Goal: Transaction & Acquisition: Purchase product/service

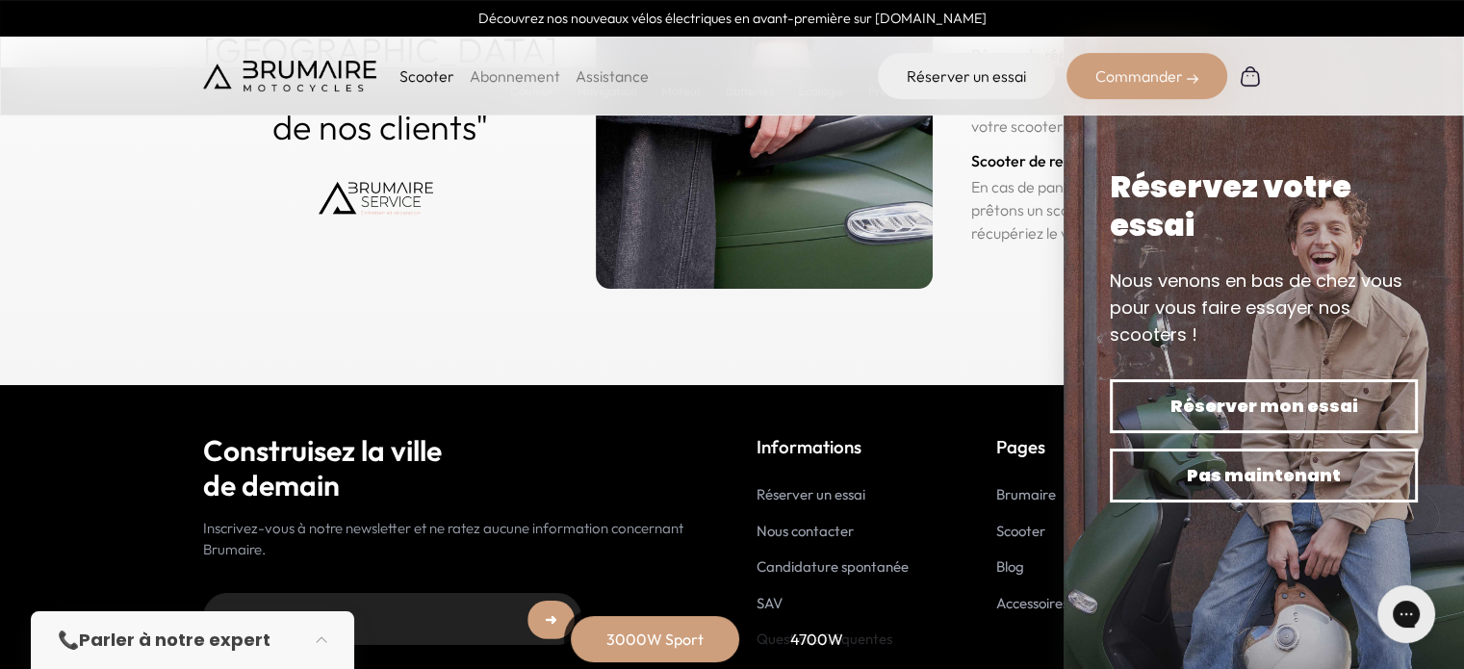
scroll to position [9699, 0]
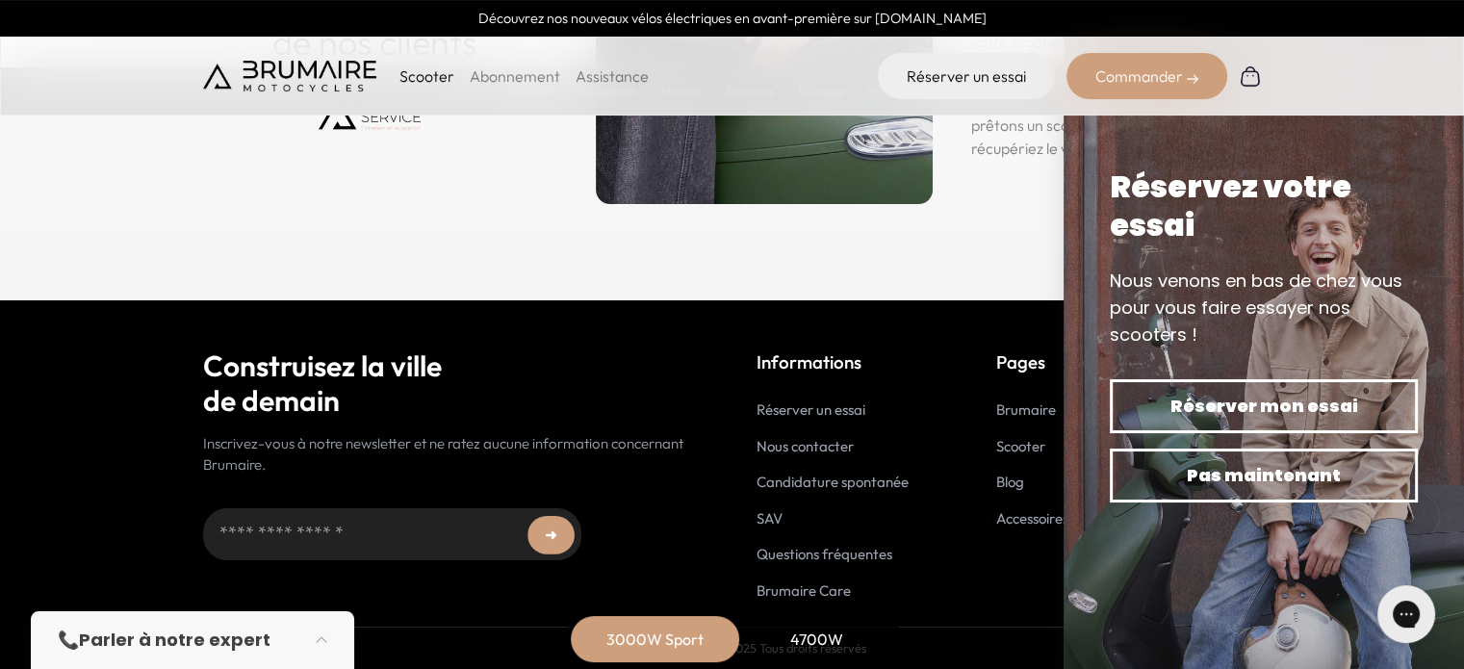
click at [1371, 157] on img at bounding box center [1264, 334] width 400 height 669
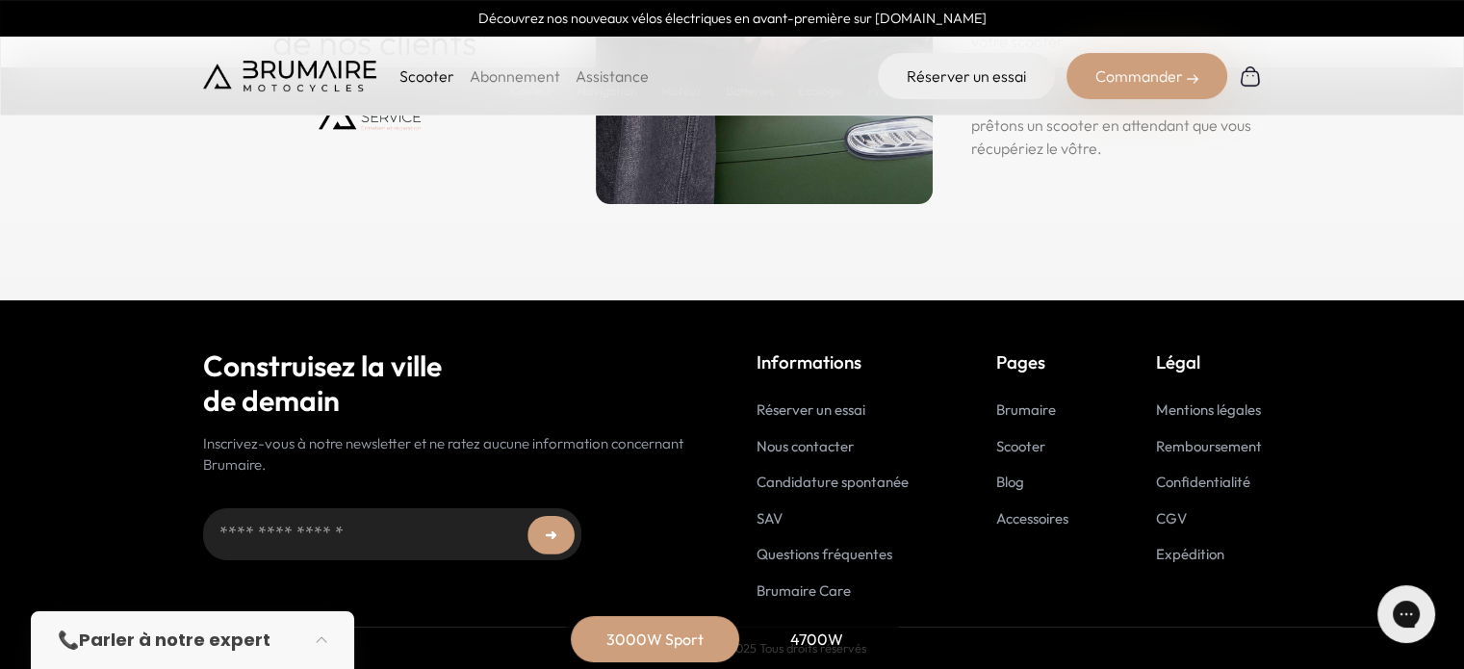
click at [1017, 408] on link "Brumaire" at bounding box center [1026, 409] width 60 height 18
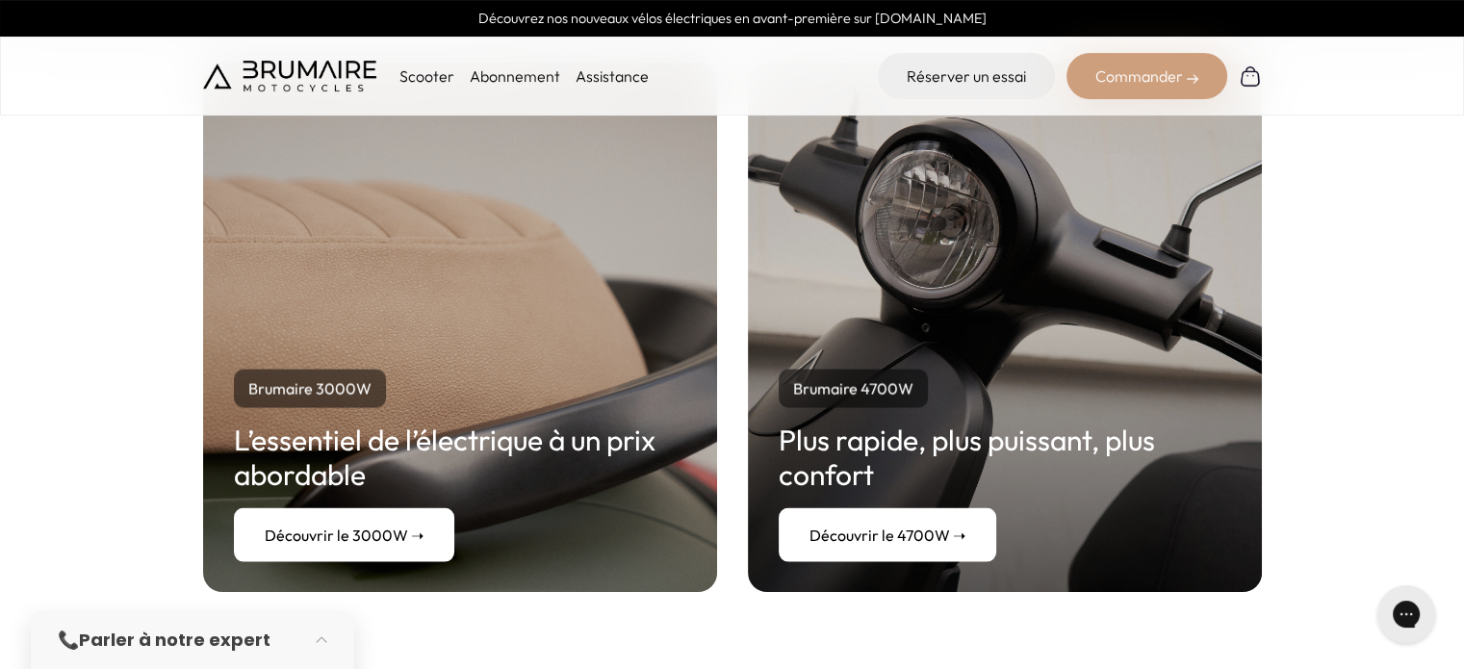
scroll to position [3585, 0]
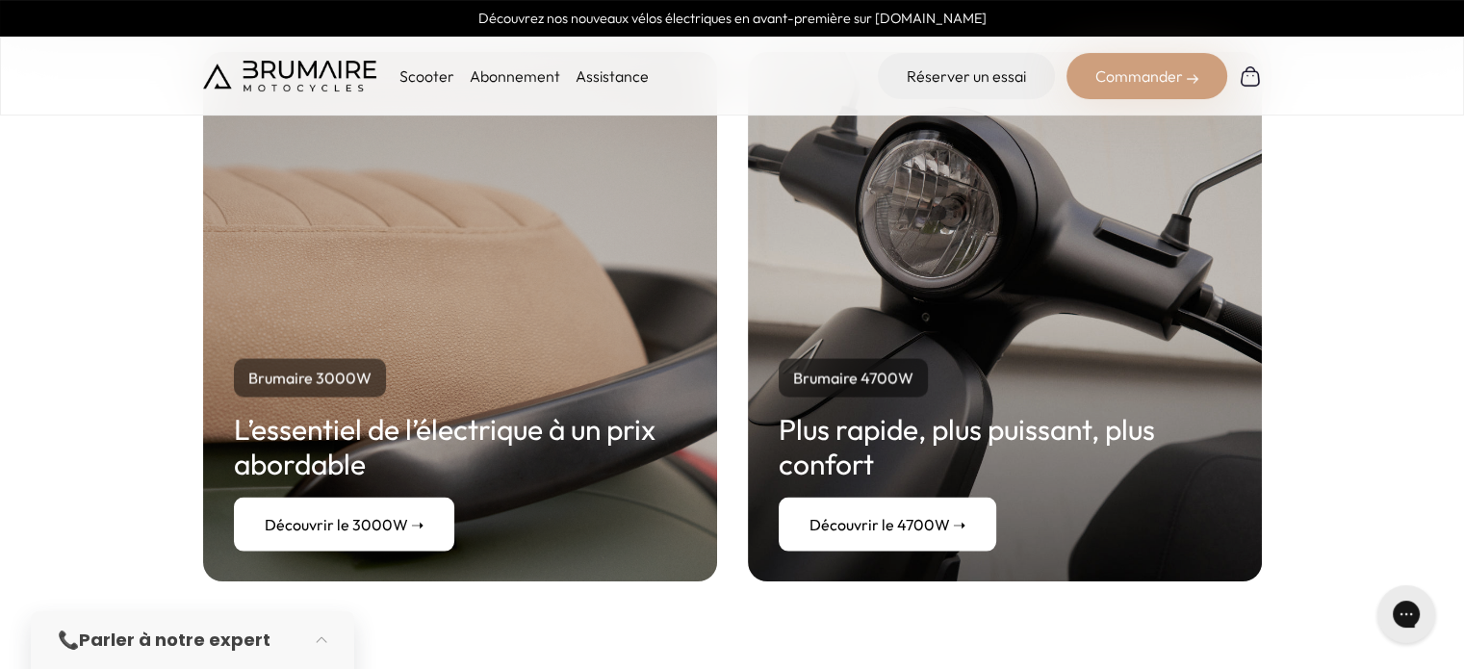
click at [369, 497] on link "Découvrir le 3000W ➝" at bounding box center [344, 524] width 220 height 54
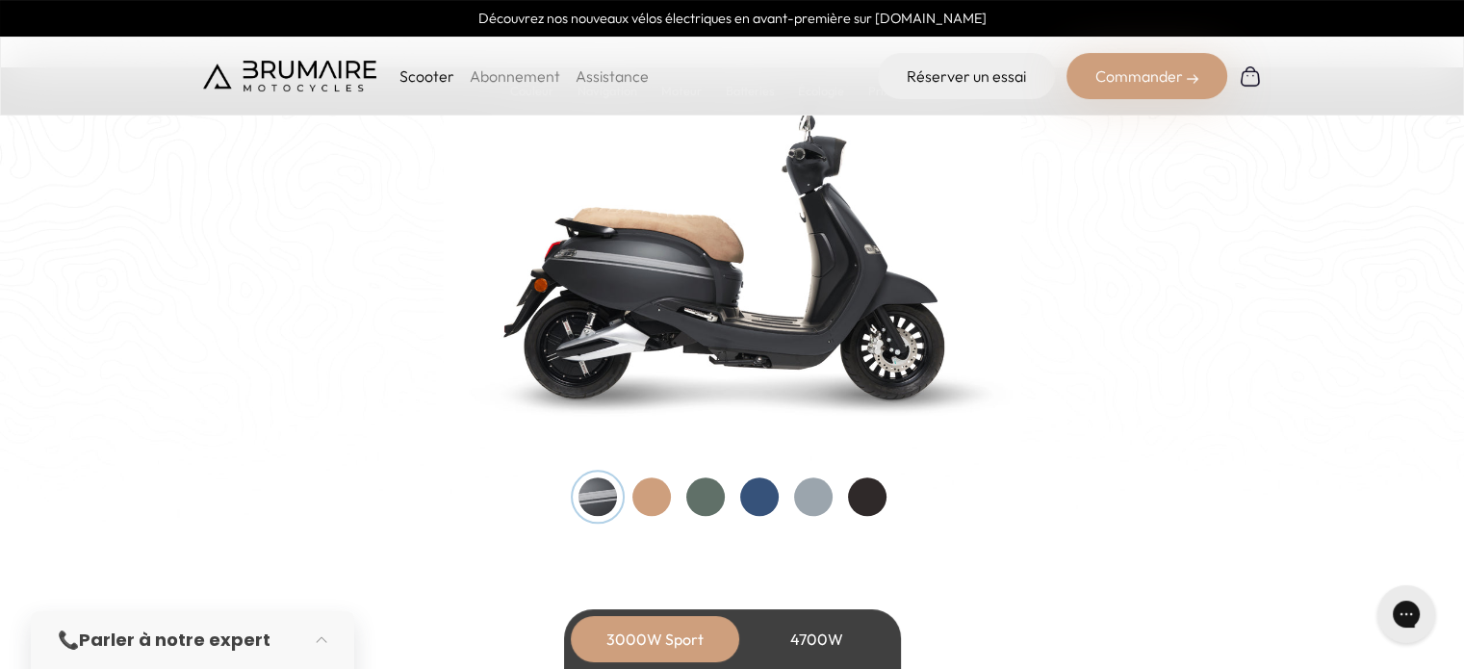
scroll to position [2006, 0]
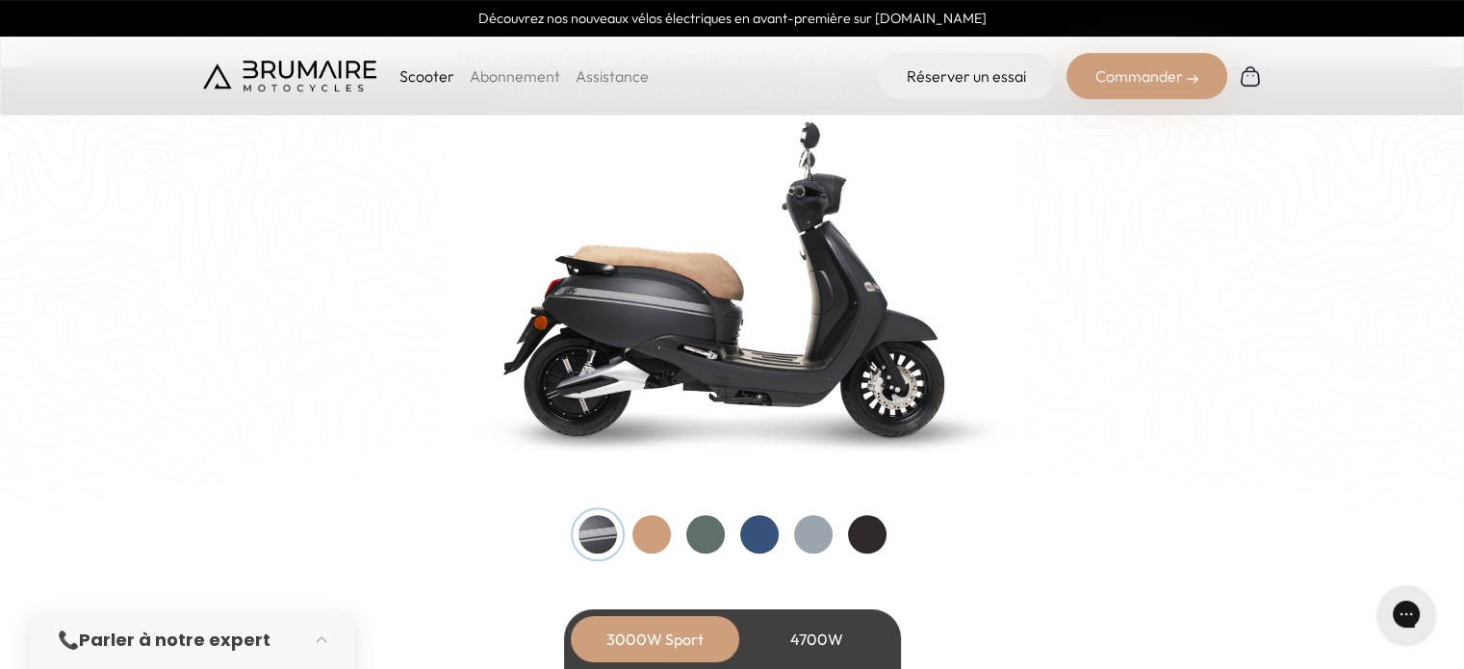
click at [643, 544] on div at bounding box center [651, 534] width 39 height 39
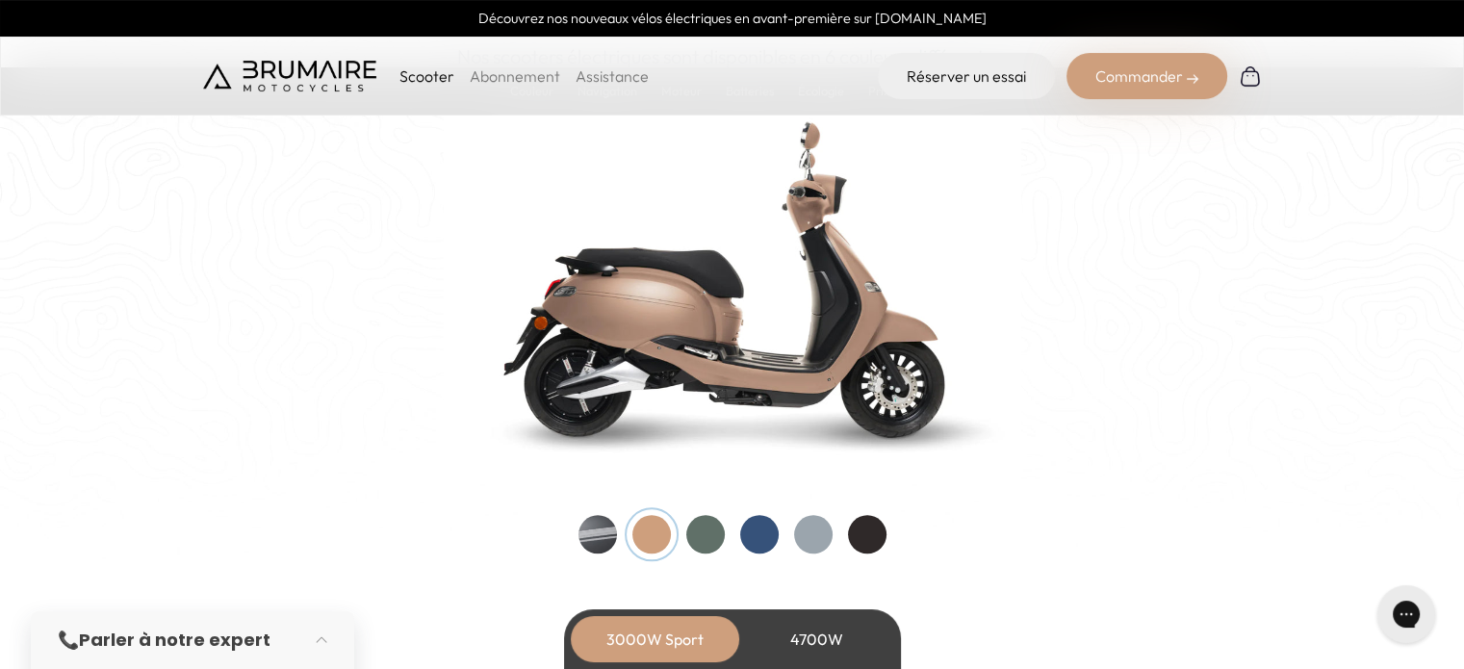
click at [693, 543] on div at bounding box center [705, 534] width 39 height 39
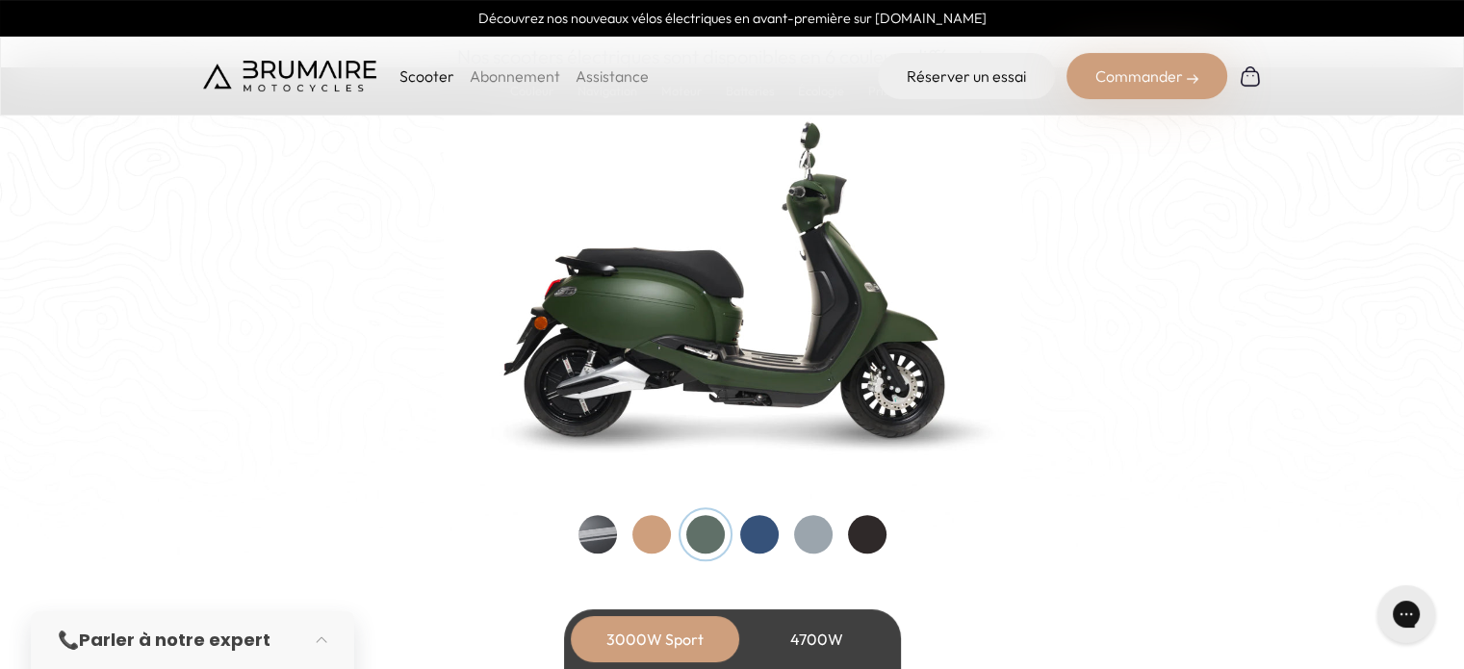
click at [756, 527] on div at bounding box center [759, 534] width 39 height 39
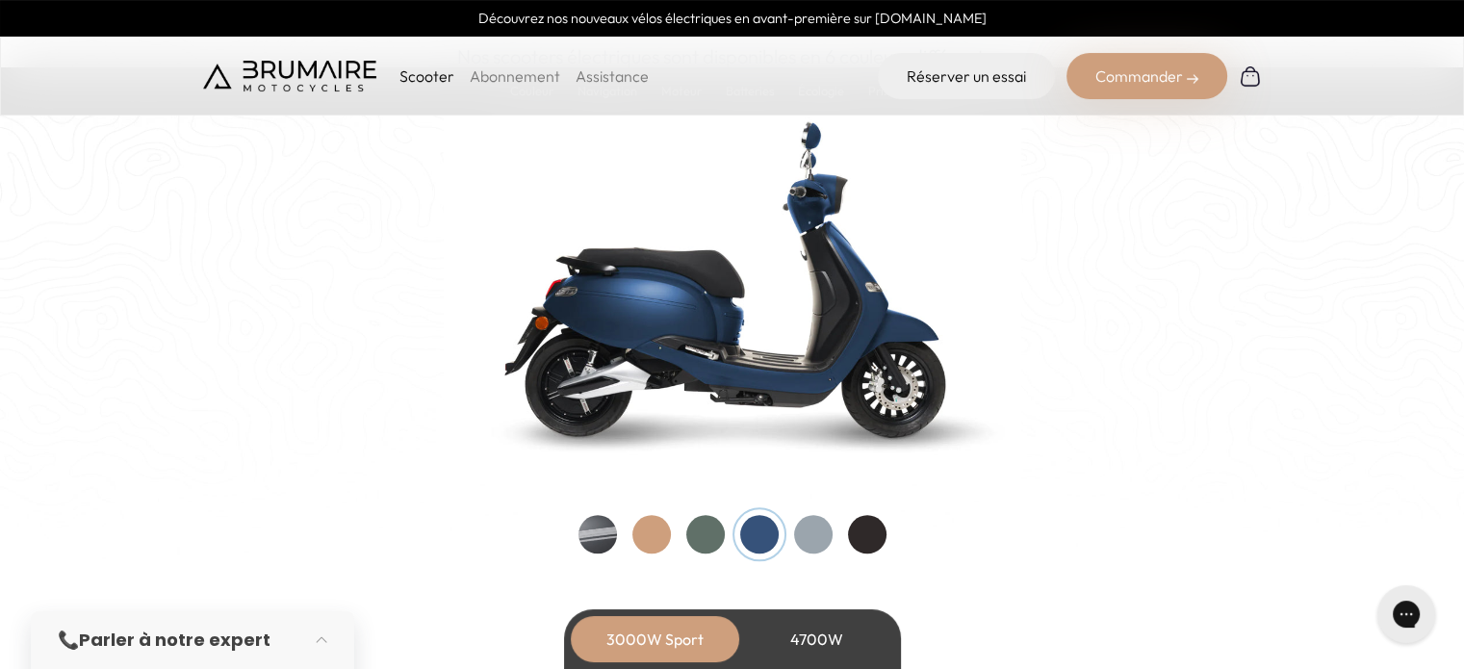
click at [810, 534] on div at bounding box center [813, 534] width 39 height 39
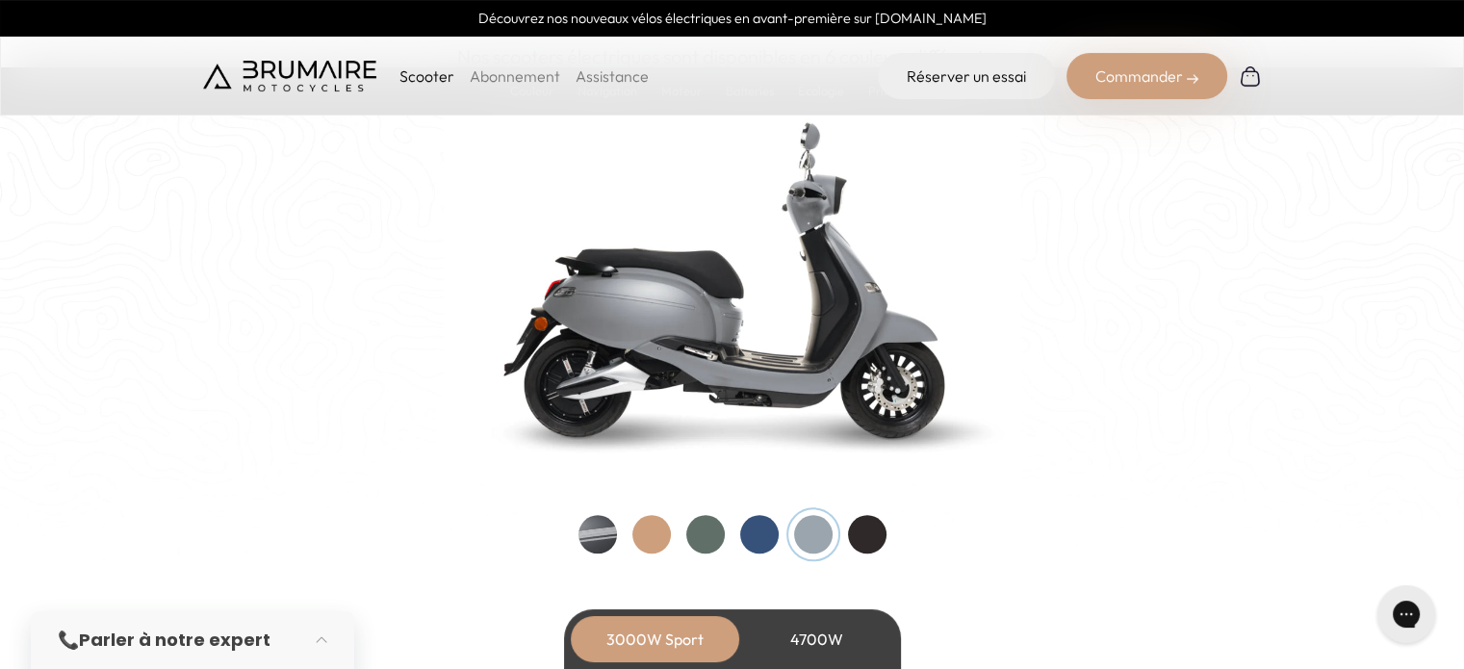
click at [877, 532] on div at bounding box center [867, 534] width 39 height 39
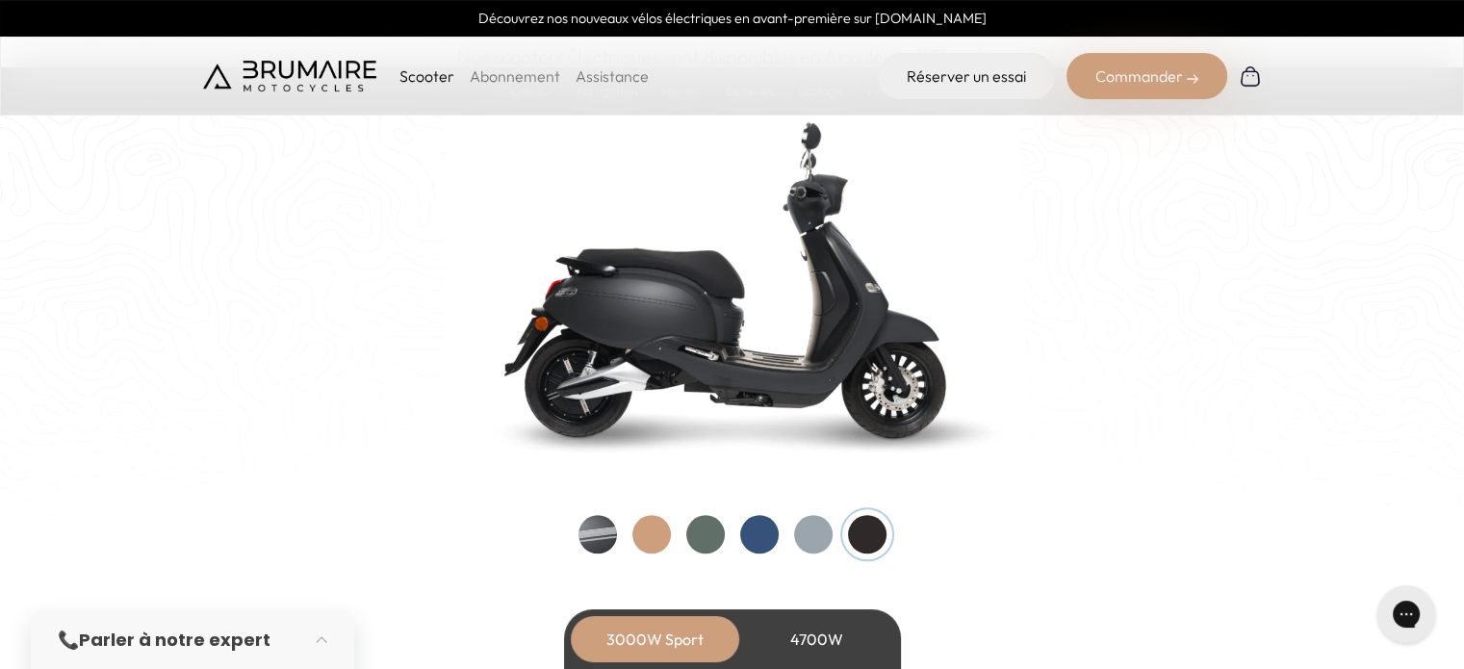
click at [601, 530] on div at bounding box center [597, 534] width 39 height 39
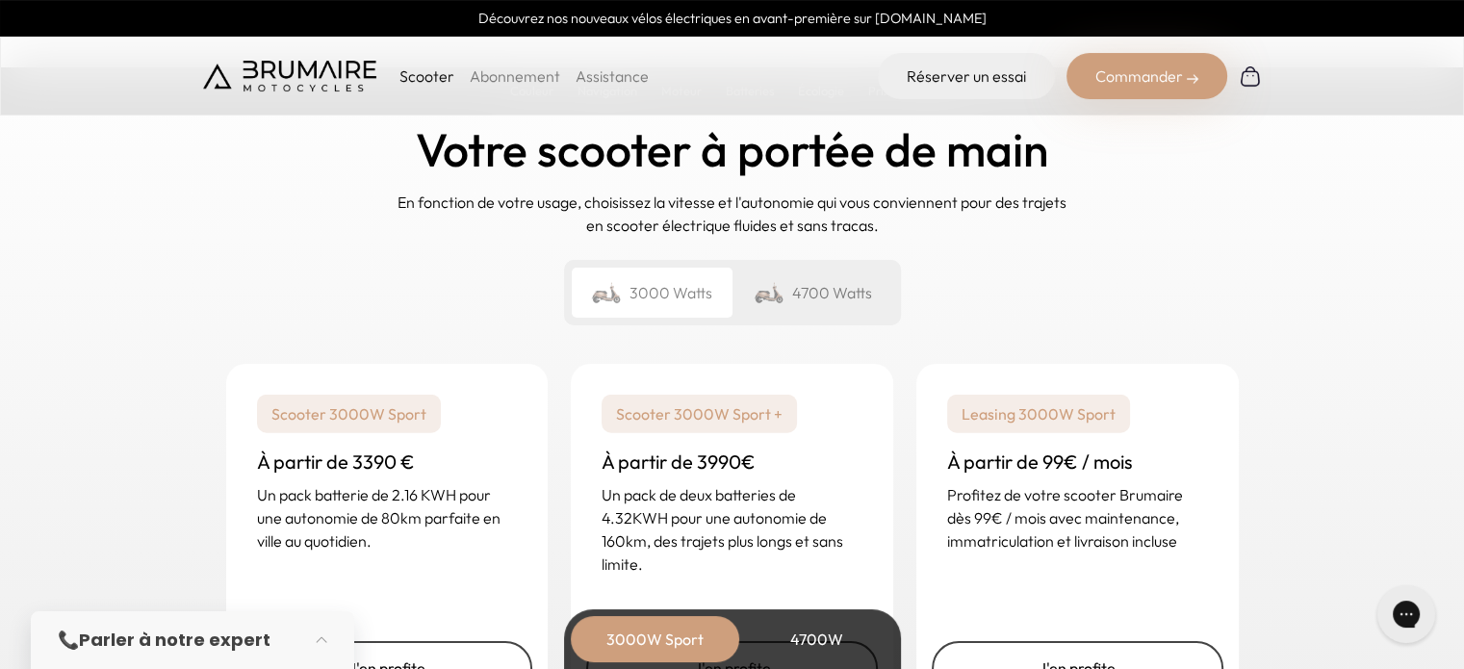
scroll to position [4565, 0]
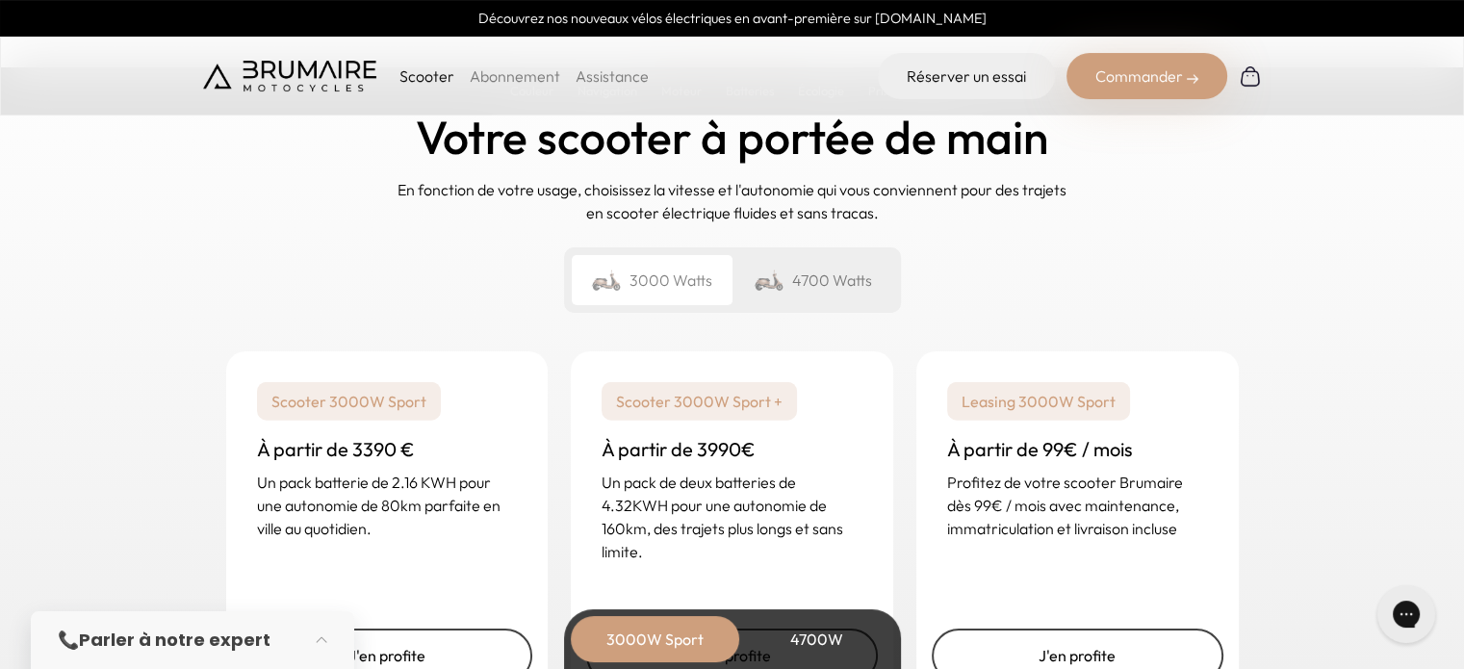
click at [820, 292] on div "4700 Watts" at bounding box center [812, 280] width 161 height 50
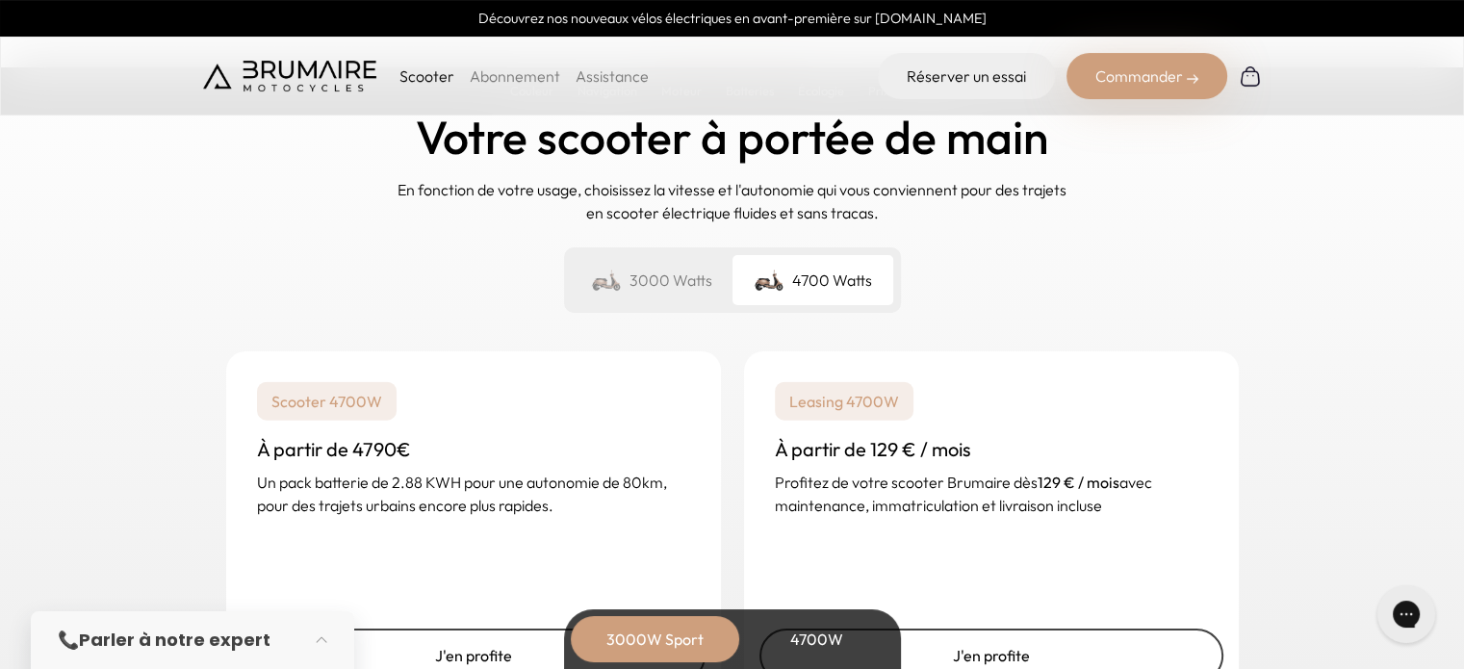
click at [651, 265] on div "3000 Watts" at bounding box center [652, 280] width 161 height 50
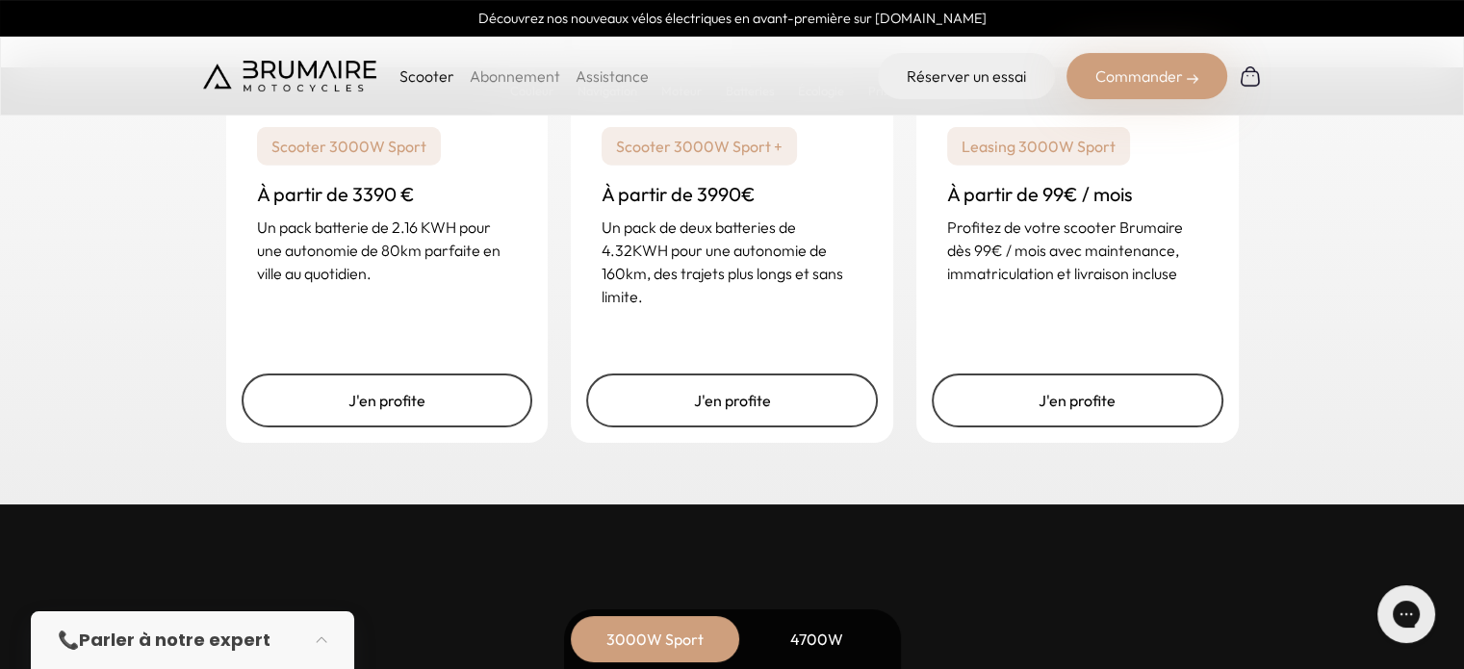
scroll to position [4833, 0]
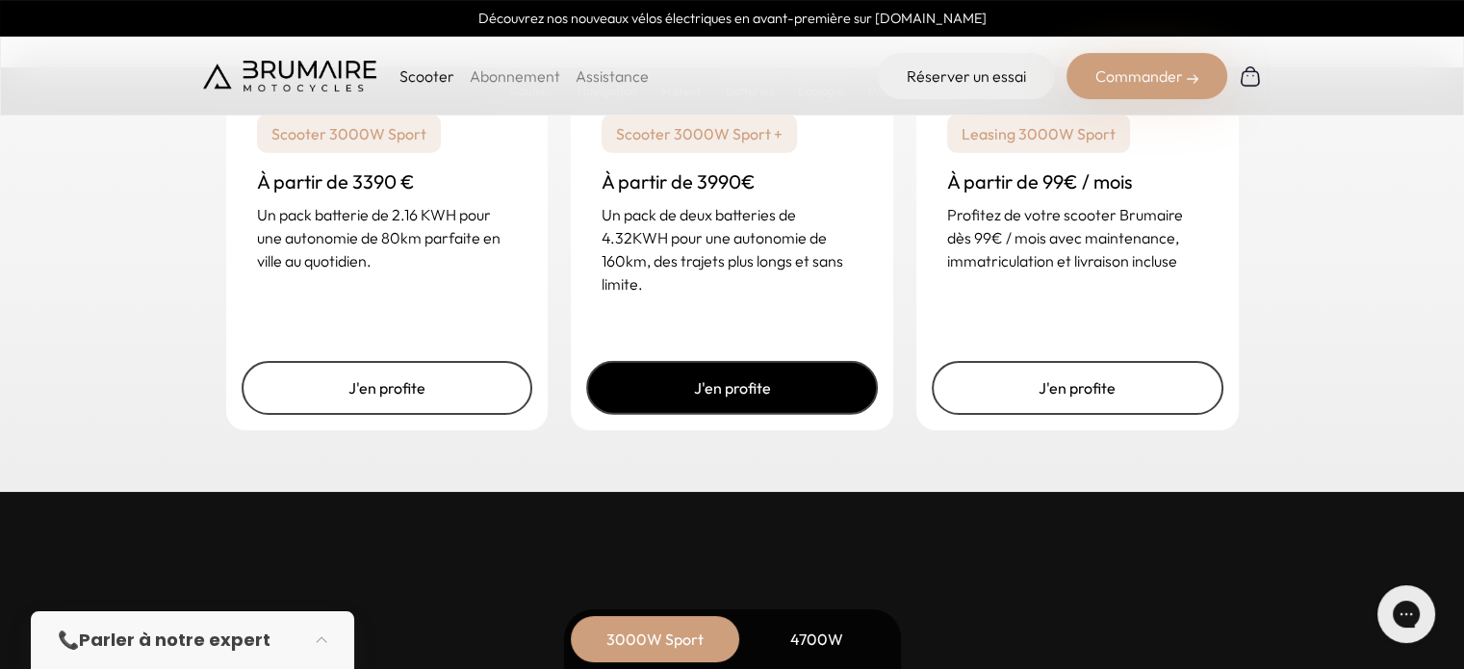
click at [692, 395] on link "J'en profite" at bounding box center [732, 388] width 292 height 54
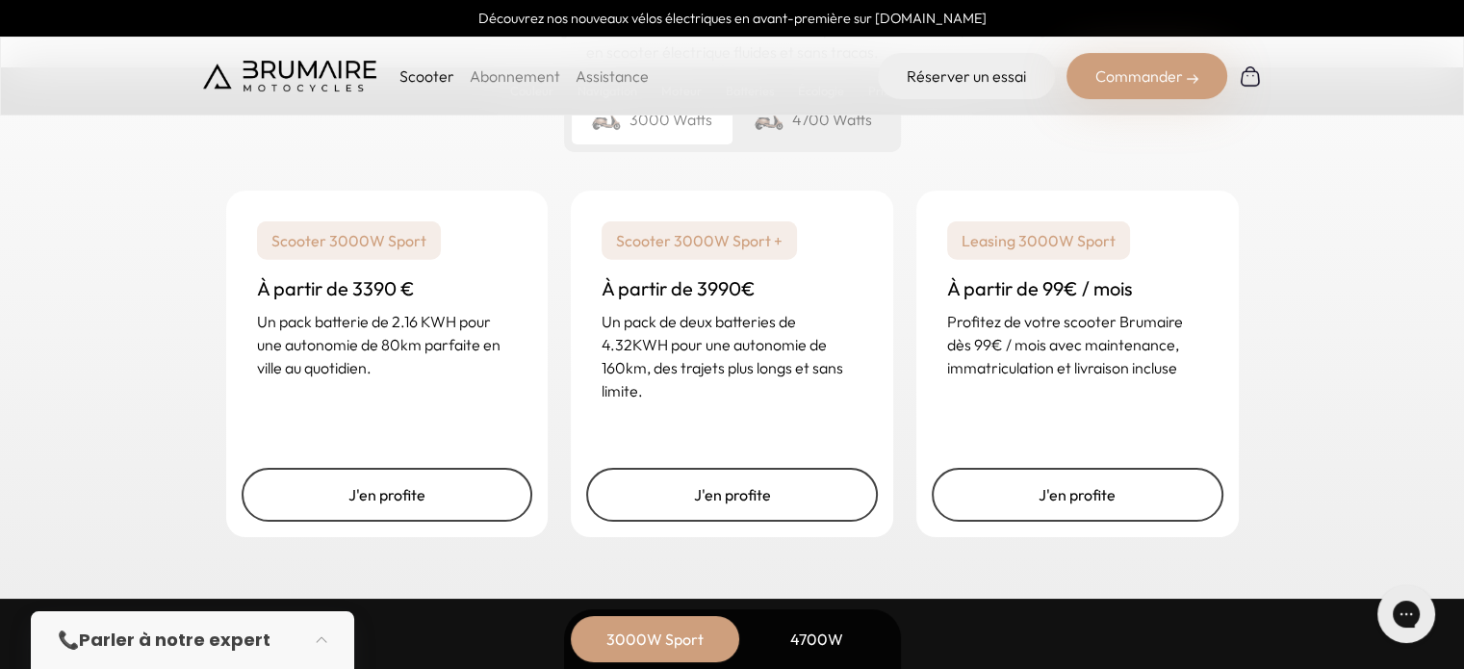
scroll to position [4801, 0]
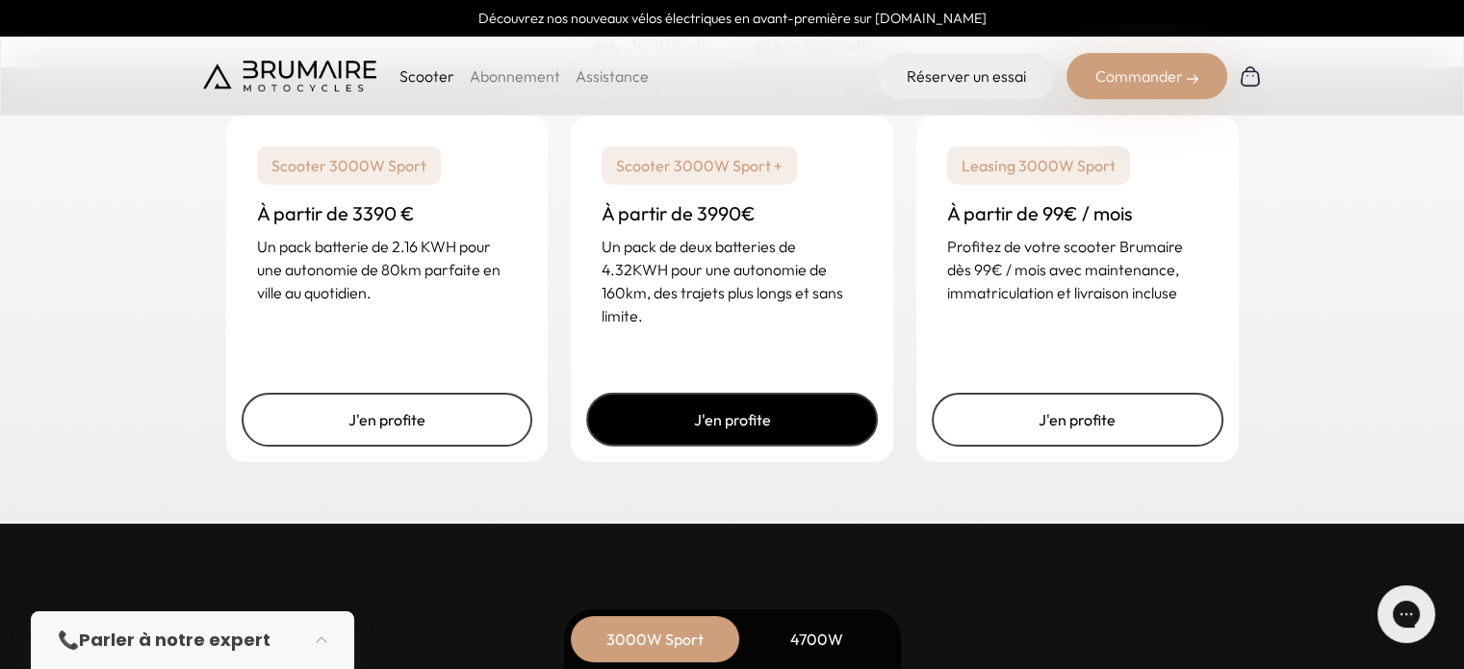
click at [732, 406] on link "J'en profite" at bounding box center [732, 420] width 292 height 54
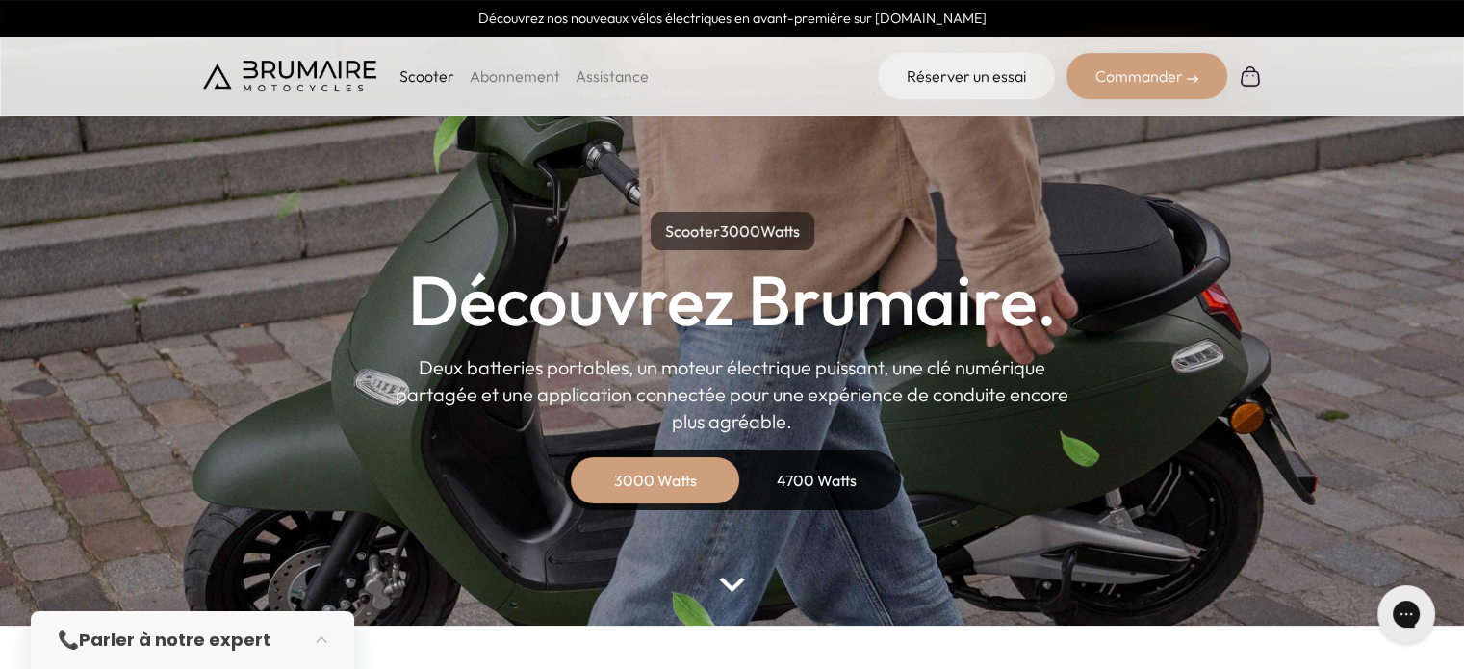
click at [1169, 70] on div "Commander" at bounding box center [1147, 76] width 161 height 46
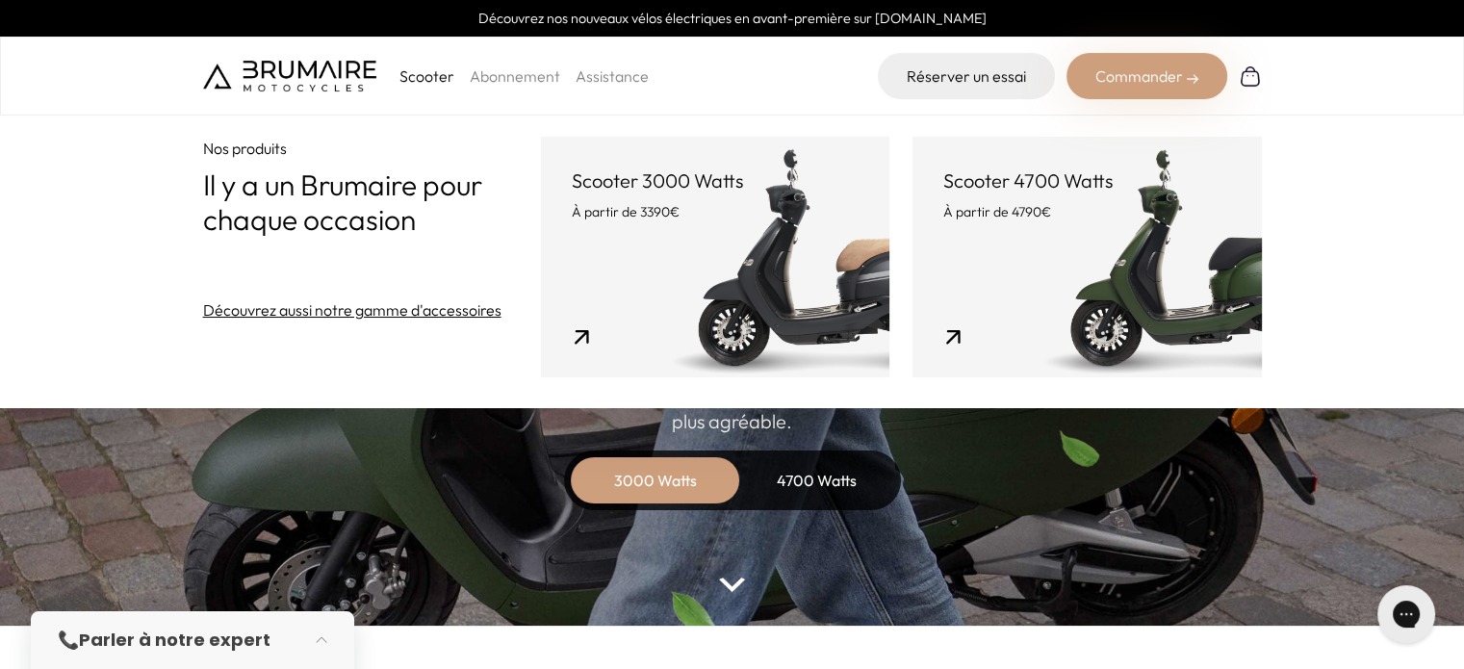
click at [775, 246] on link "Scooter 3000 Watts À partir de 3390€" at bounding box center [715, 257] width 348 height 241
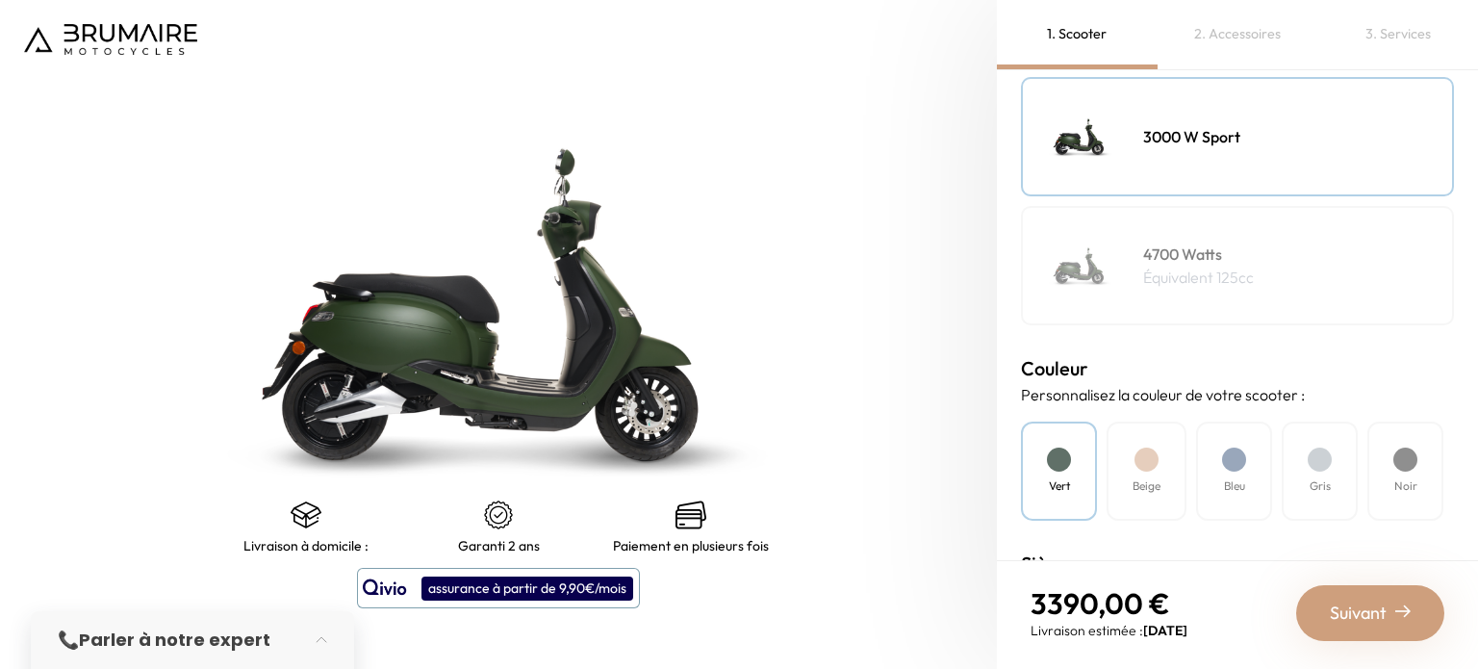
scroll to position [304, 0]
click at [1230, 449] on div at bounding box center [1234, 456] width 24 height 24
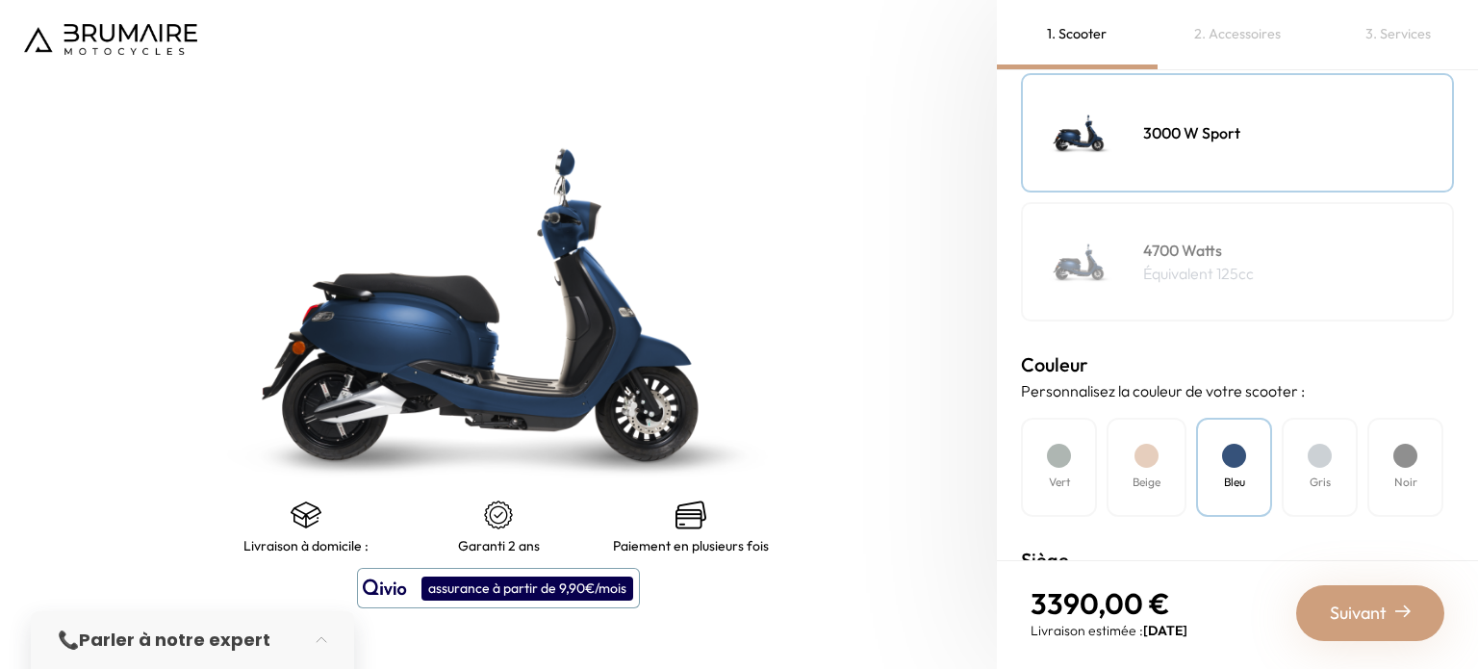
click at [1156, 457] on div "Beige" at bounding box center [1147, 467] width 80 height 99
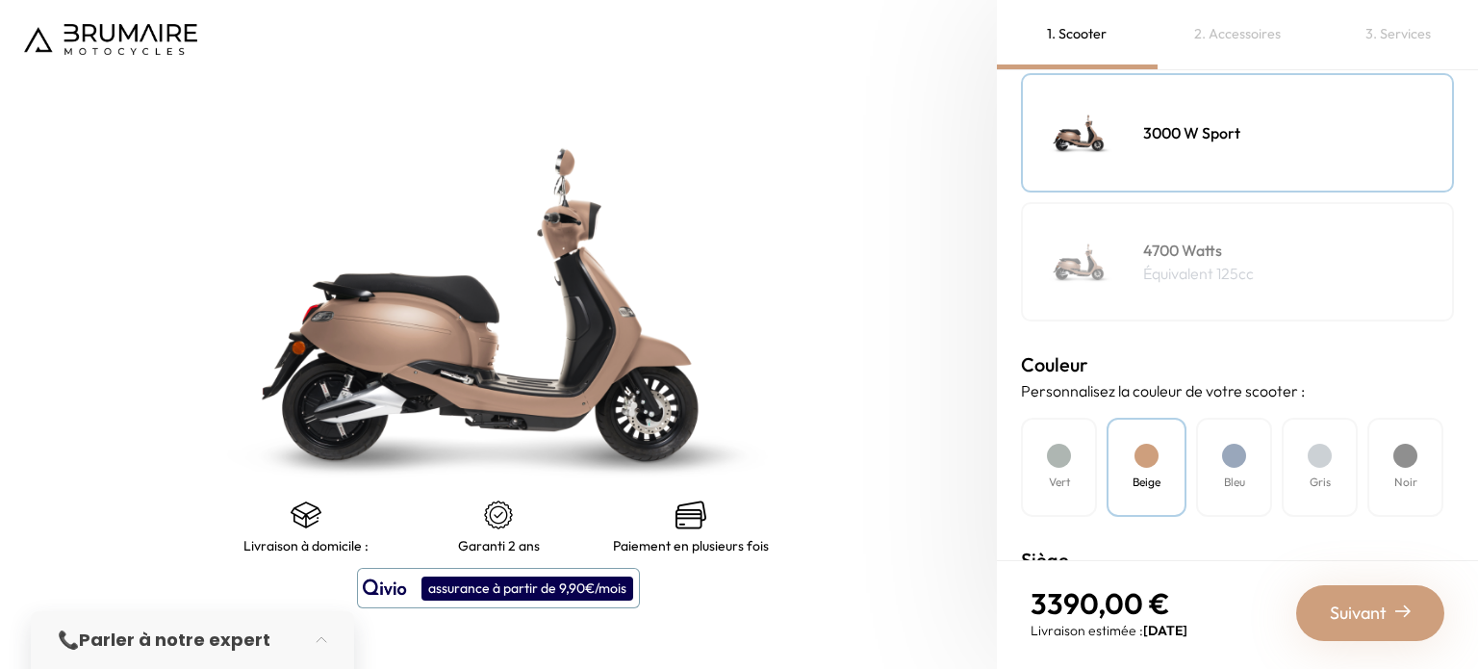
click at [1317, 450] on div at bounding box center [1320, 456] width 24 height 24
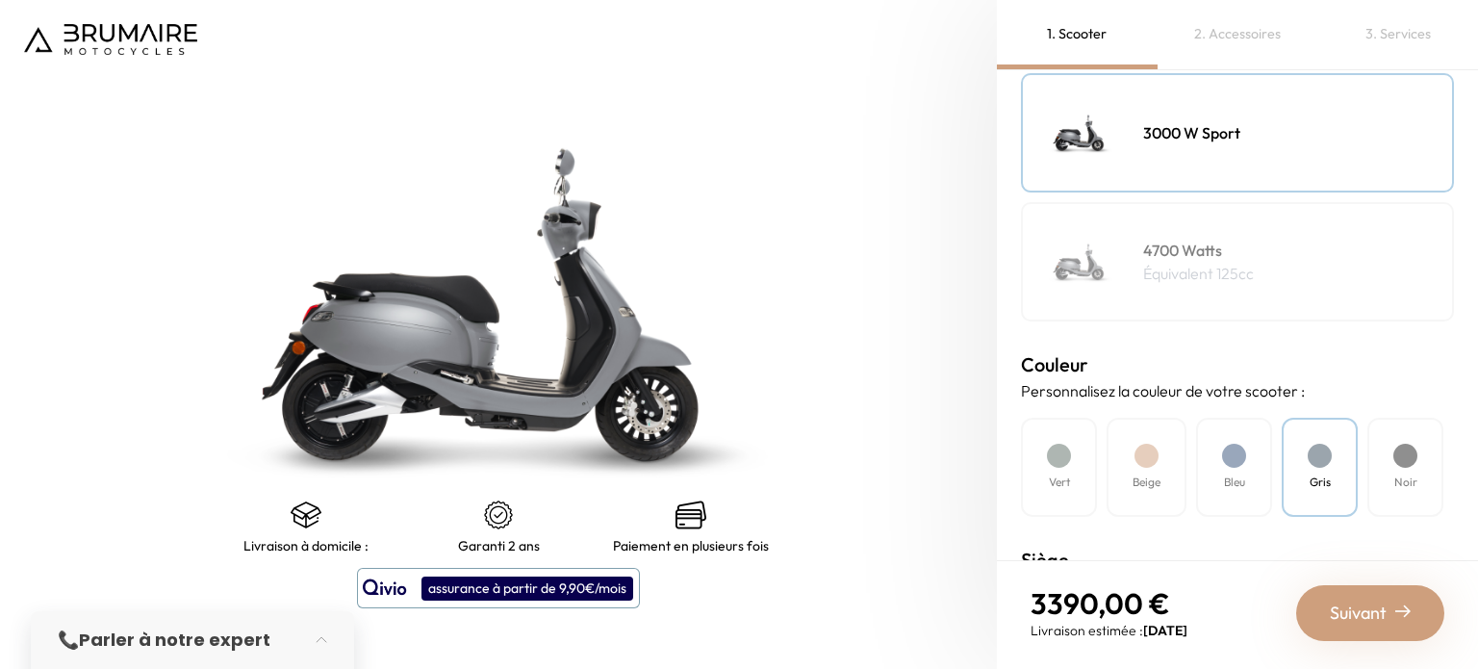
click at [1399, 459] on div at bounding box center [1406, 456] width 24 height 24
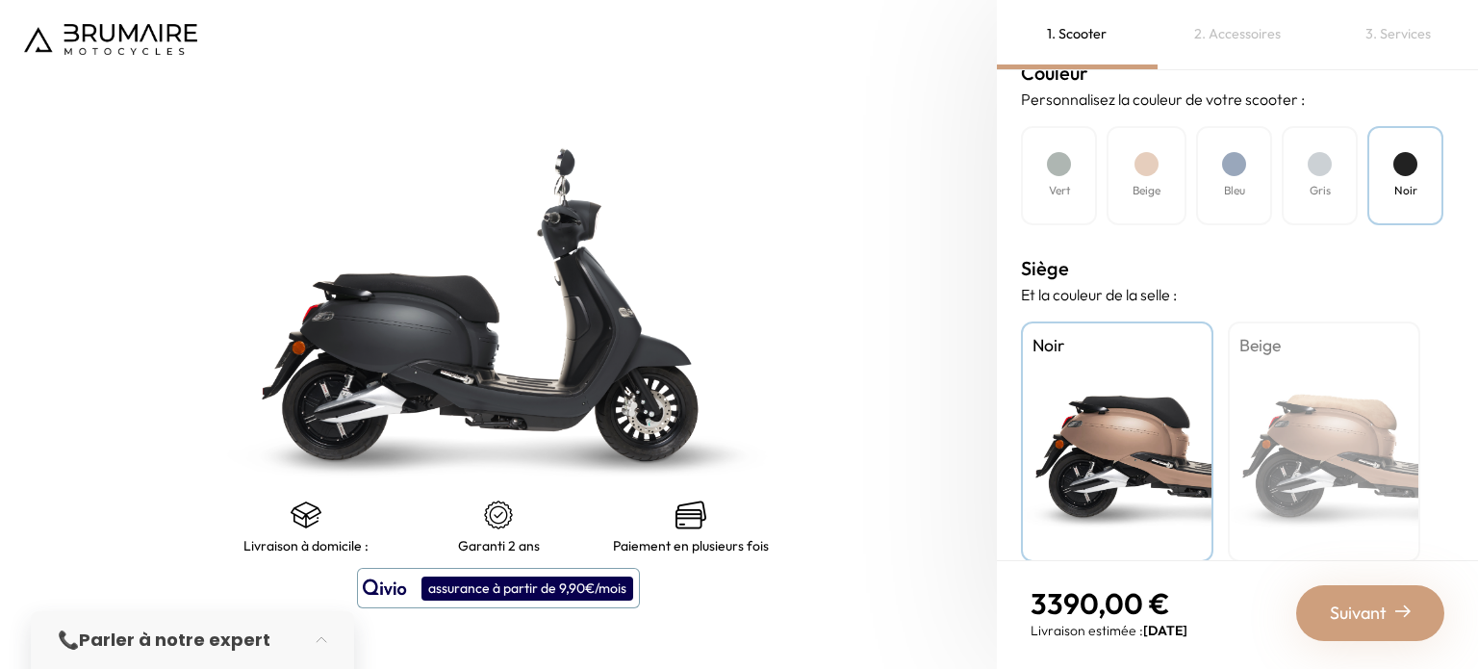
scroll to position [597, 0]
click at [1327, 421] on div "Beige" at bounding box center [1324, 441] width 193 height 241
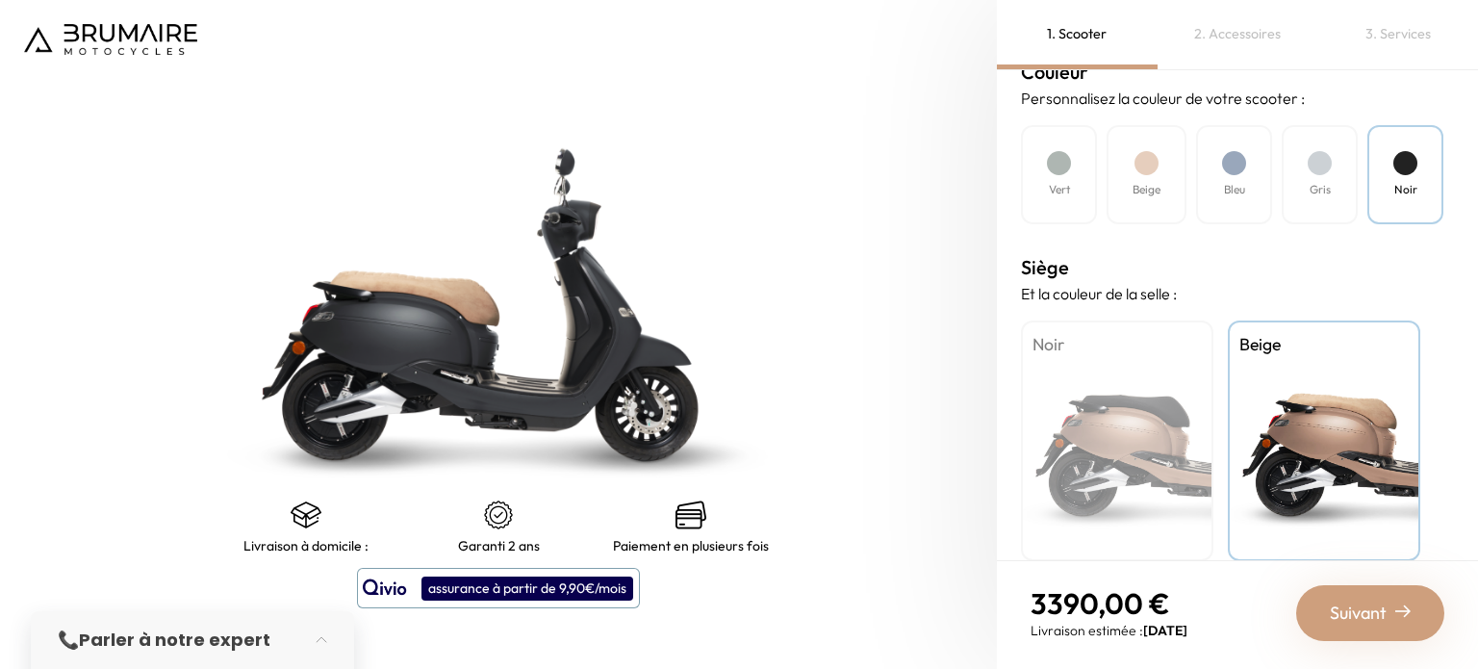
scroll to position [617, 0]
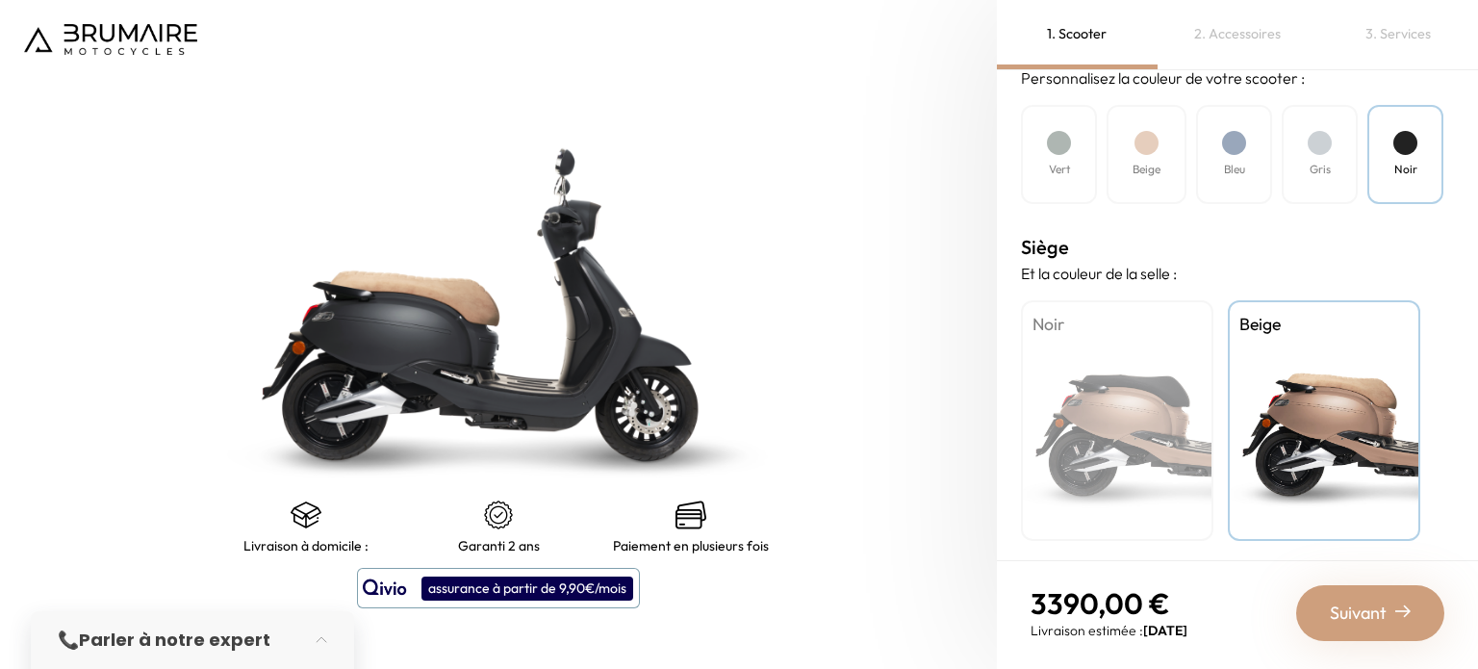
click at [1360, 609] on span "Suivant" at bounding box center [1358, 613] width 57 height 27
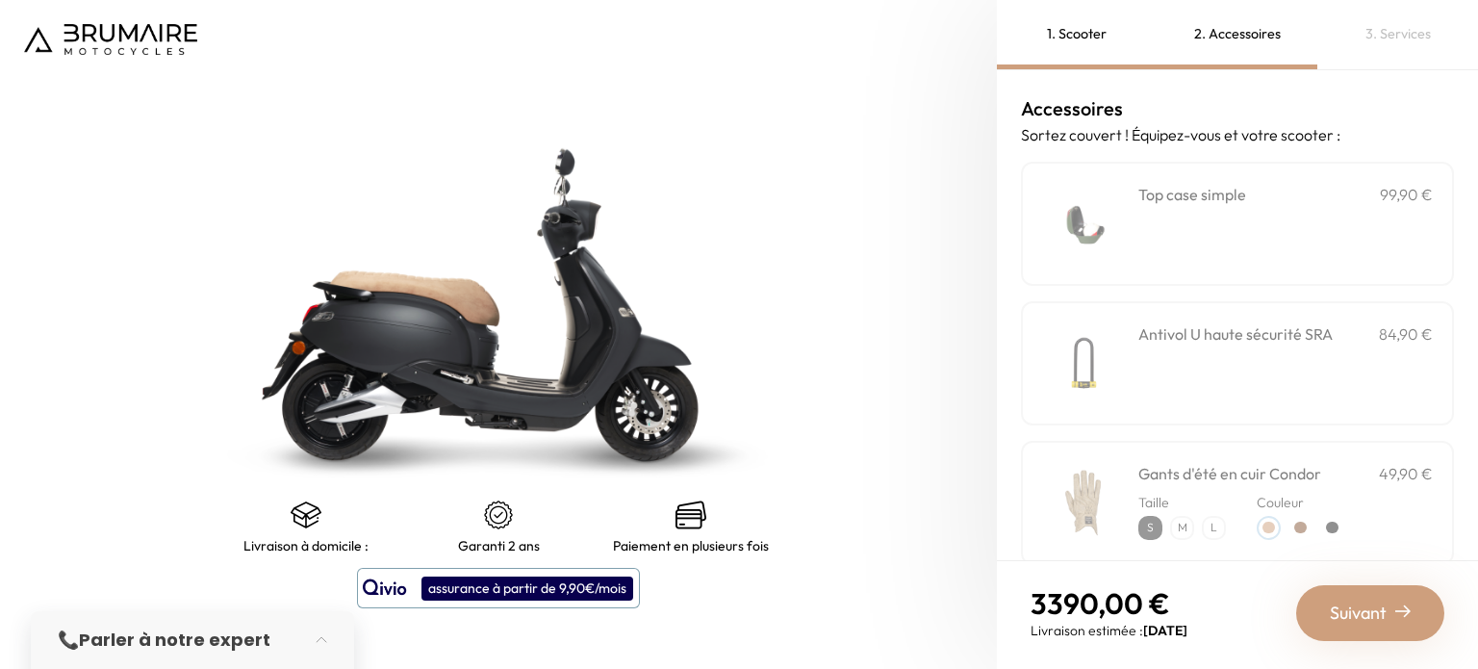
click at [1280, 205] on div "**********" at bounding box center [1286, 224] width 295 height 82
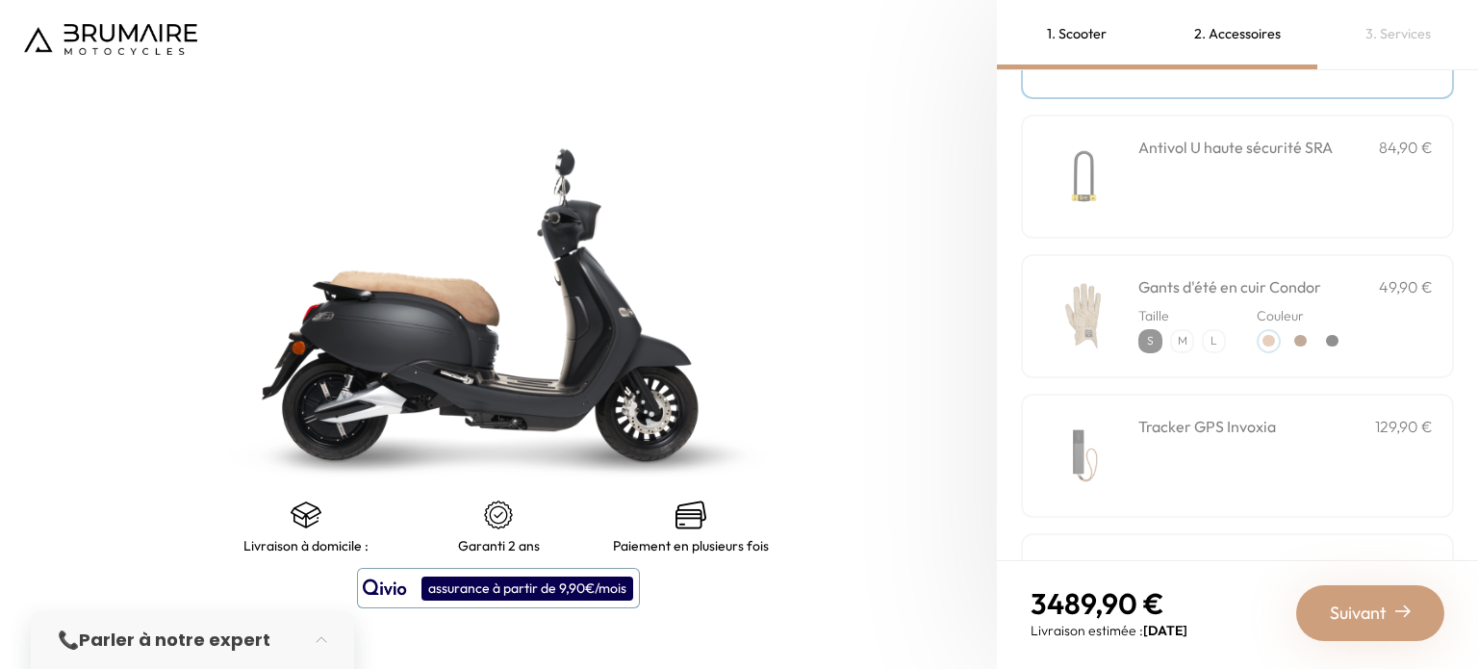
scroll to position [195, 0]
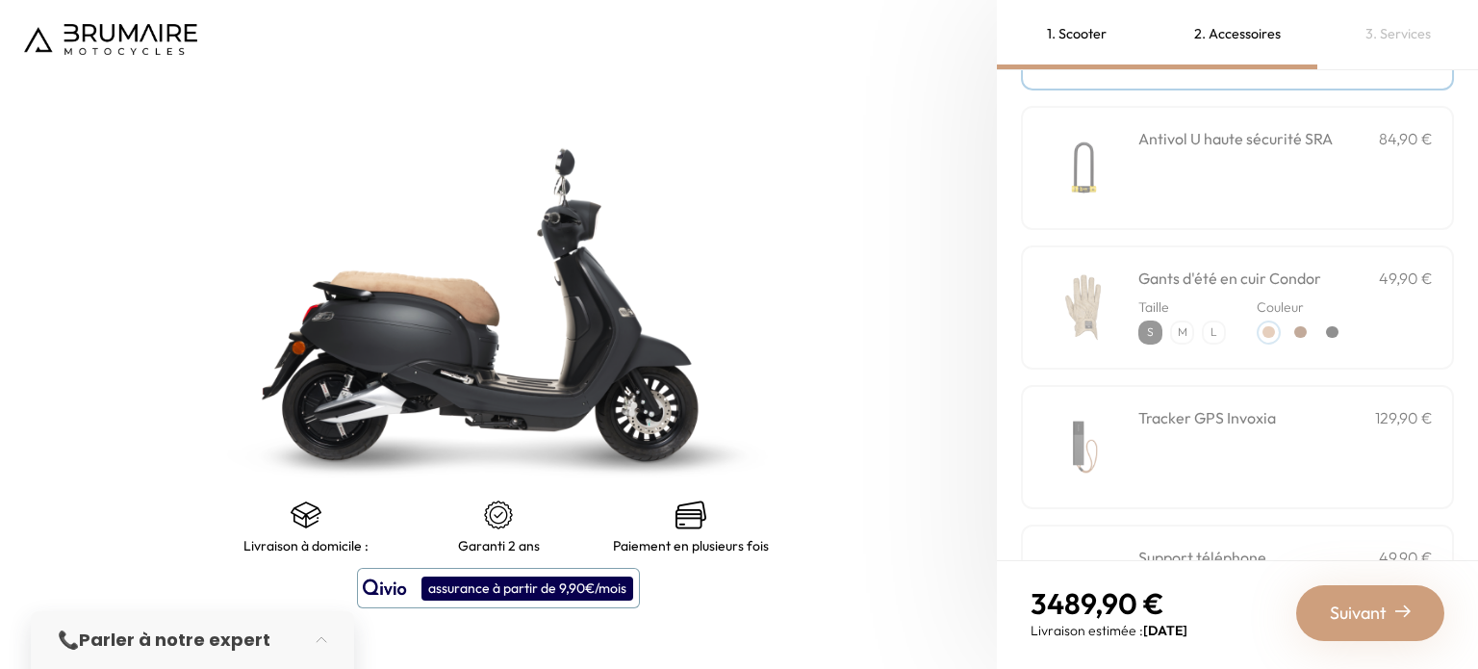
click at [1210, 331] on p "L" at bounding box center [1214, 332] width 20 height 20
click at [1301, 326] on div at bounding box center [1301, 332] width 13 height 13
click at [1333, 326] on div at bounding box center [1332, 332] width 13 height 13
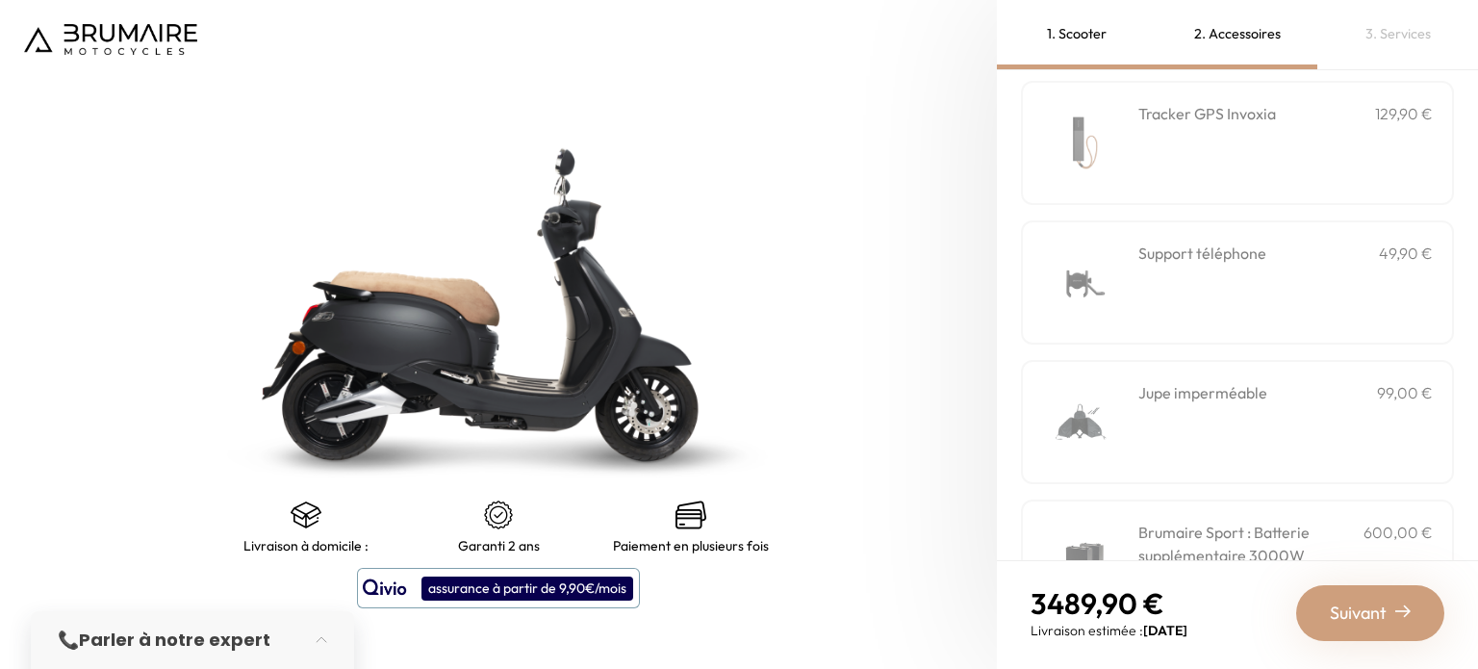
scroll to position [504, 0]
click at [1278, 261] on div "Support téléphone 49,90 €" at bounding box center [1286, 278] width 295 height 82
click at [1265, 407] on div "Jupe imperméable 99,00 €" at bounding box center [1286, 417] width 295 height 82
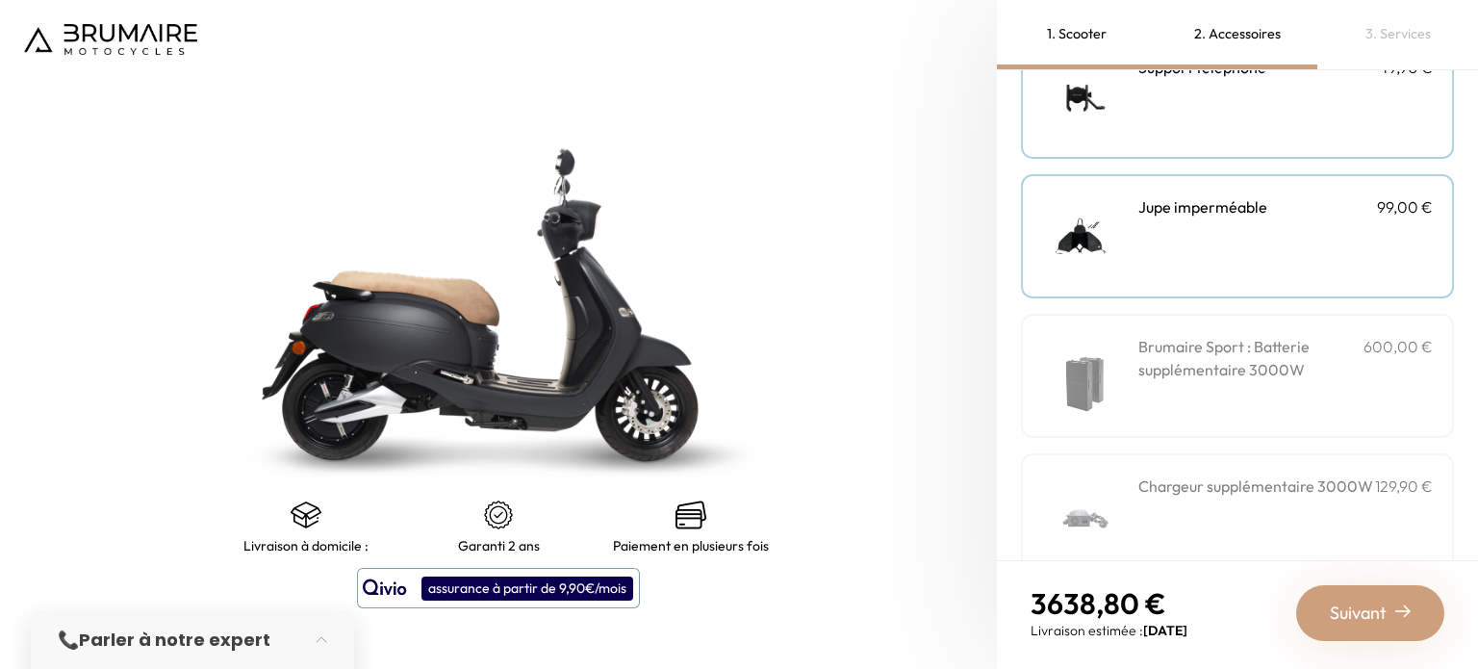
scroll to position [720, 0]
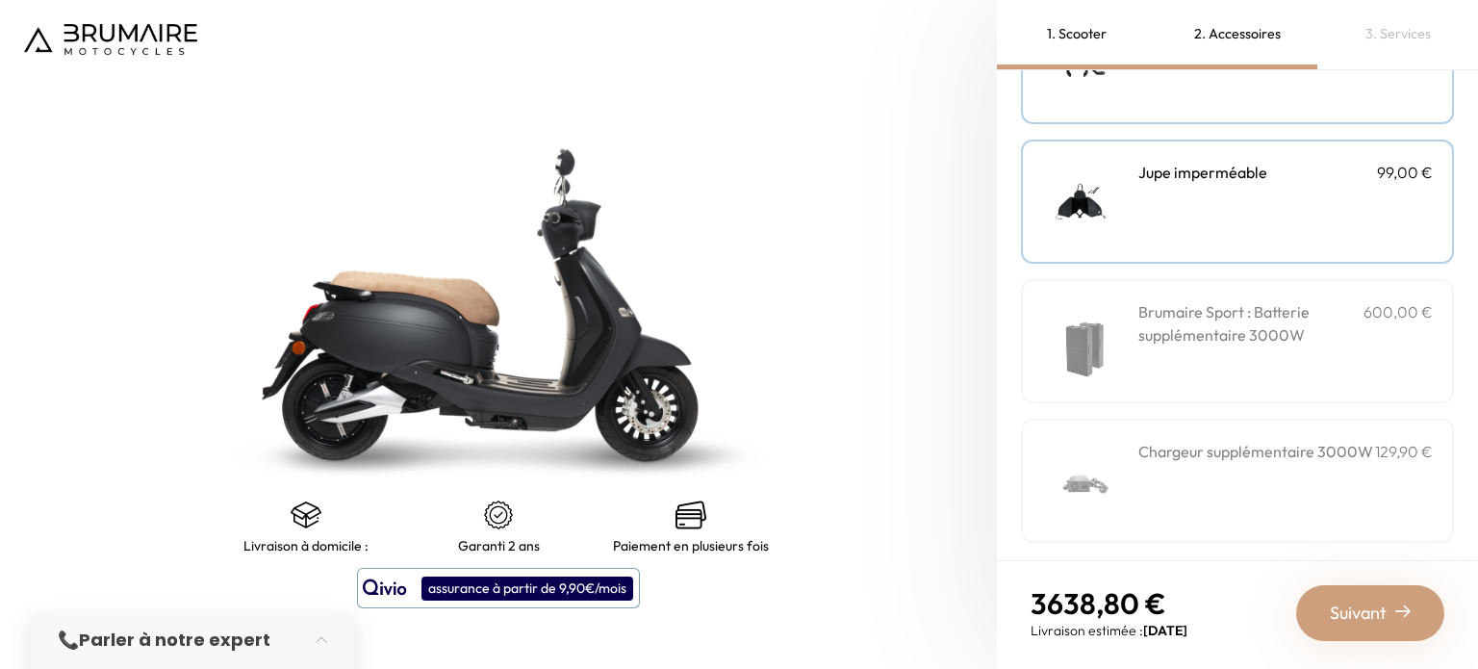
click at [1213, 336] on h3 "Brumaire Sport : Batterie supplémentaire 3000W" at bounding box center [1251, 323] width 225 height 46
click at [1344, 607] on span "Suivant" at bounding box center [1358, 613] width 57 height 27
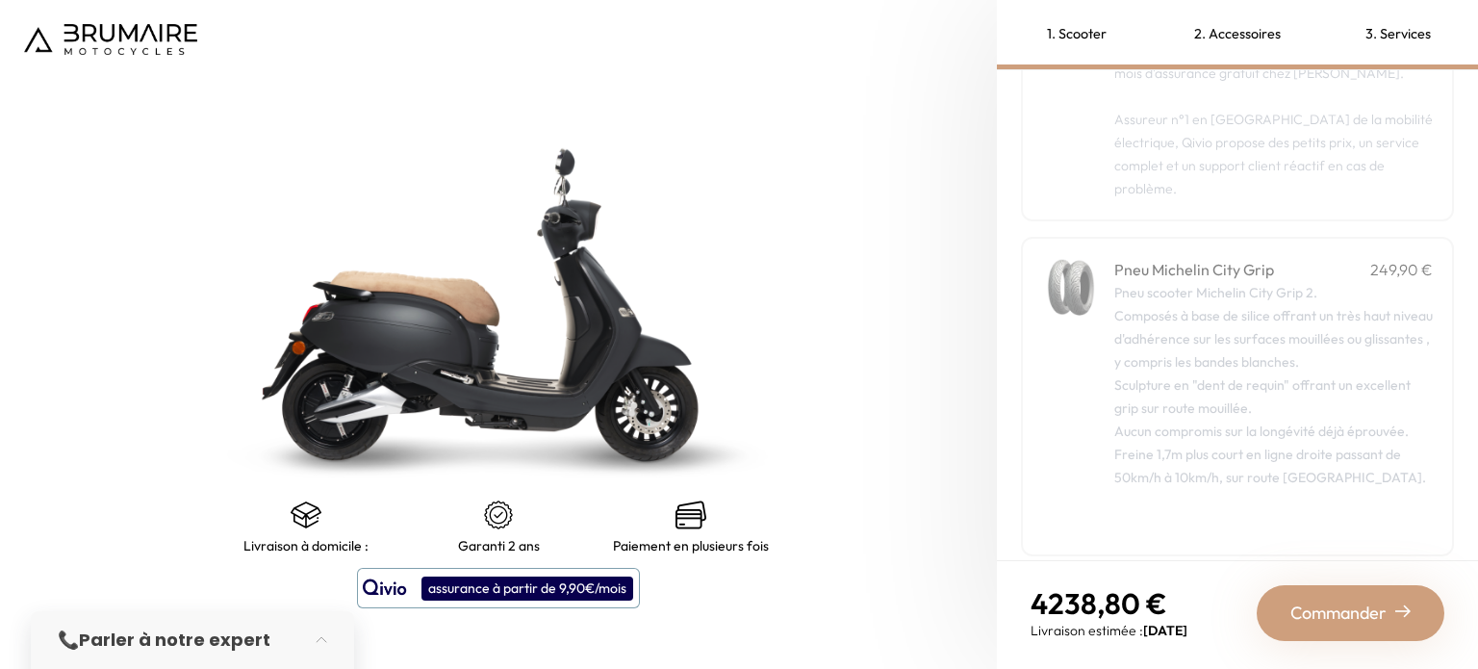
scroll to position [404, 0]
click at [1317, 611] on span "Commander" at bounding box center [1339, 613] width 96 height 27
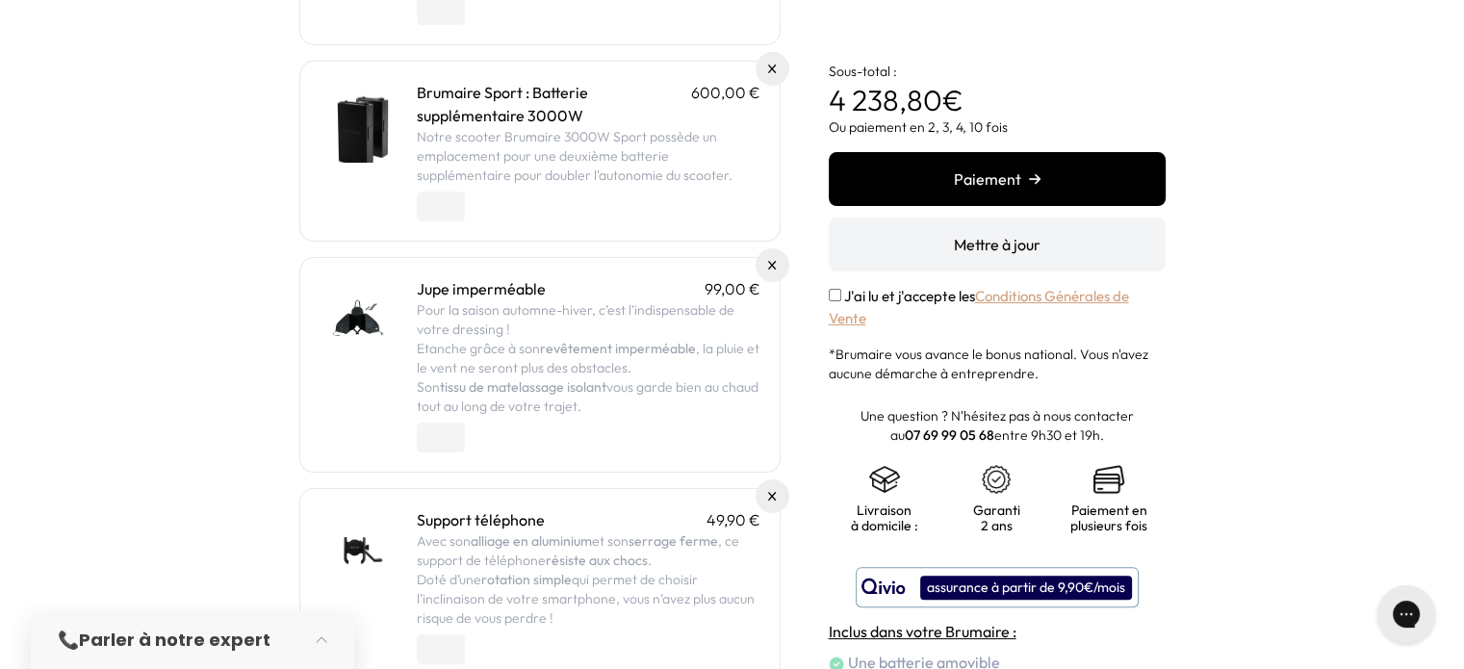
scroll to position [381, 0]
click at [770, 261] on img at bounding box center [772, 265] width 8 height 8
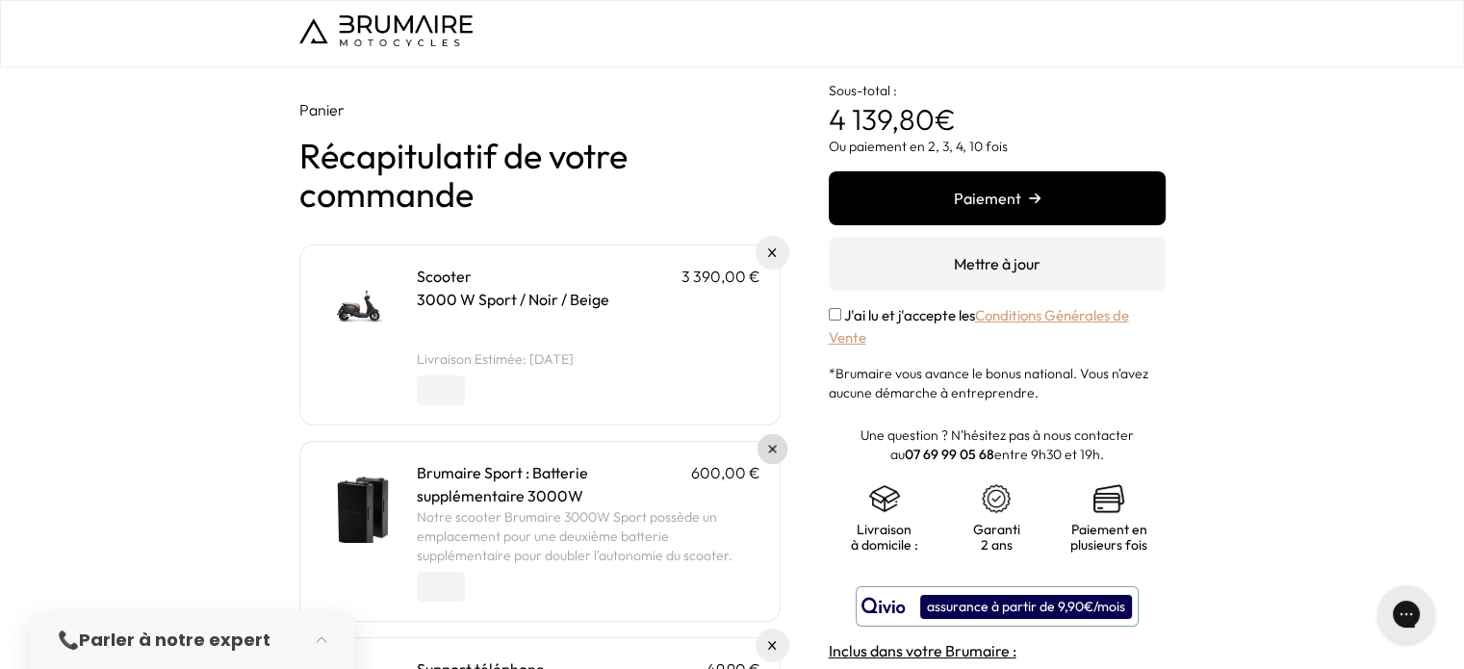
click at [763, 447] on link at bounding box center [772, 449] width 31 height 31
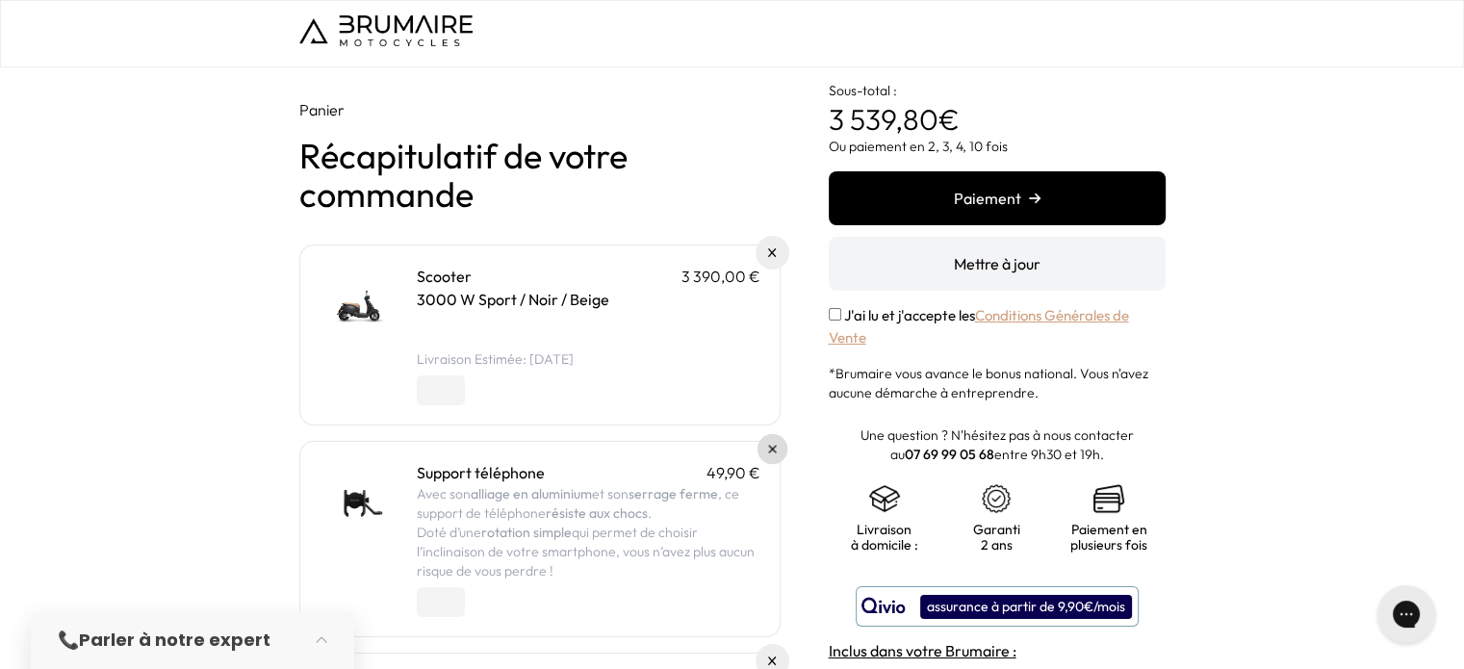
click at [768, 448] on img at bounding box center [772, 450] width 8 height 8
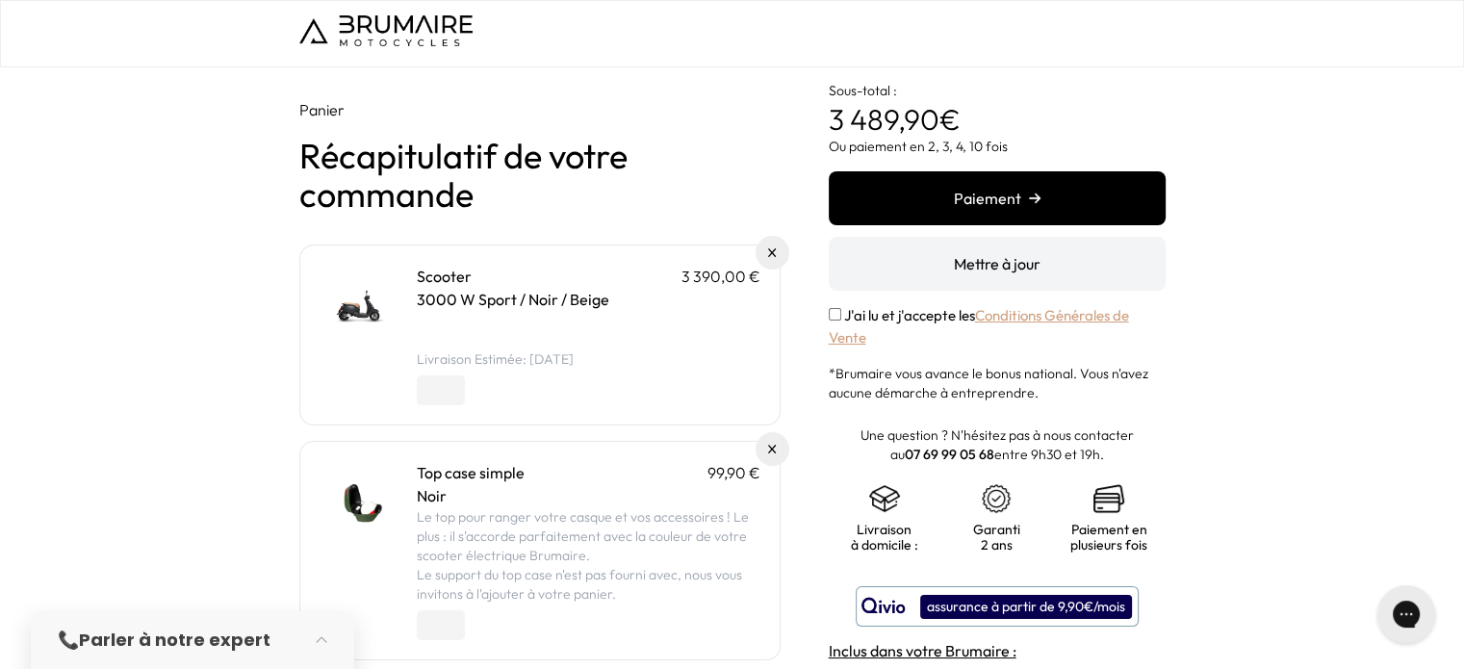
click at [389, 20] on img at bounding box center [385, 30] width 173 height 31
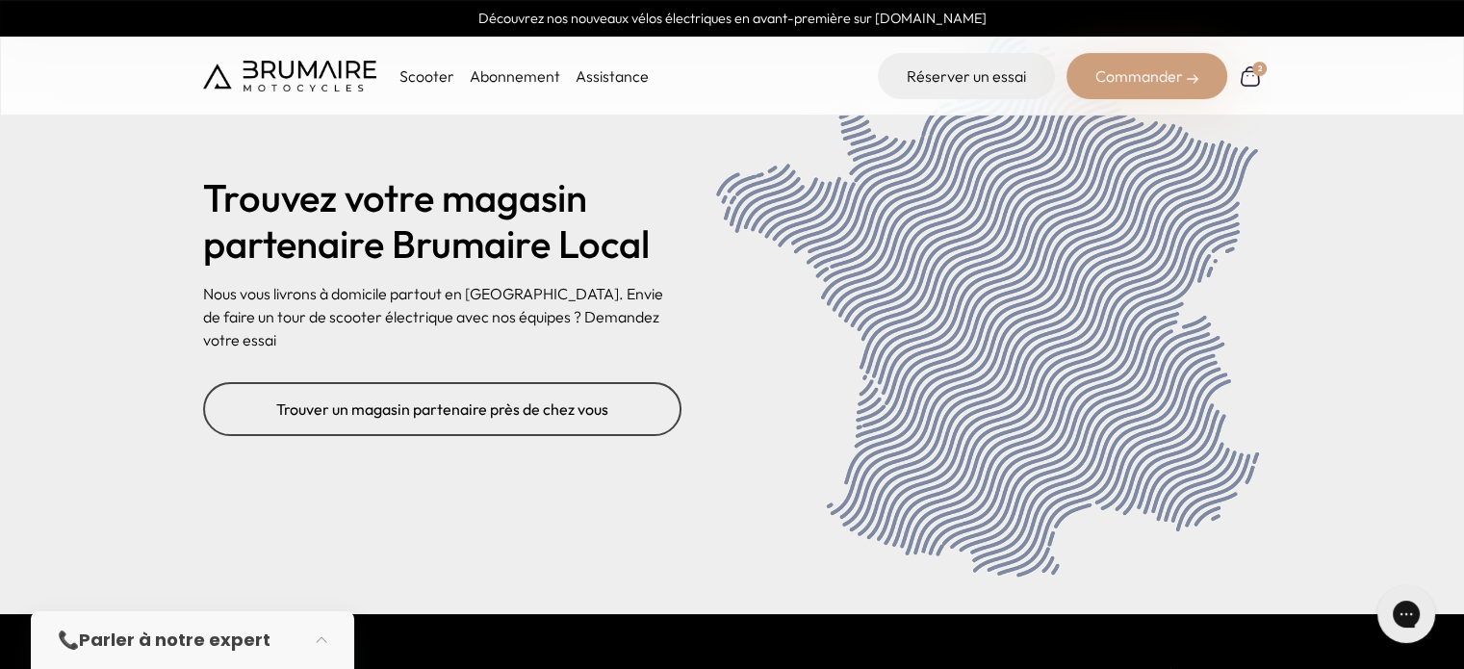
scroll to position [7962, 0]
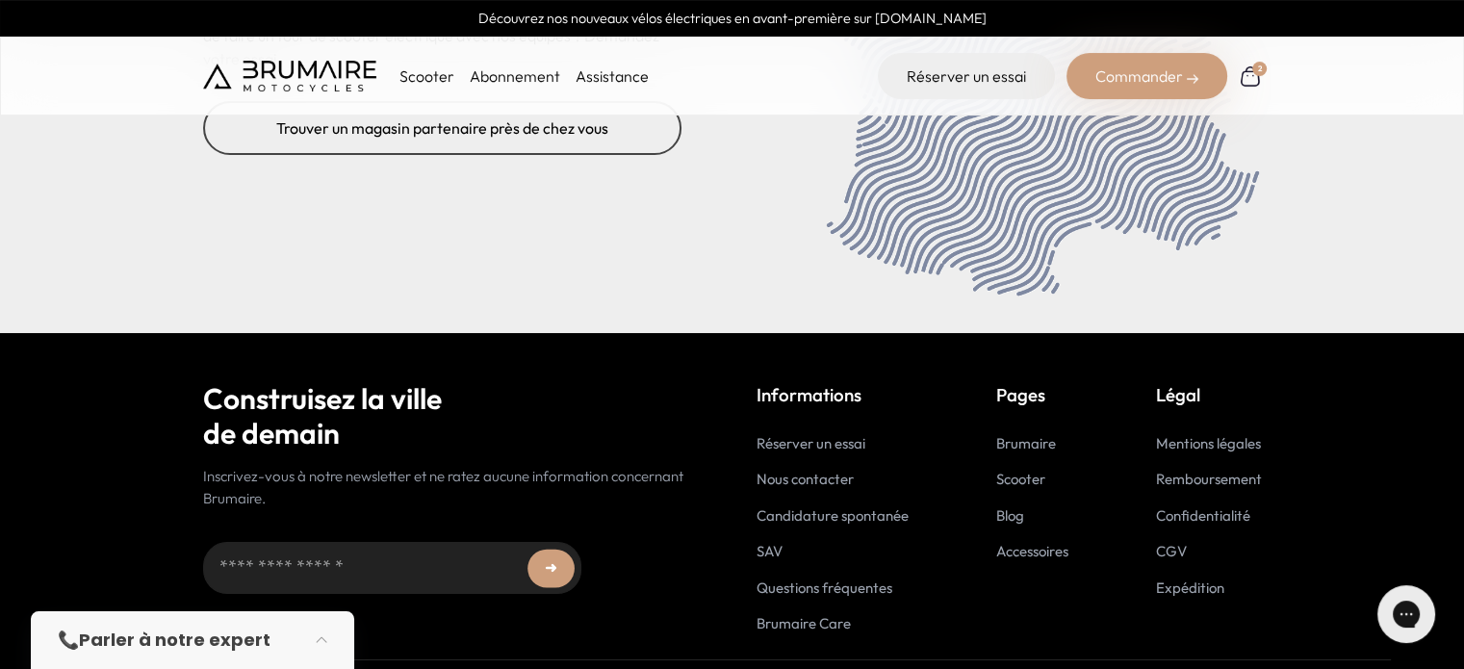
drag, startPoint x: 1470, startPoint y: 34, endPoint x: 69, endPoint y: 51, distance: 1400.6
click at [1192, 470] on link "Remboursement" at bounding box center [1209, 479] width 106 height 18
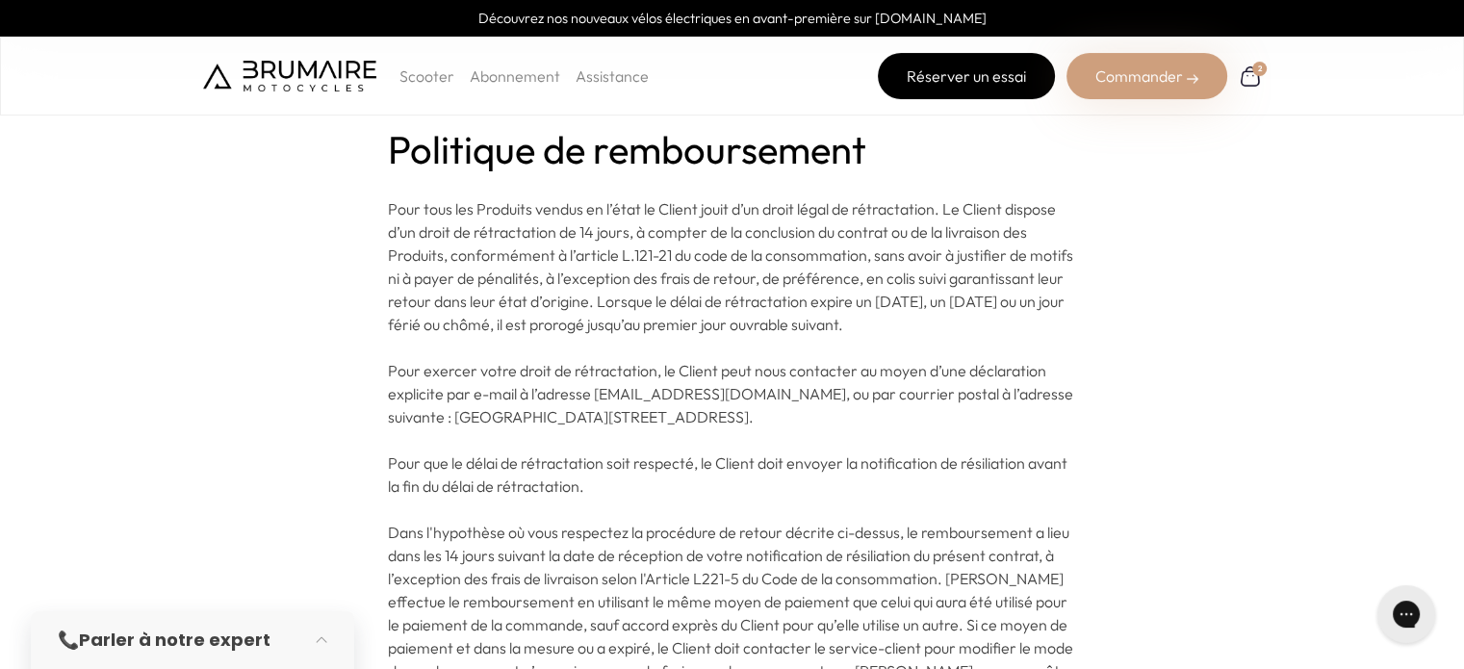
click at [977, 79] on link "Réserver un essai" at bounding box center [966, 76] width 177 height 46
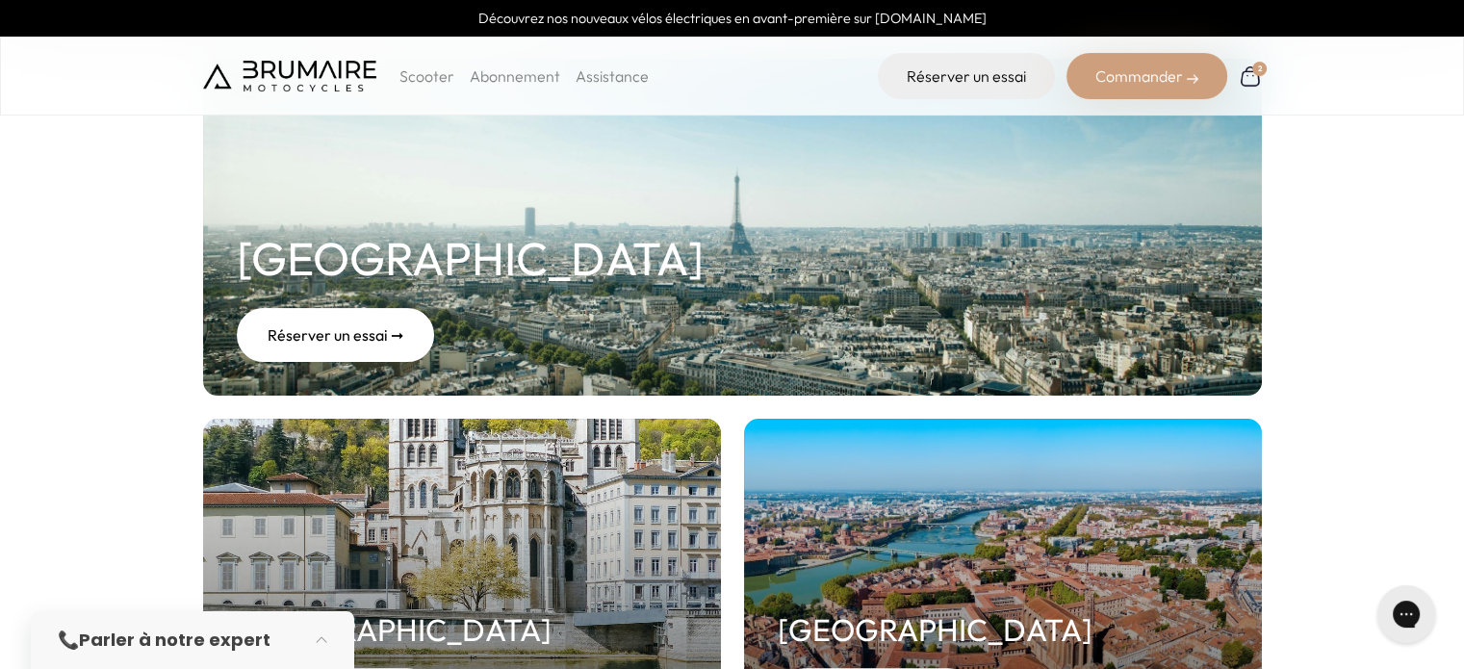
scroll to position [308, 0]
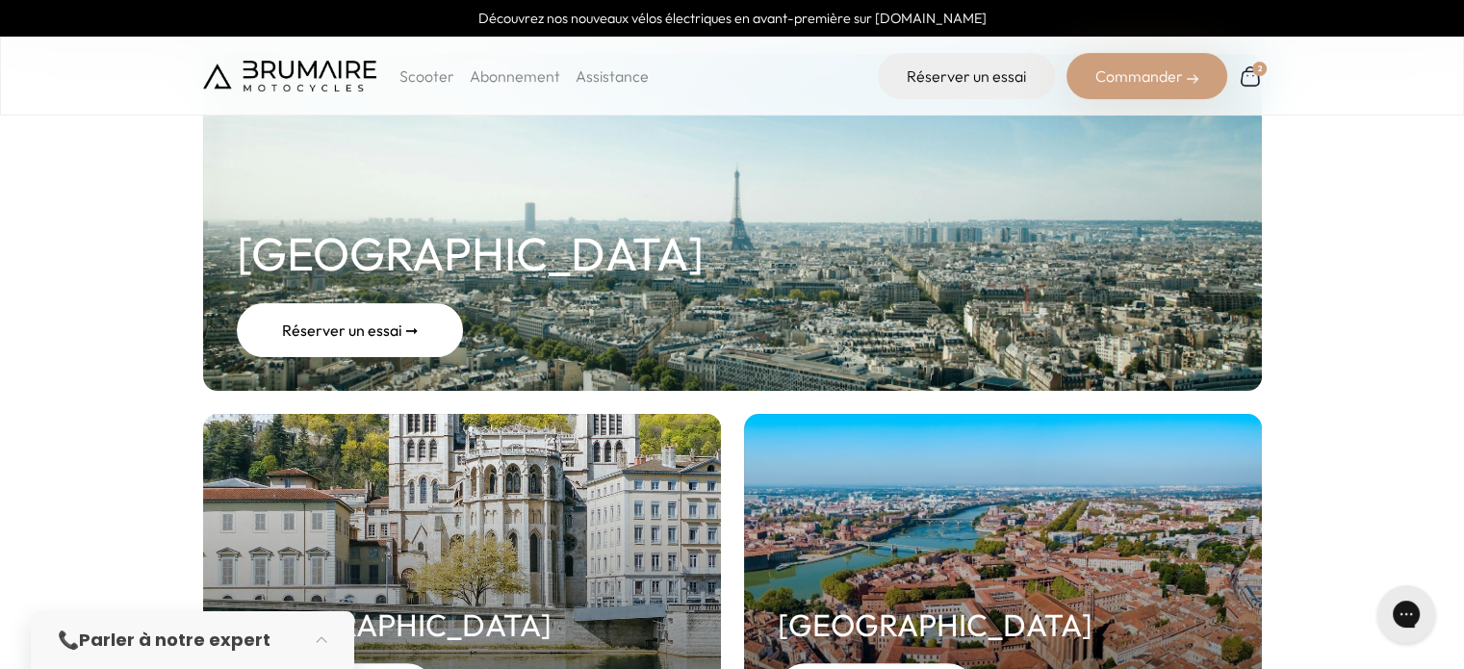
click at [373, 321] on div "Réserver un essai ➞" at bounding box center [350, 330] width 226 height 54
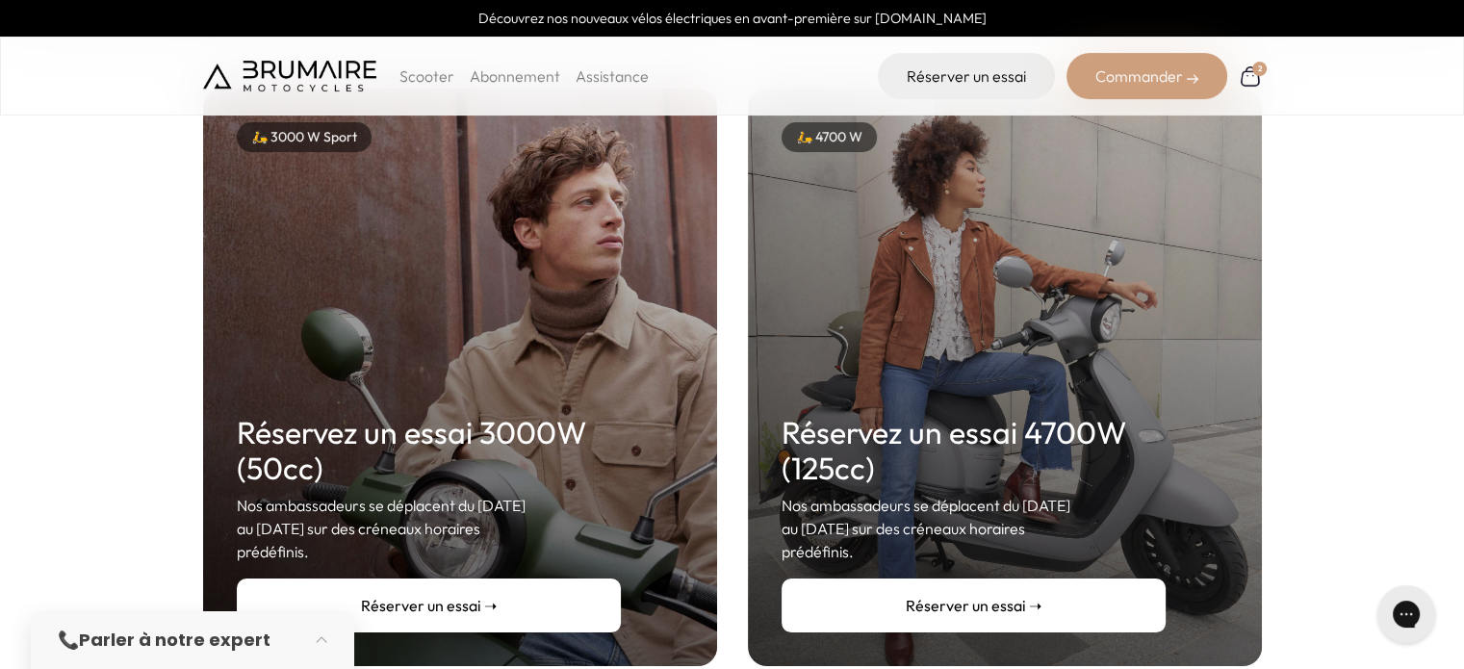
scroll to position [321, 0]
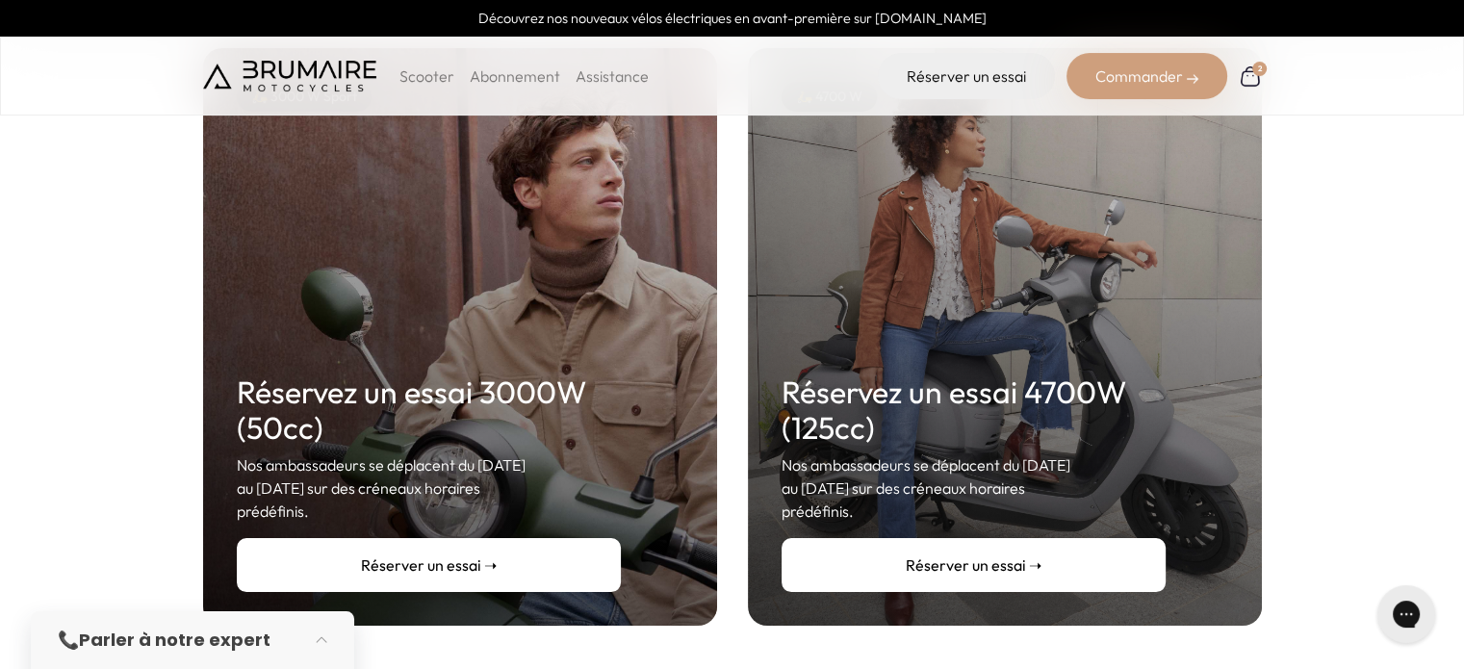
click at [386, 538] on link "Réserver un essai ➝" at bounding box center [429, 565] width 384 height 54
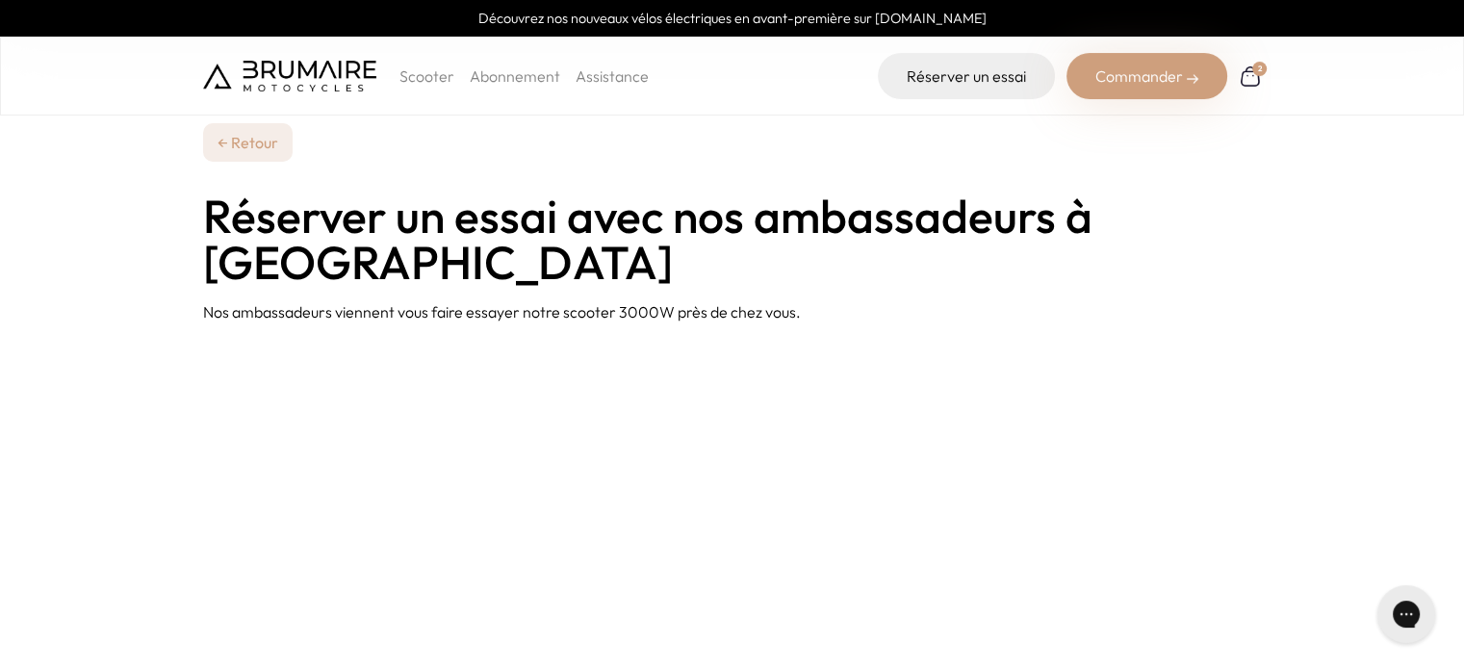
click at [274, 72] on img at bounding box center [289, 76] width 173 height 31
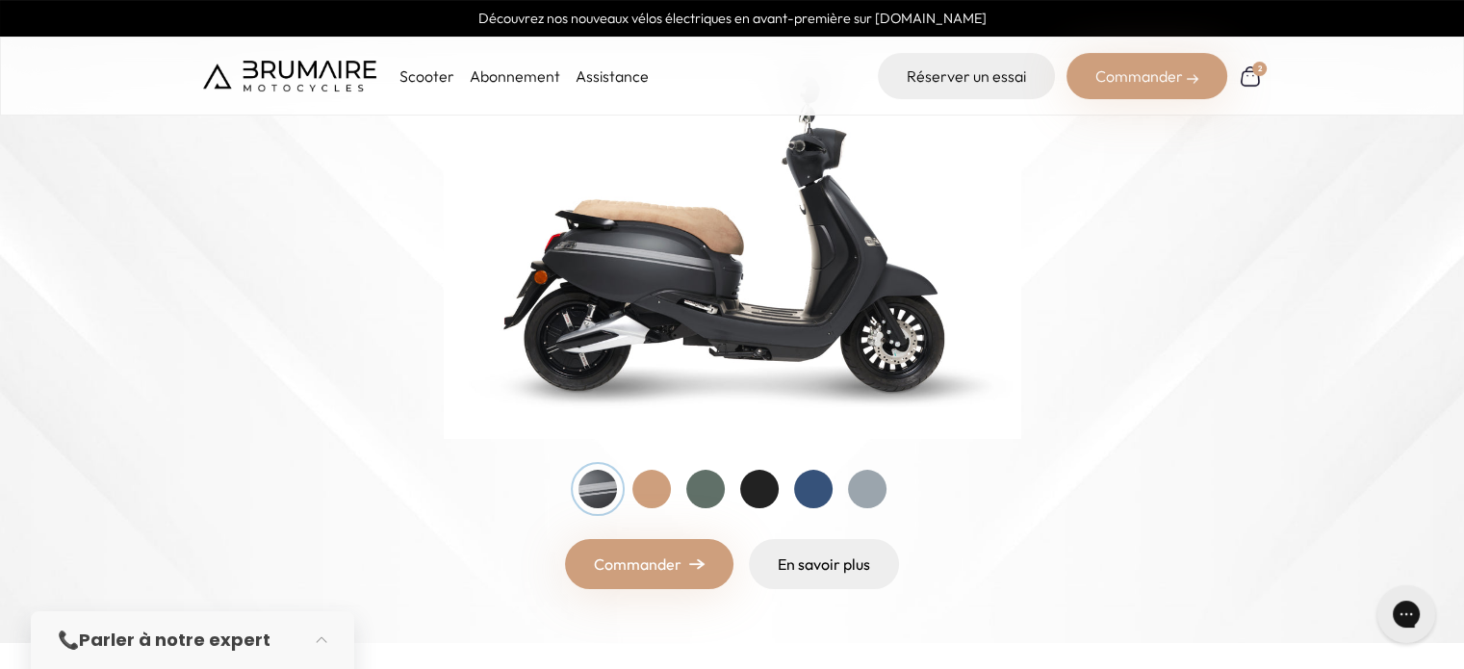
scroll to position [244, 0]
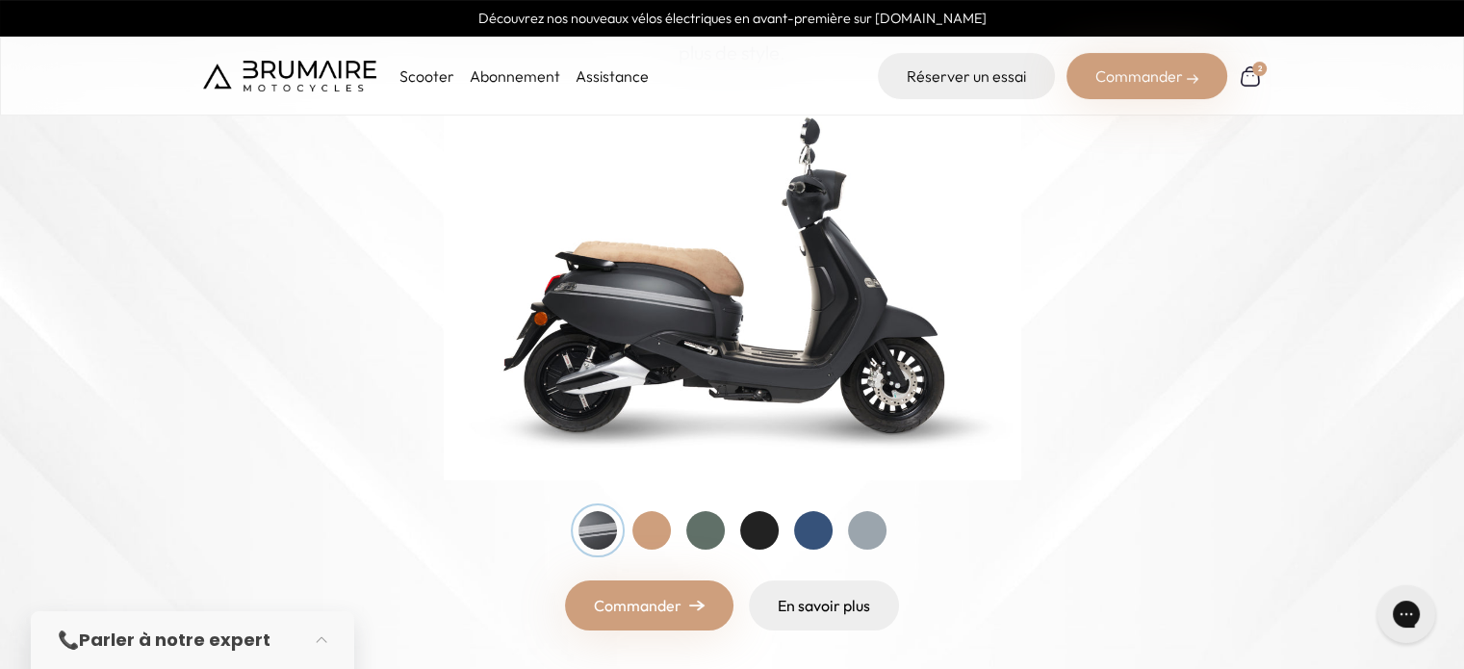
click at [641, 615] on link "Commander" at bounding box center [649, 605] width 168 height 50
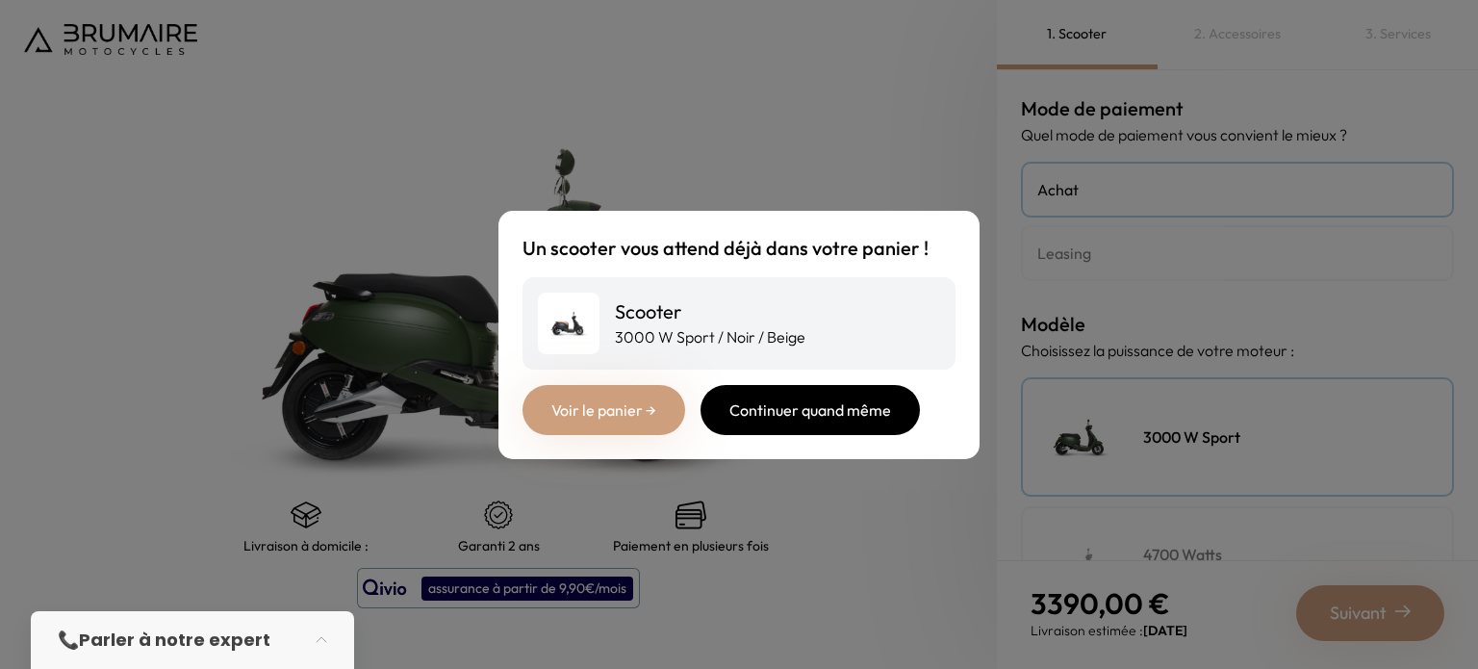
click at [793, 415] on div "Continuer quand même" at bounding box center [810, 410] width 219 height 50
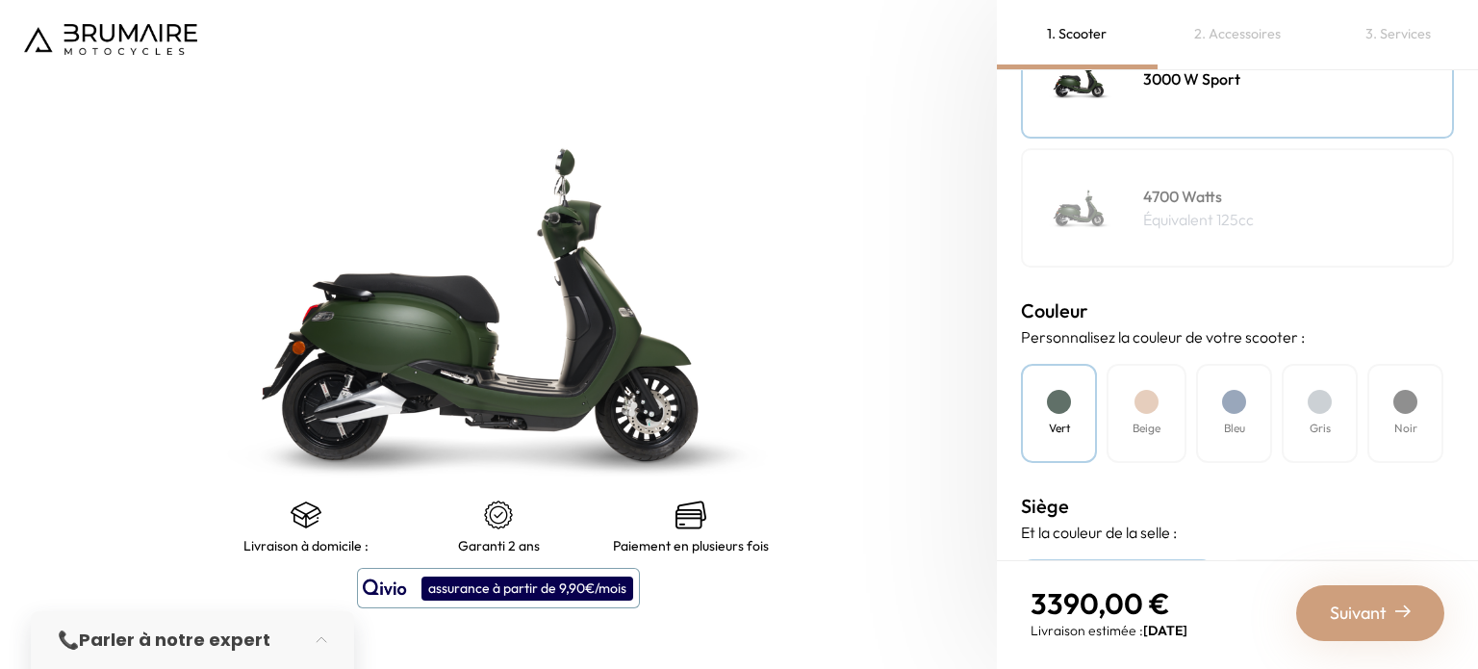
scroll to position [300, 0]
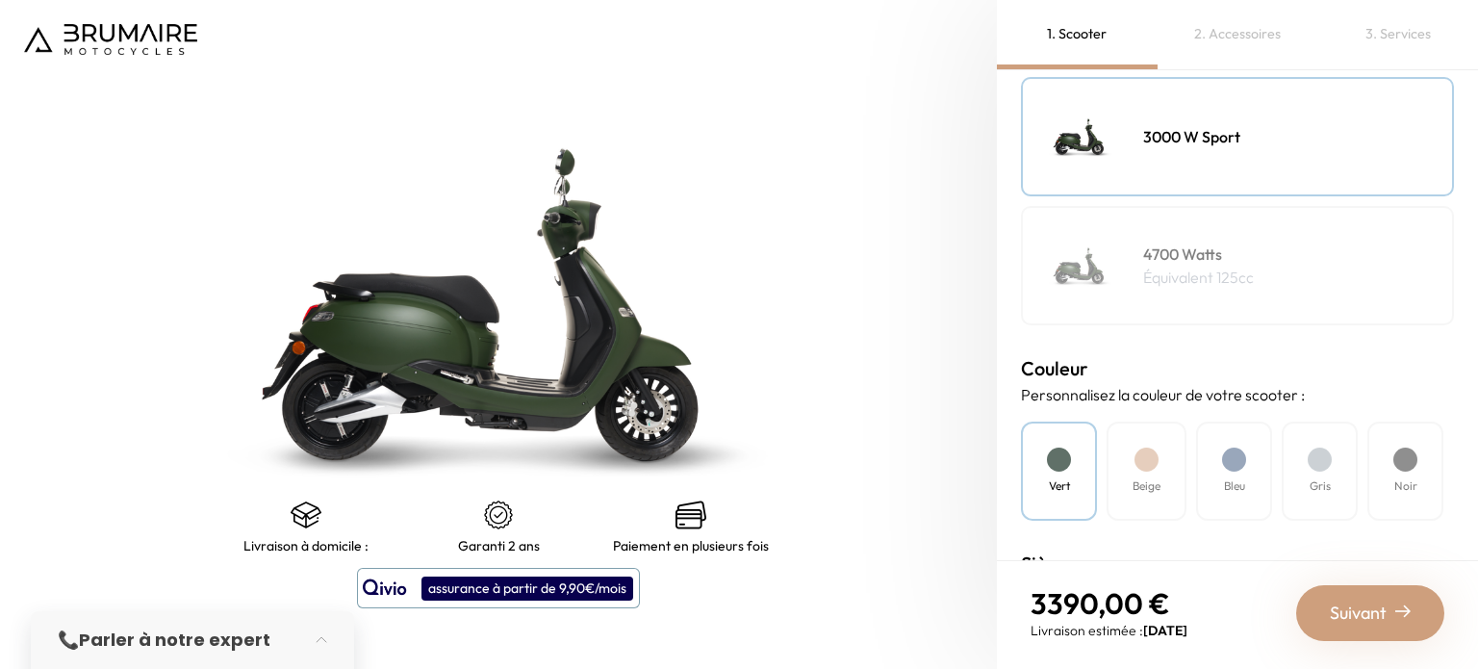
click at [1187, 257] on h4 "4700 Watts" at bounding box center [1199, 254] width 111 height 23
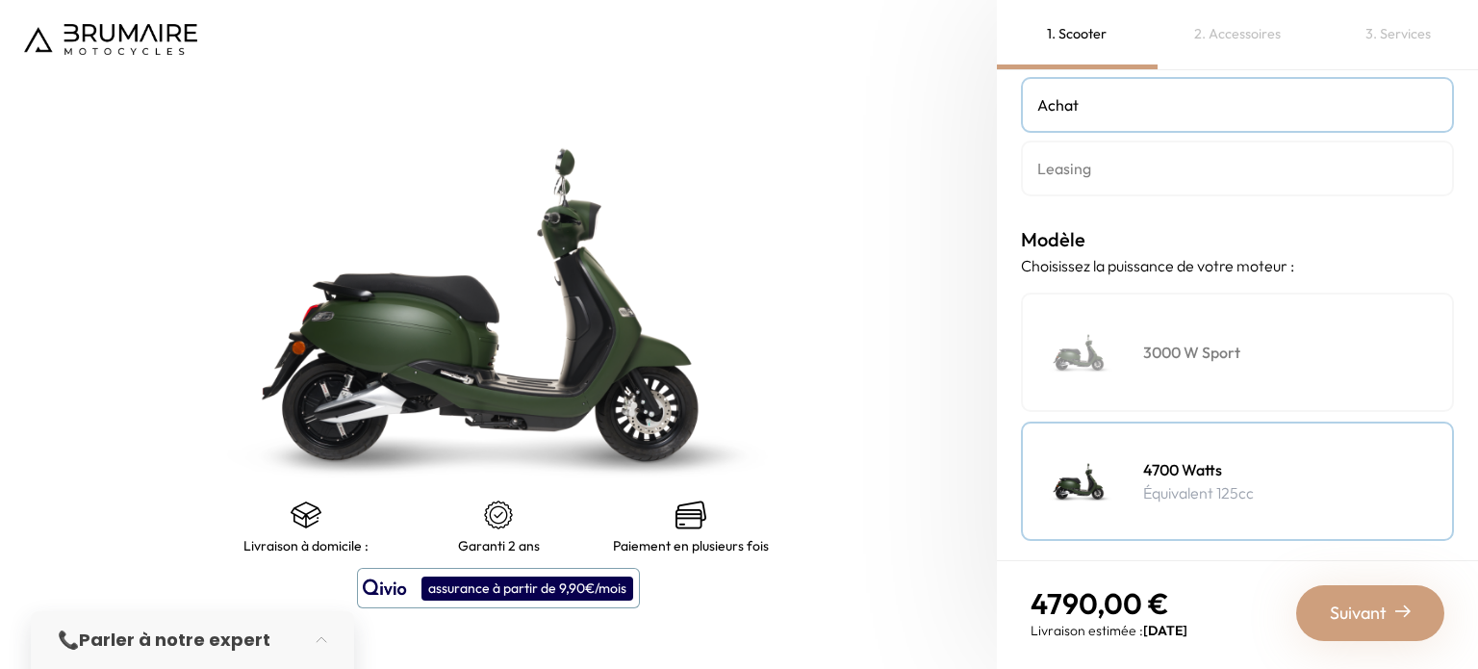
scroll to position [69, 0]
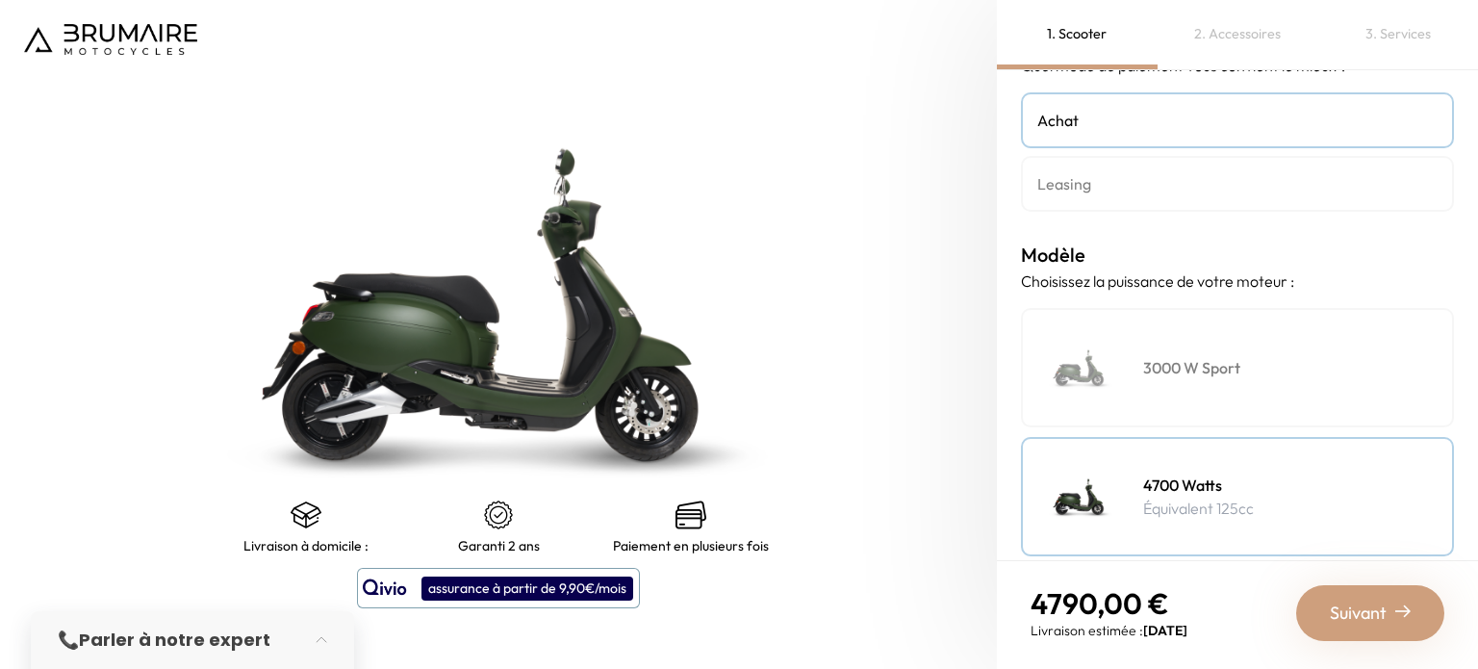
click at [1105, 354] on img at bounding box center [1081, 368] width 96 height 96
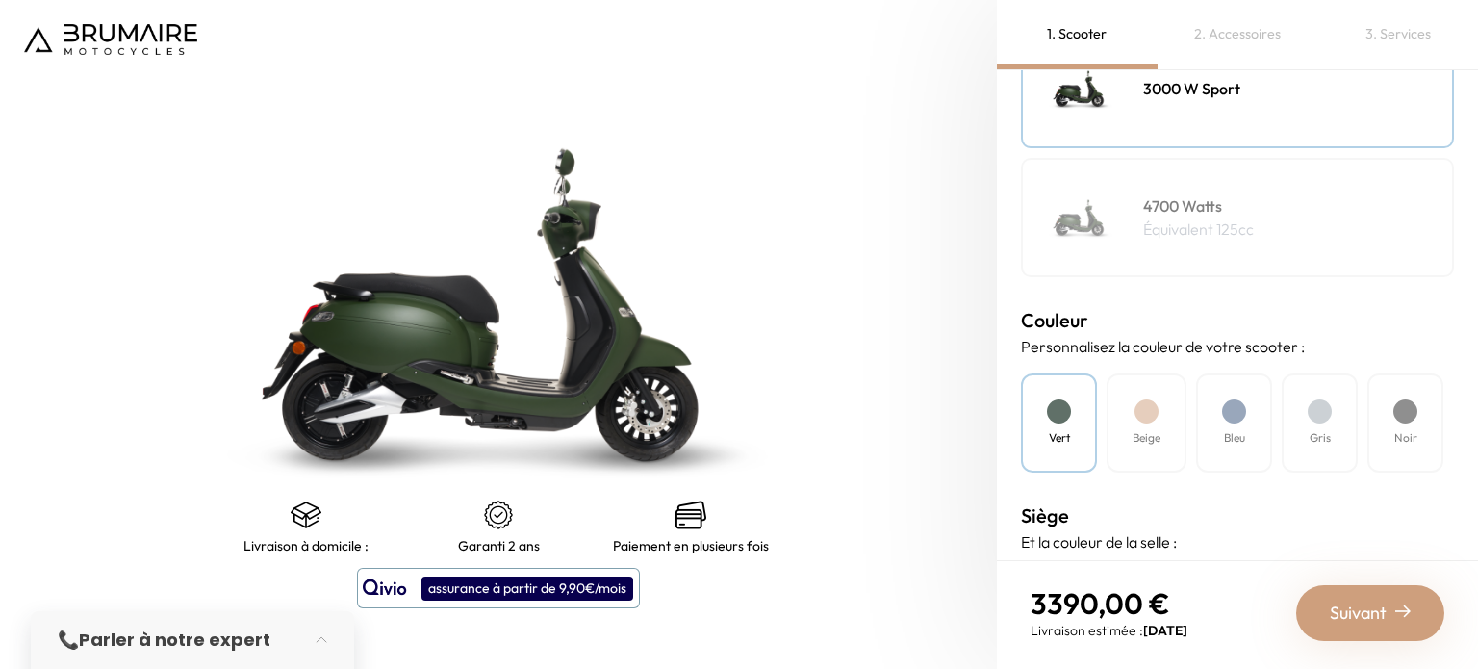
scroll to position [366, 0]
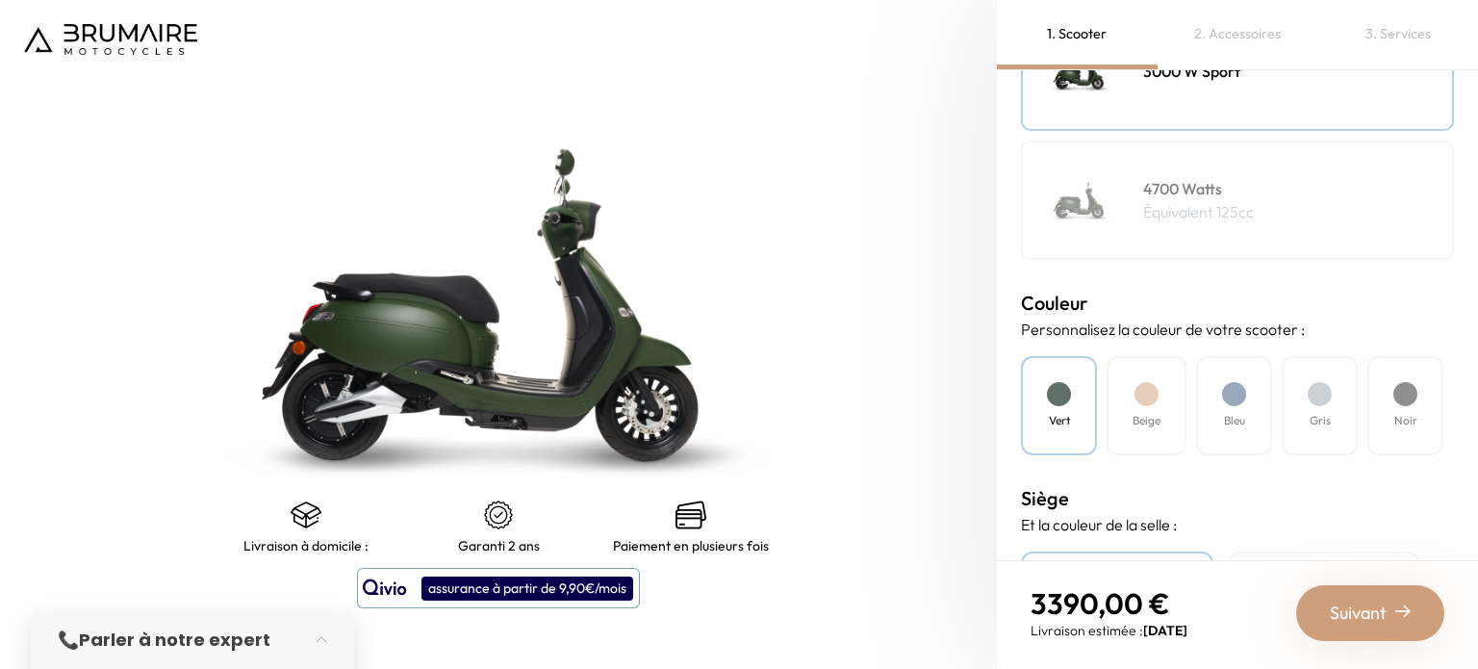
click at [1147, 388] on div at bounding box center [1147, 394] width 24 height 24
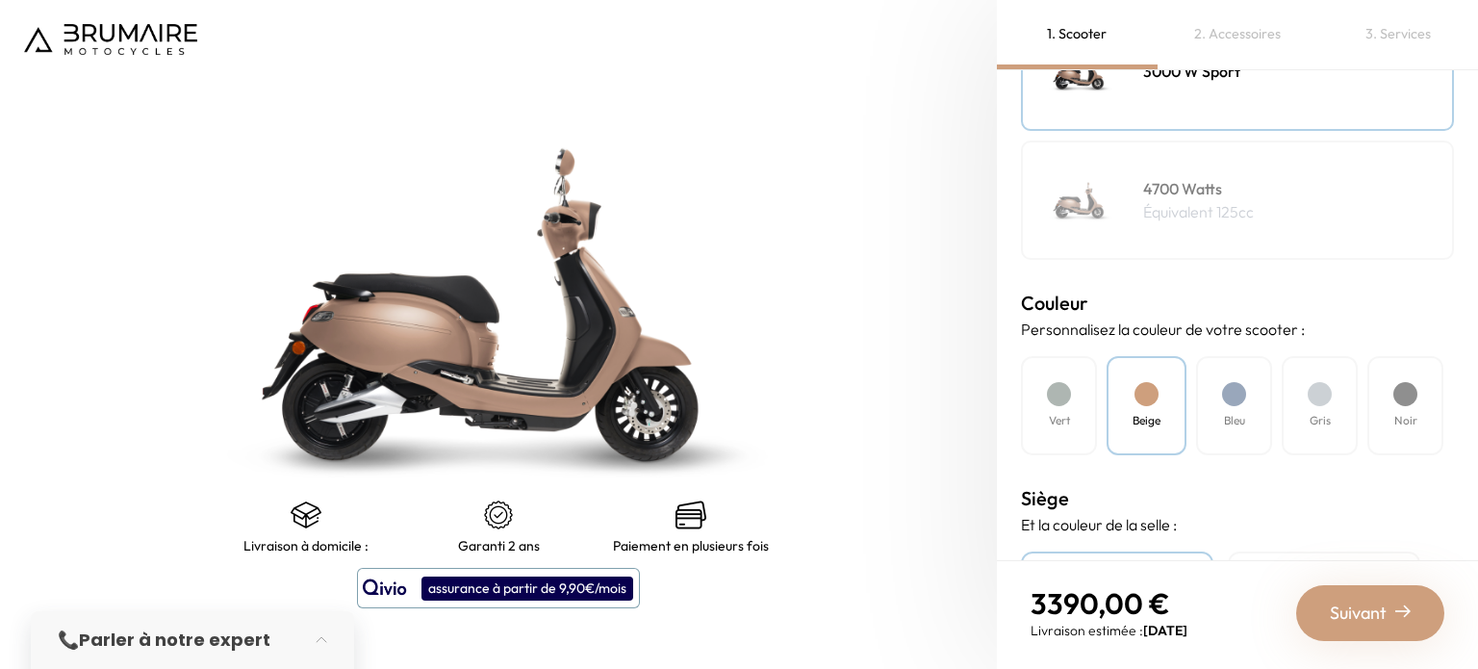
click at [1228, 402] on div "Bleu" at bounding box center [1234, 405] width 76 height 99
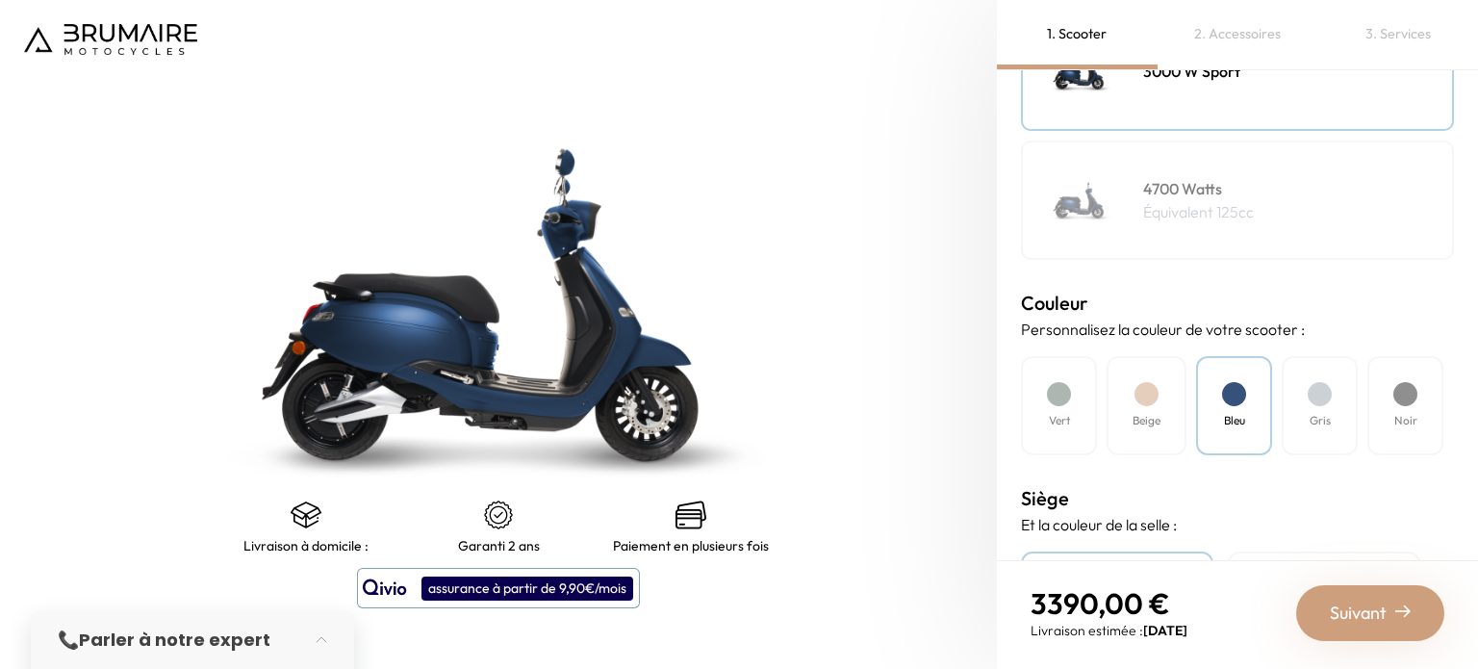
click at [1306, 398] on div "Gris" at bounding box center [1320, 405] width 76 height 99
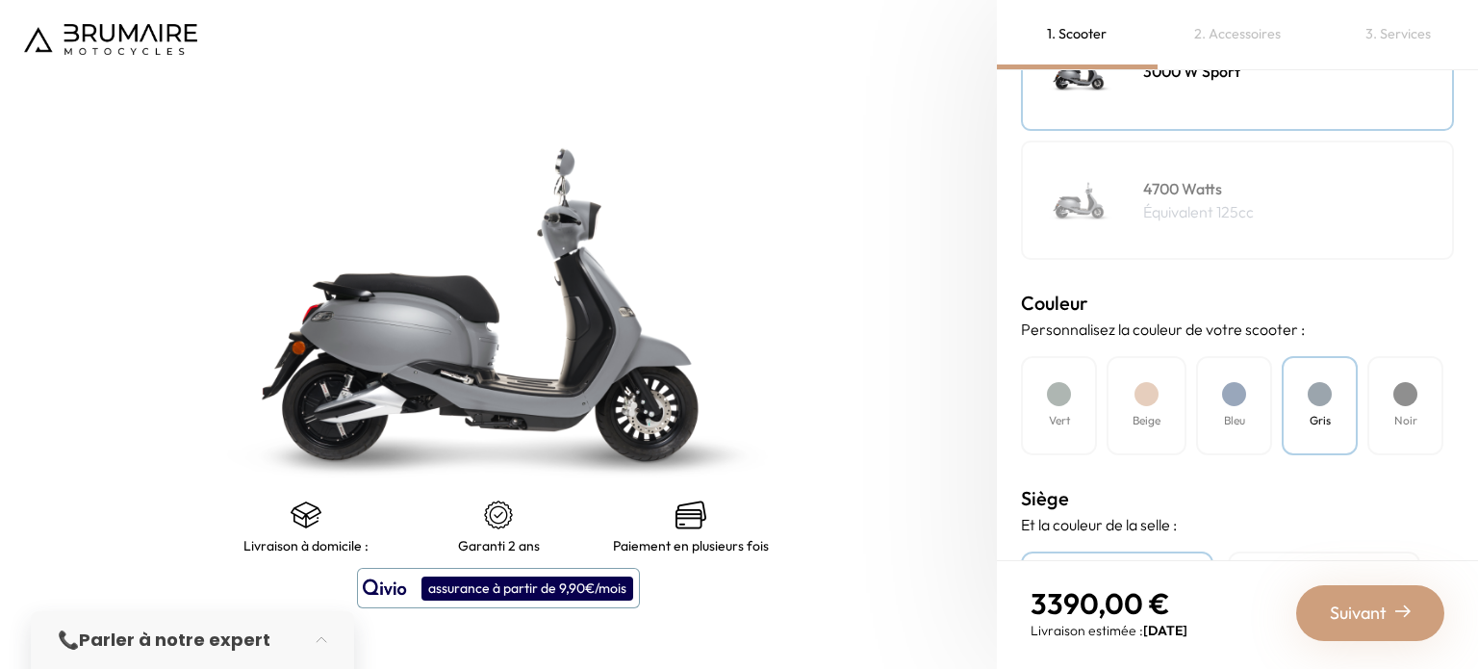
click at [1409, 396] on div at bounding box center [1406, 394] width 24 height 24
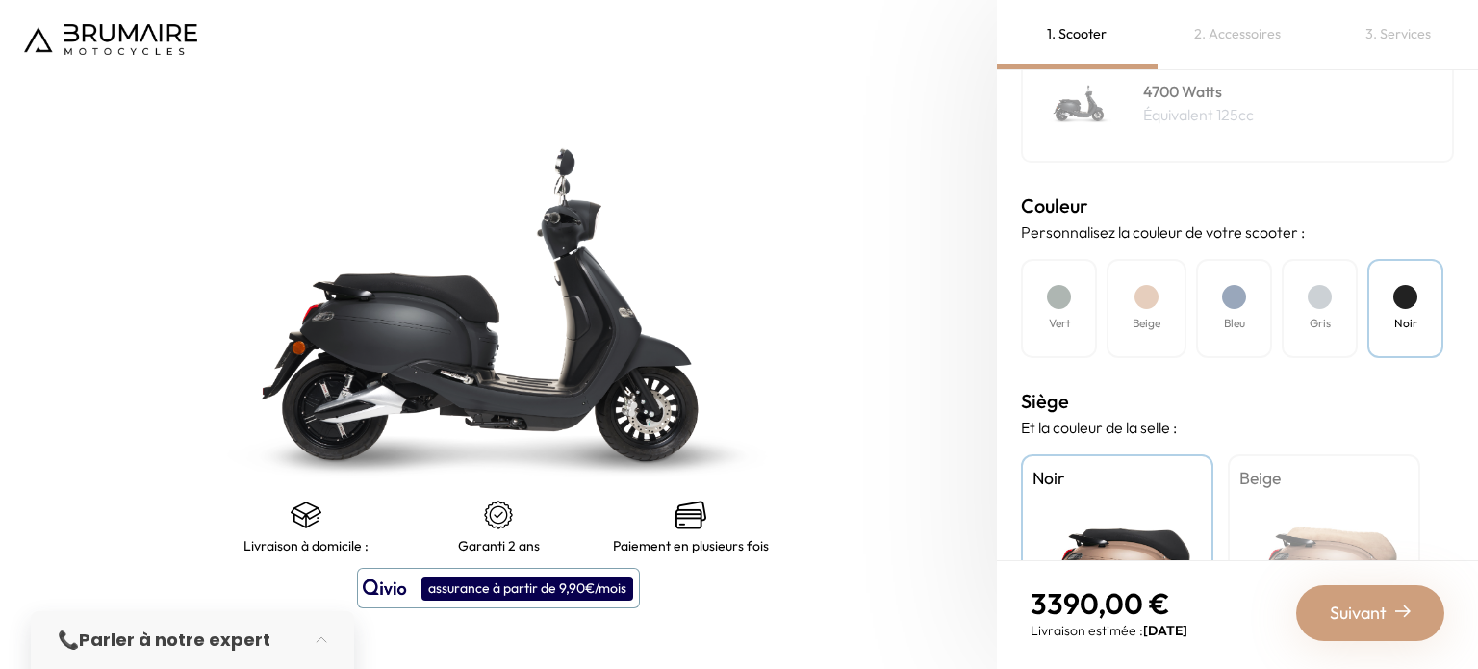
scroll to position [489, 0]
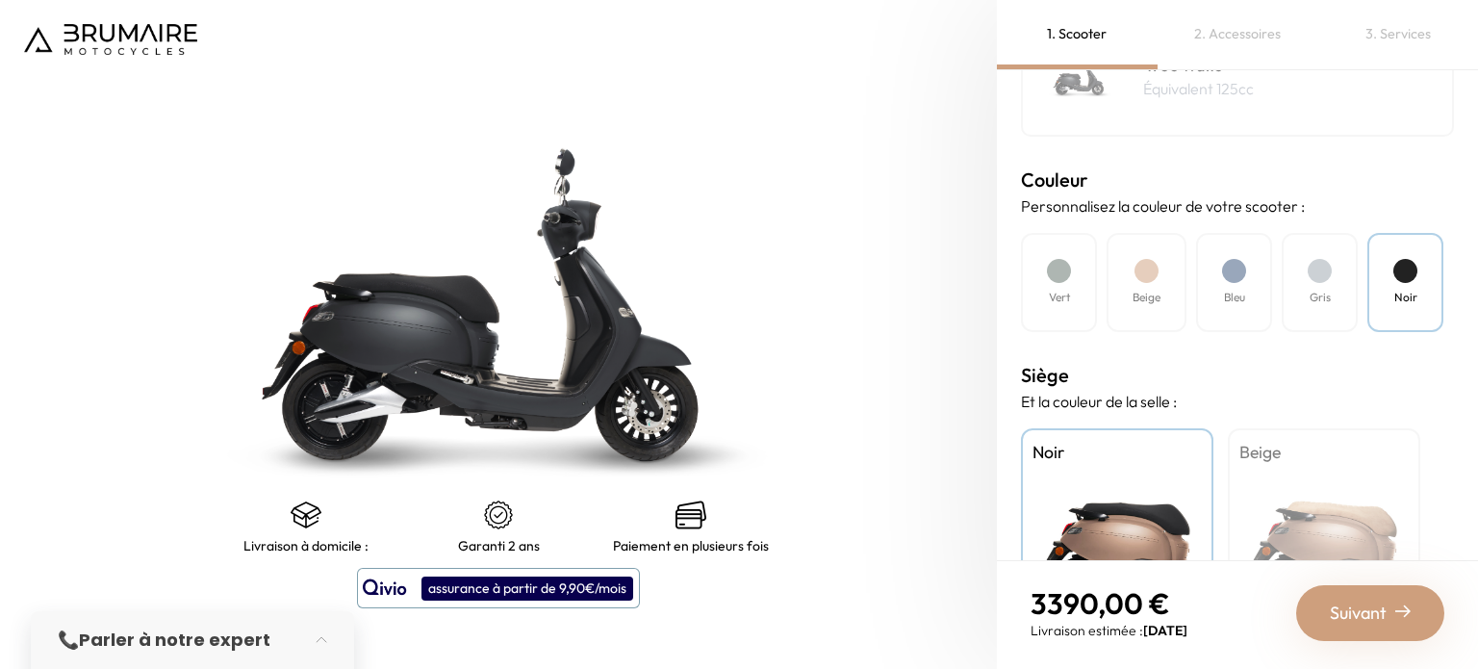
click at [1313, 522] on div "Beige" at bounding box center [1324, 548] width 193 height 241
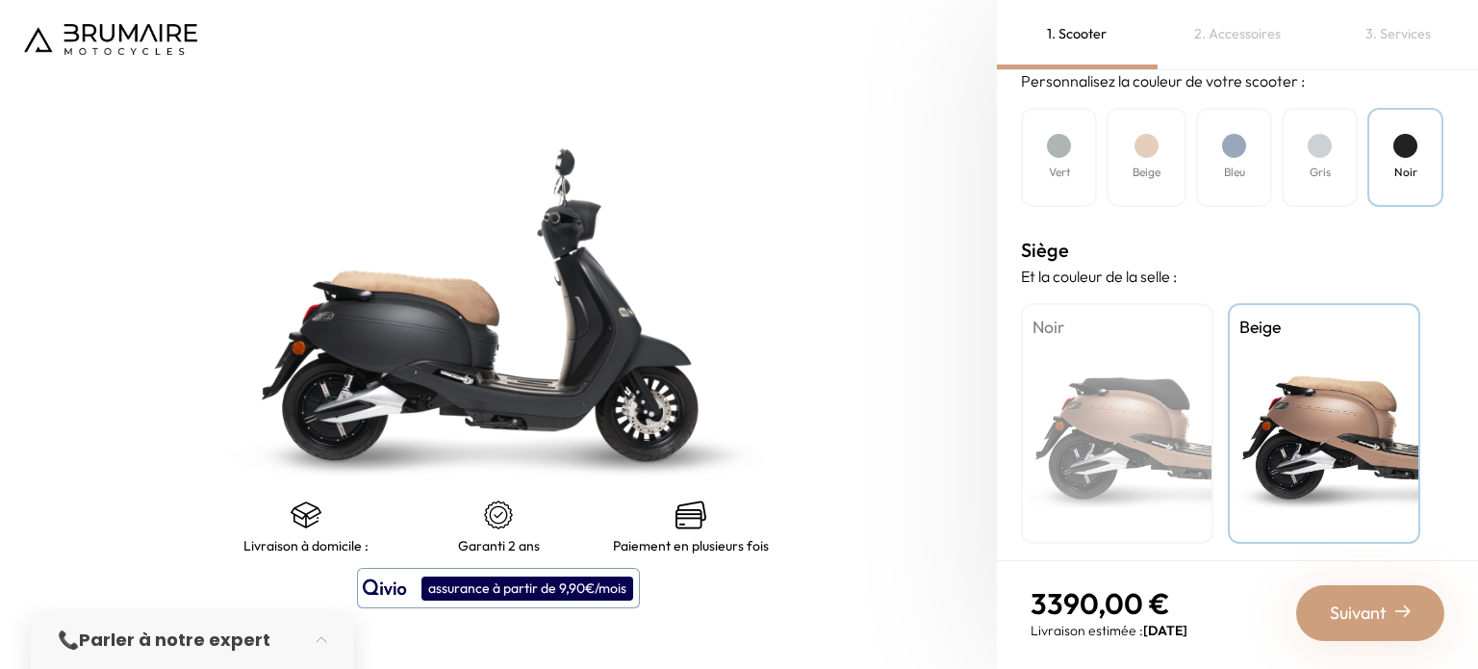
scroll to position [617, 0]
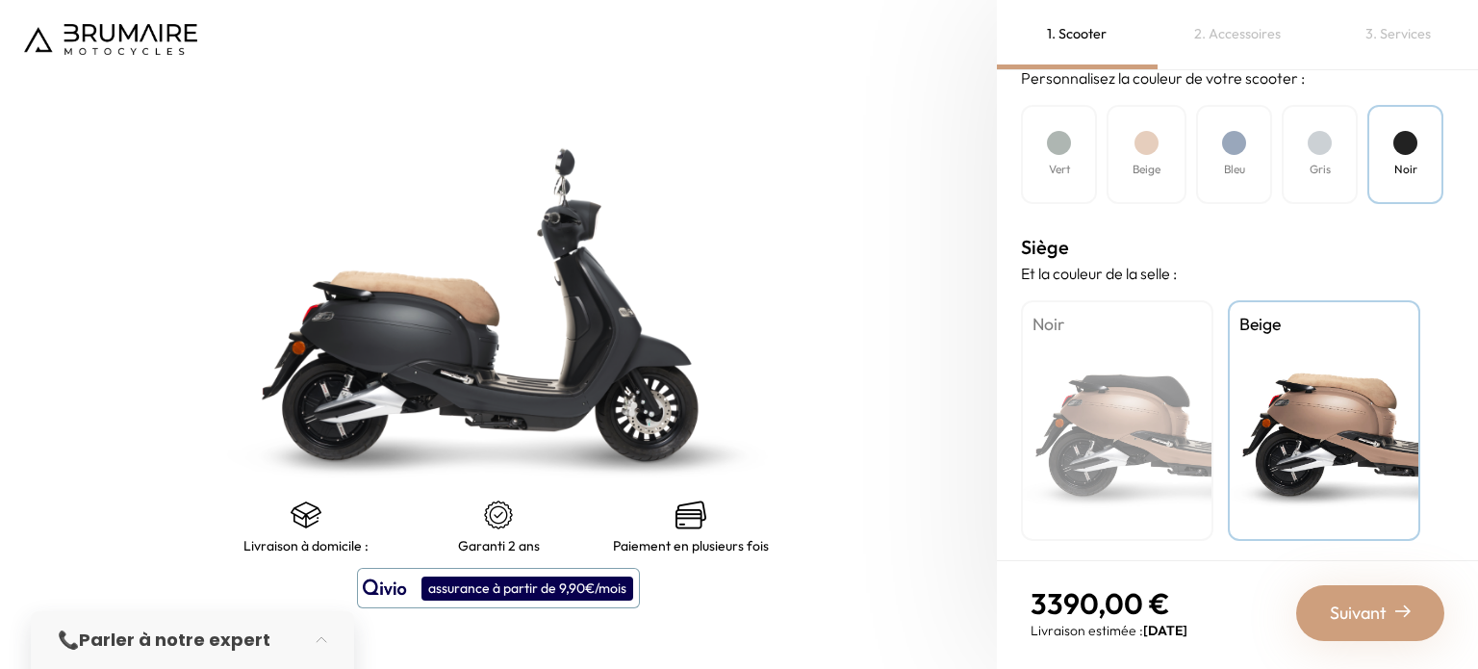
click at [1363, 614] on span "Suivant" at bounding box center [1358, 613] width 57 height 27
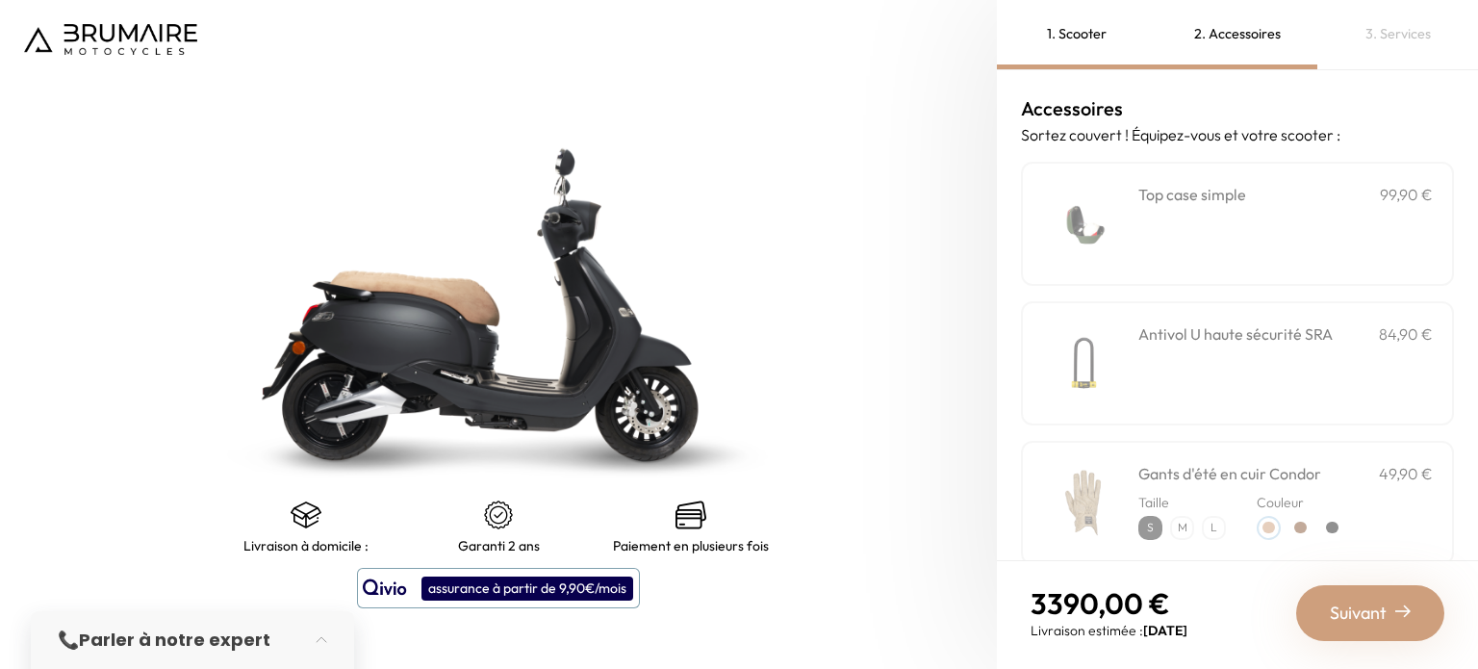
click at [1315, 194] on div "Top case simple 99,90 €" at bounding box center [1286, 194] width 295 height 23
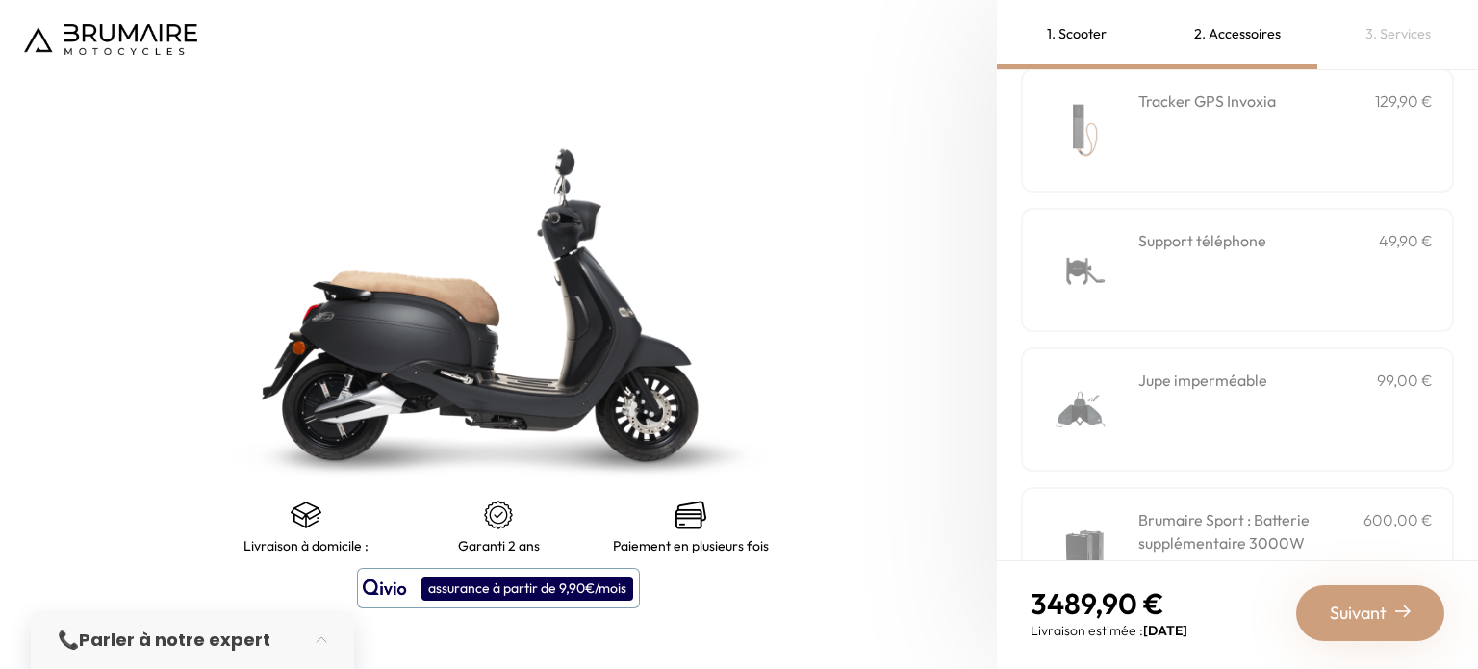
scroll to position [720, 0]
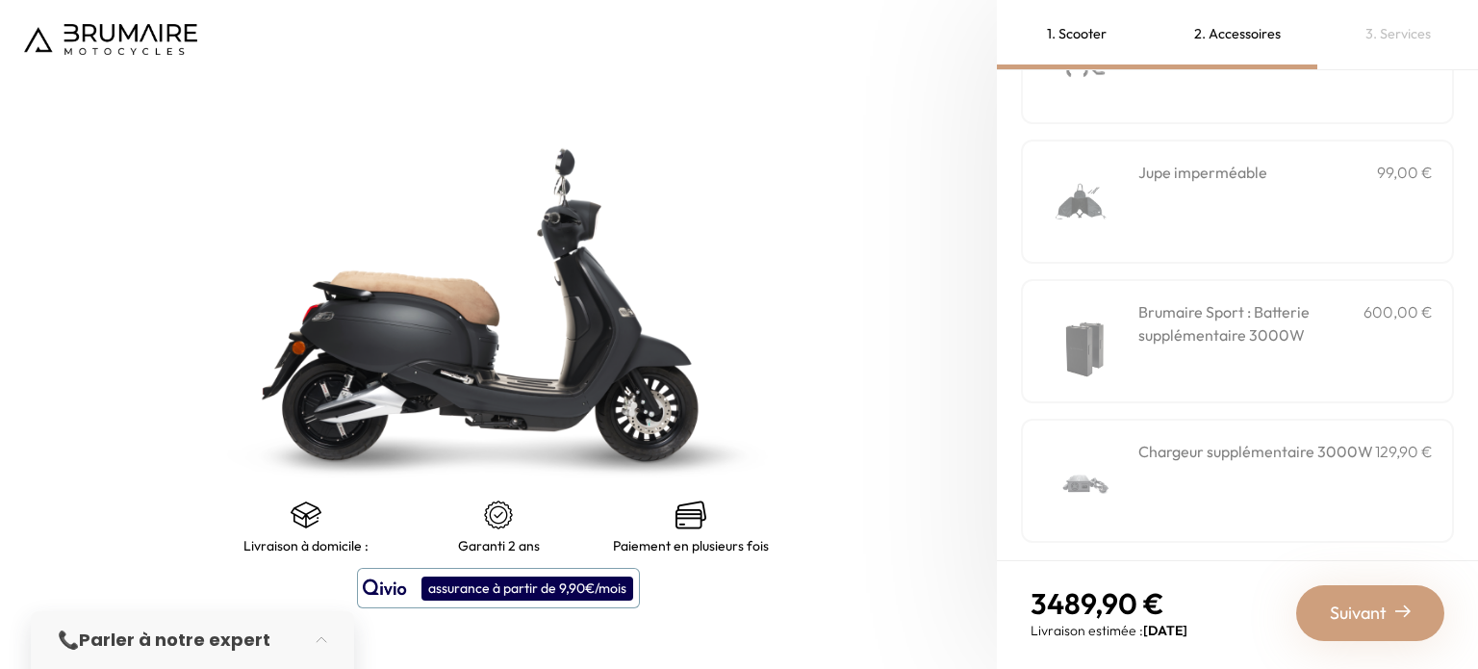
click at [1368, 606] on span "Suivant" at bounding box center [1358, 613] width 57 height 27
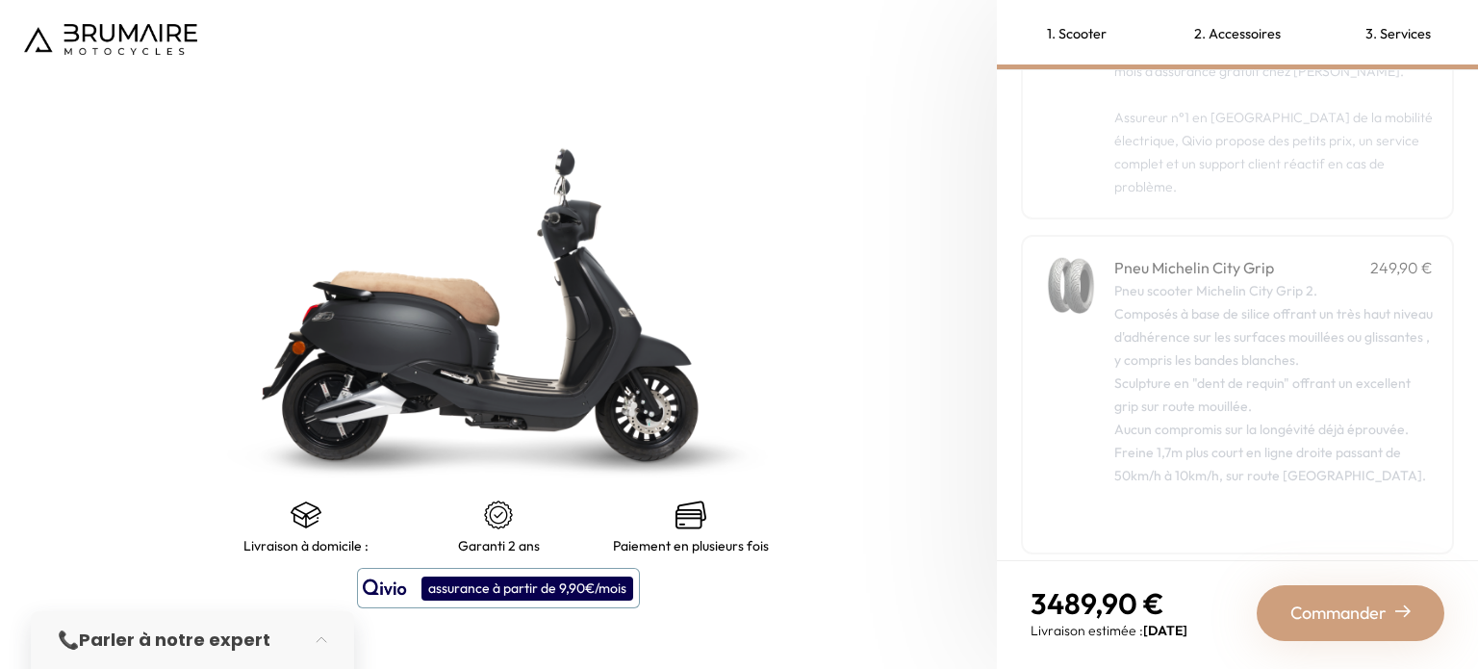
scroll to position [404, 0]
click at [1361, 604] on span "Commander" at bounding box center [1339, 613] width 96 height 27
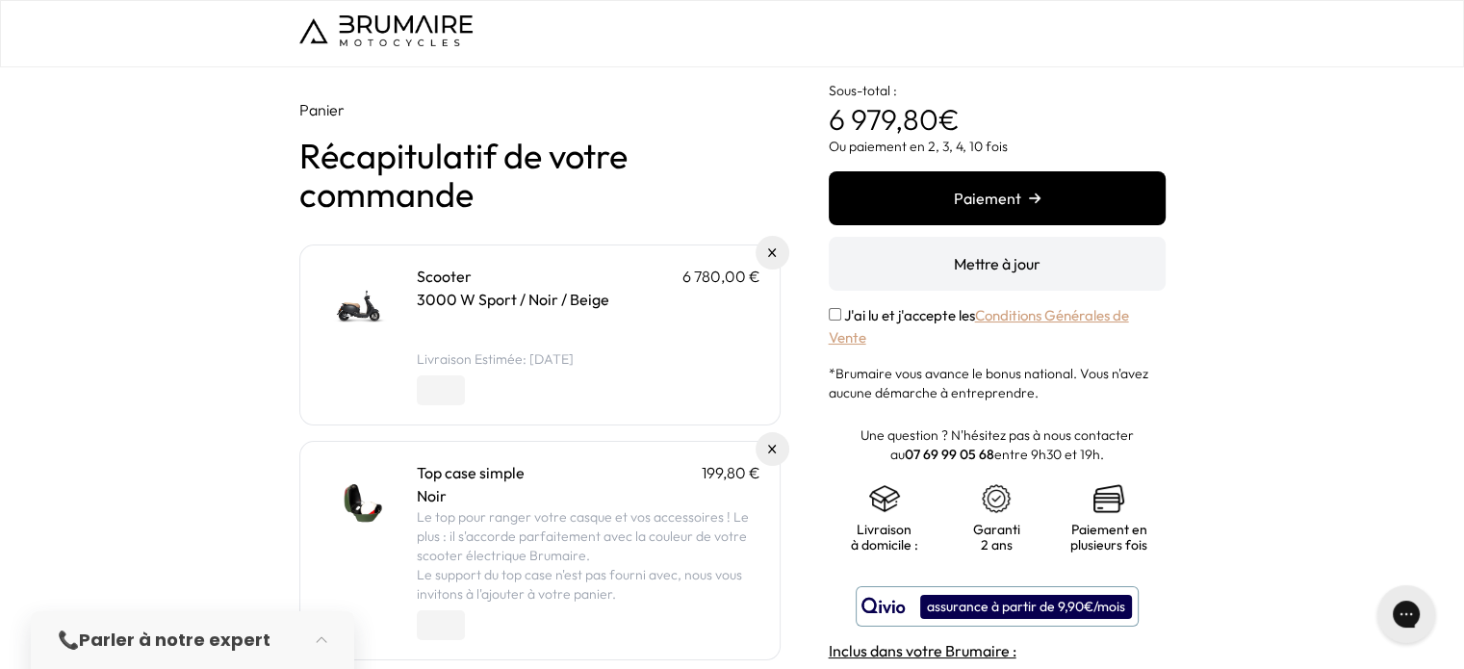
type input "*"
click at [450, 399] on input "*" at bounding box center [441, 390] width 48 height 30
click at [202, 283] on div "Panier Récapitulatif de votre commande Scooter 6 780,00 € 3000 W Sport / Noir /…" at bounding box center [732, 482] width 1464 height 830
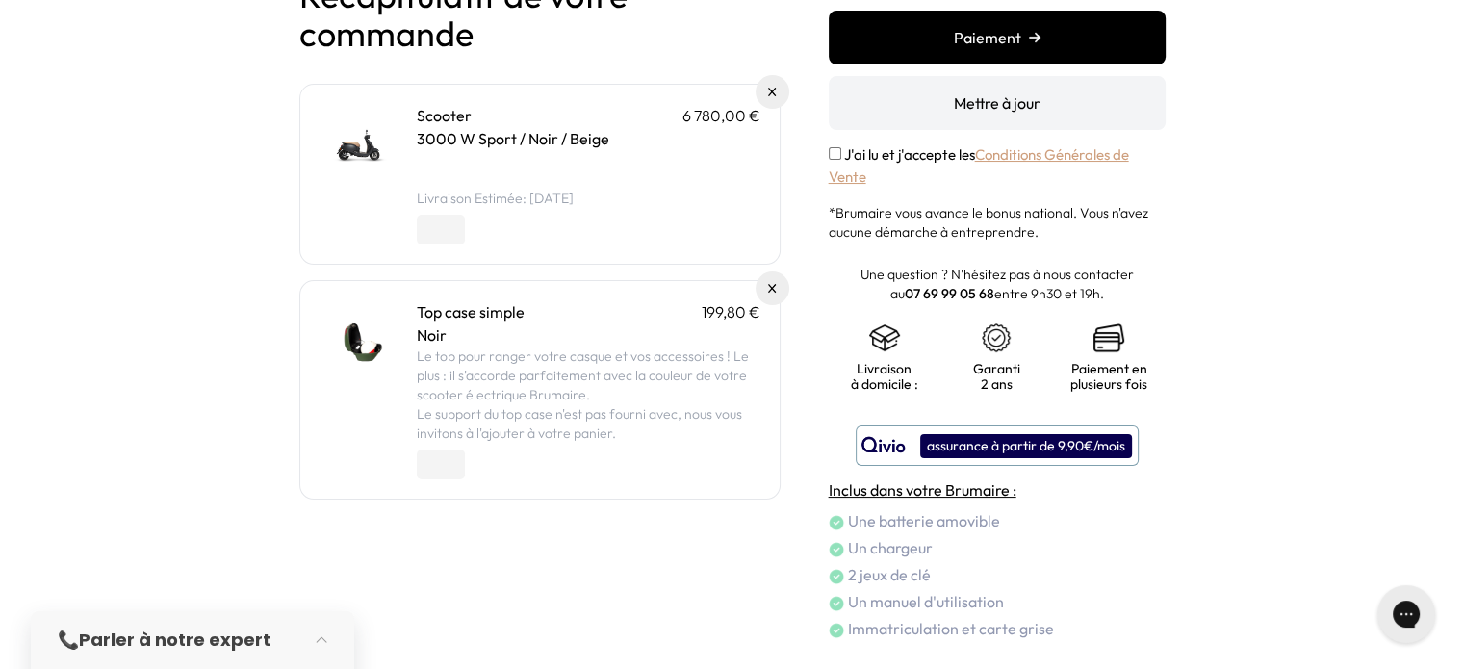
scroll to position [193, 0]
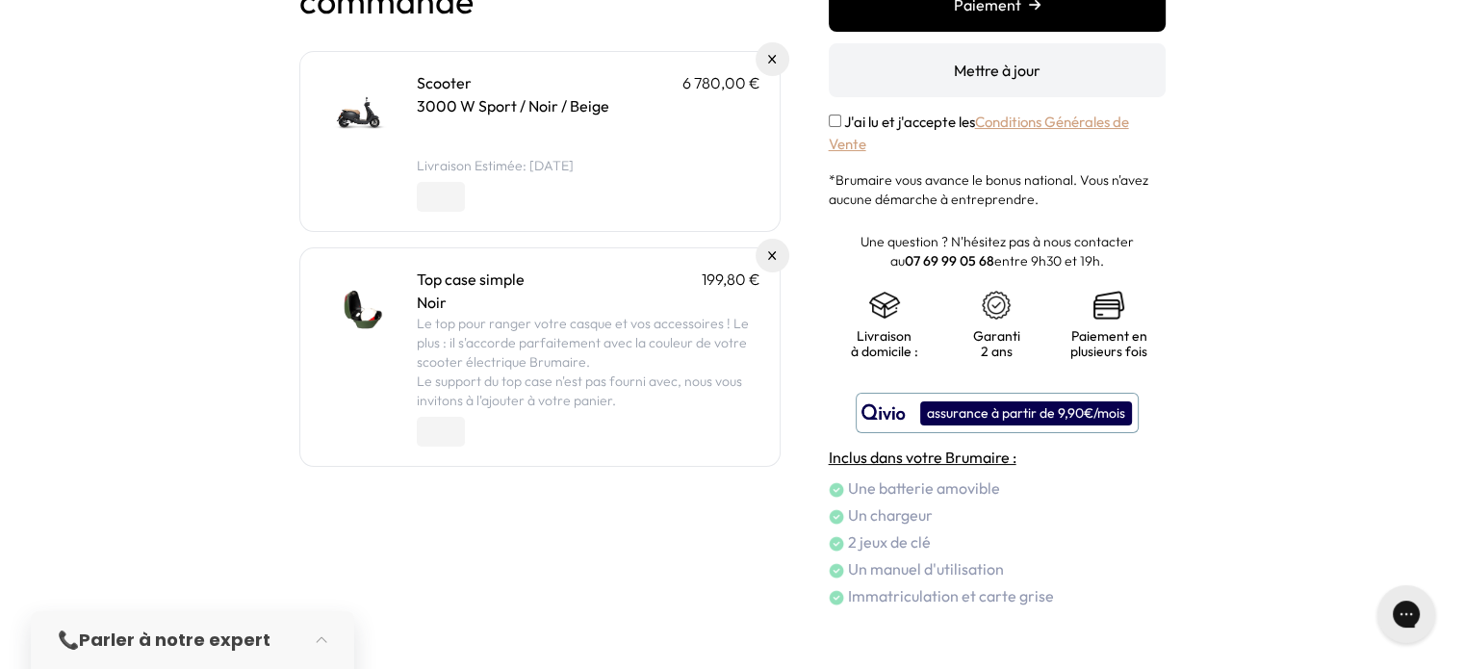
type input "*"
click at [452, 437] on input "*" at bounding box center [441, 432] width 48 height 30
click at [489, 565] on div "Panier Récapitulatif de votre commande Scooter 6 780,00 € 3000 W Sport / Noir /…" at bounding box center [539, 256] width 481 height 703
click at [999, 71] on button "Mettre à jour" at bounding box center [997, 70] width 337 height 54
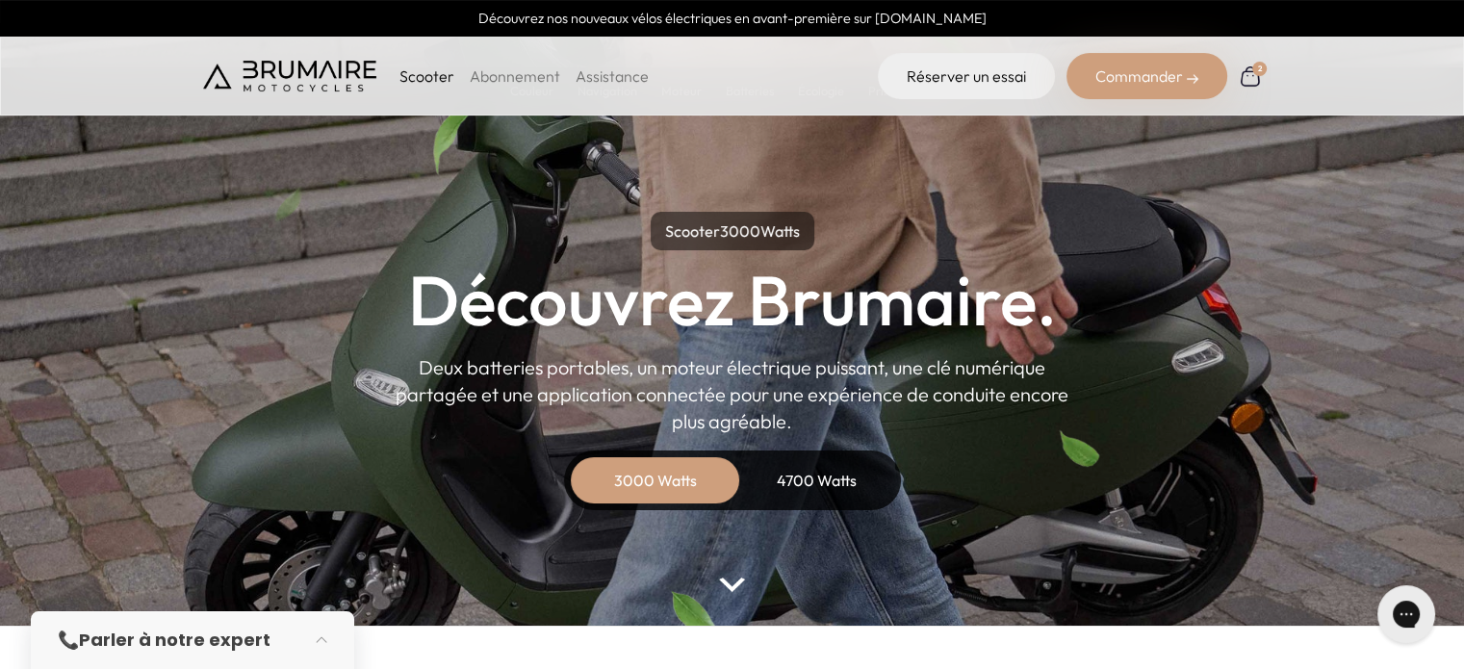
click at [1153, 66] on div "Commander" at bounding box center [1147, 76] width 161 height 46
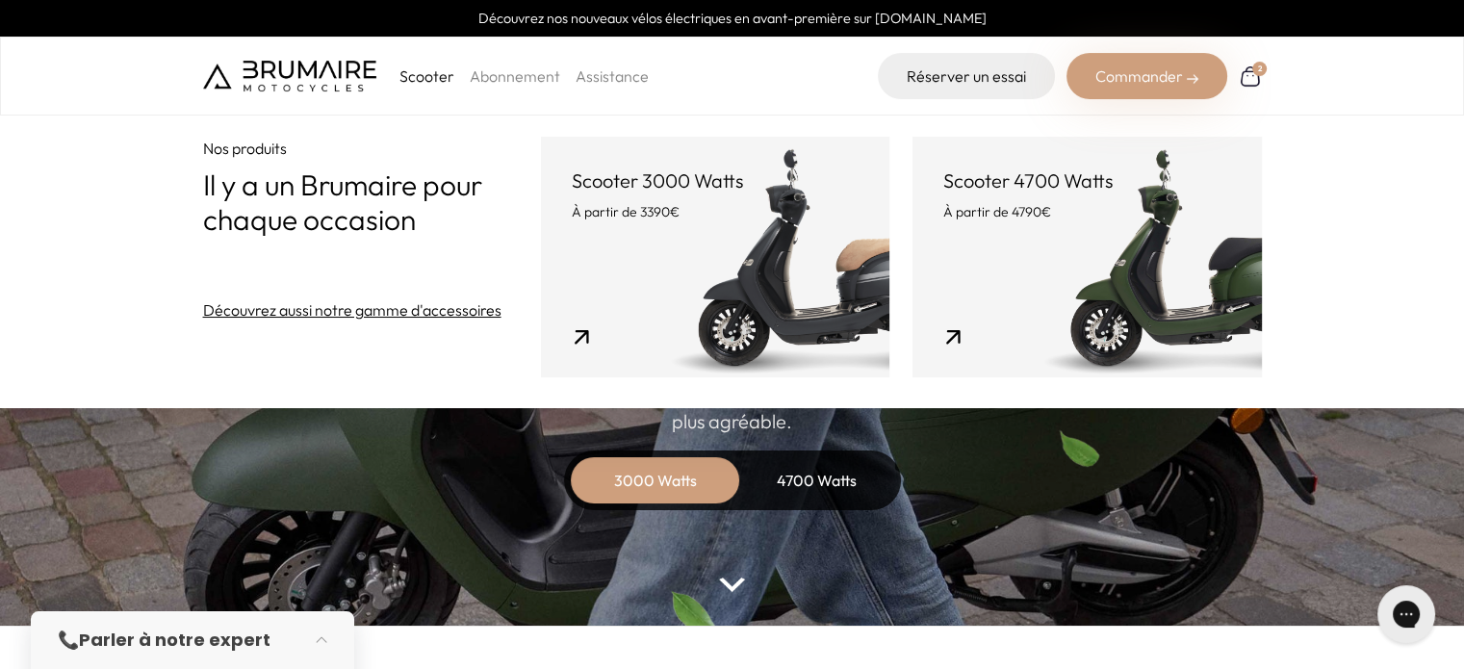
click at [697, 227] on link "Scooter 3000 Watts À partir de 3390€" at bounding box center [715, 257] width 348 height 241
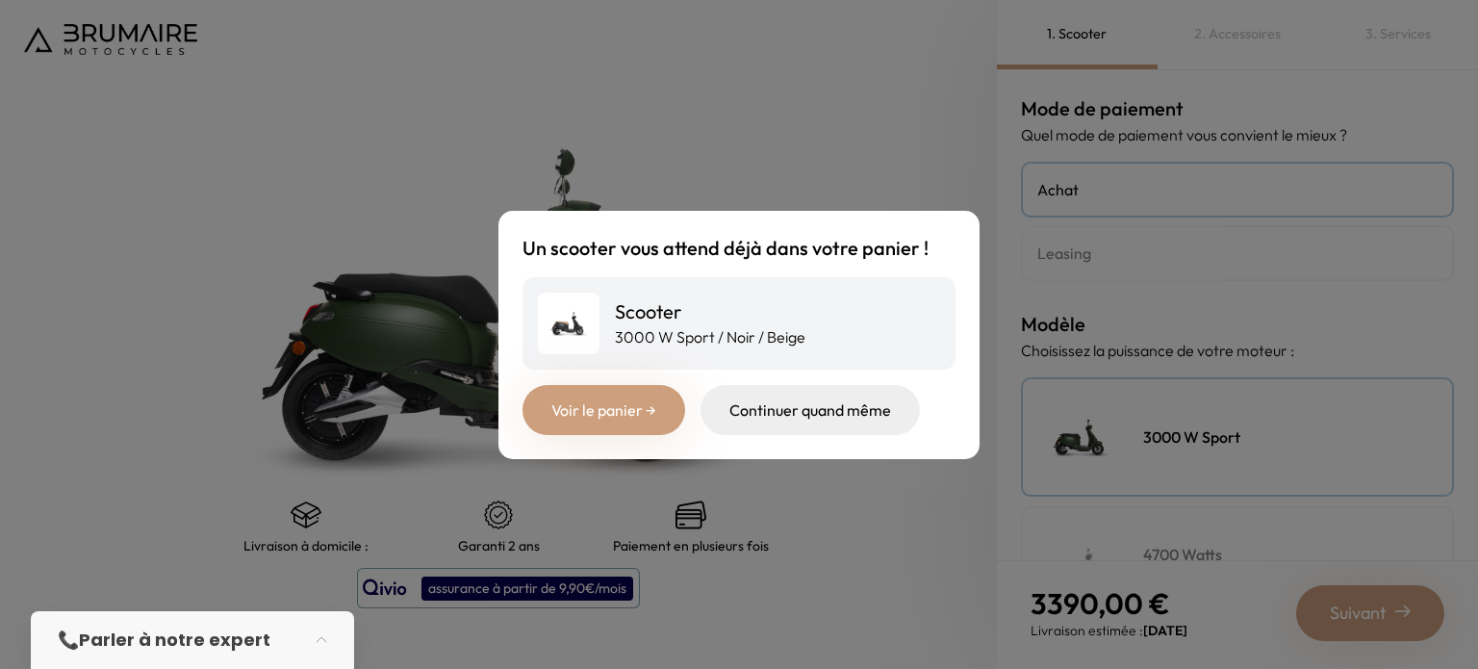
click at [610, 394] on link "Voir le panier →" at bounding box center [604, 410] width 163 height 50
